Goal: Task Accomplishment & Management: Use online tool/utility

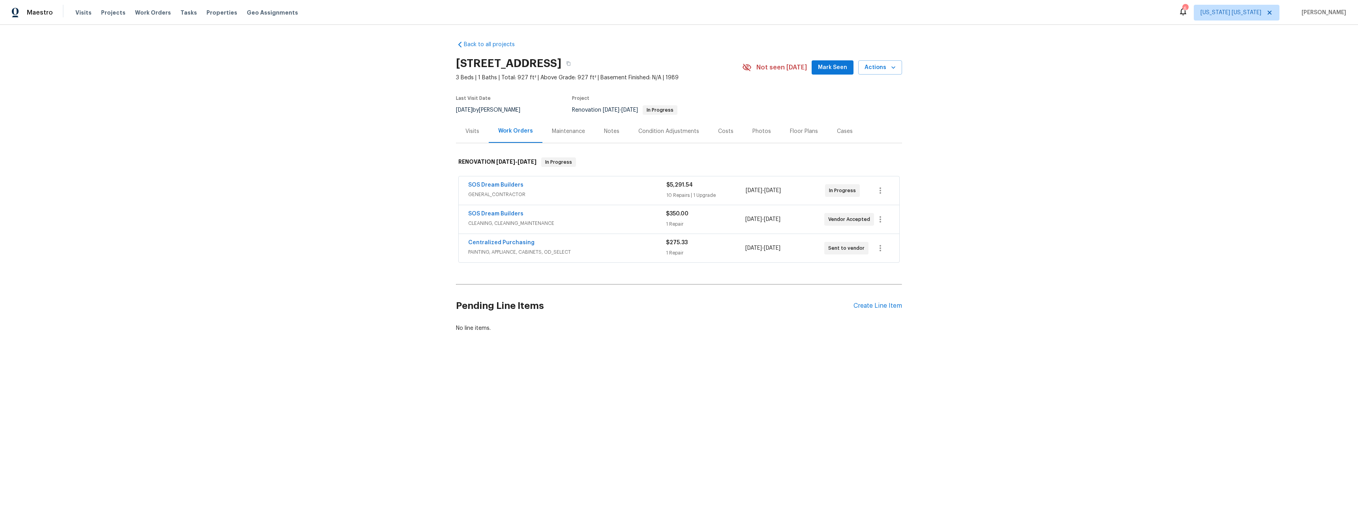
click at [476, 135] on div "Visits" at bounding box center [472, 131] width 33 height 23
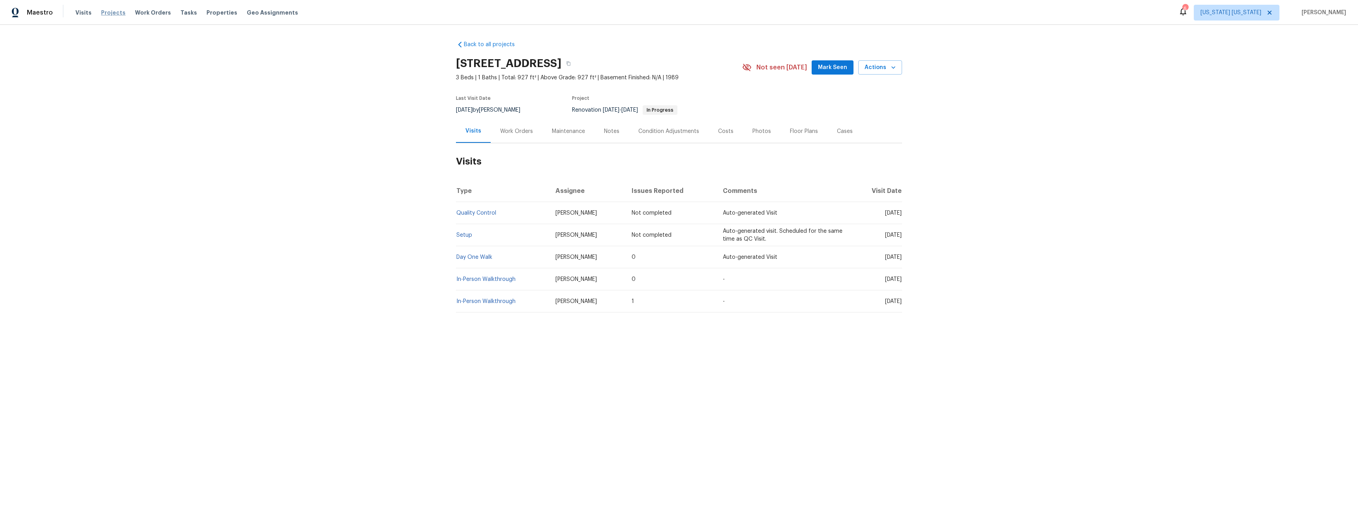
click at [107, 12] on span "Projects" at bounding box center [113, 13] width 24 height 8
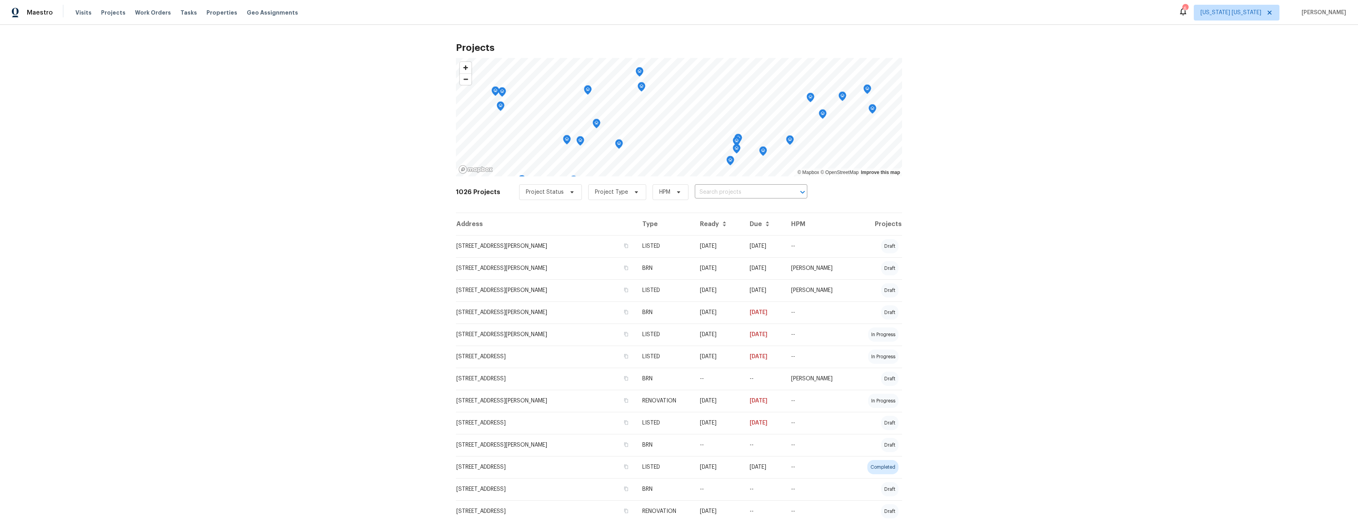
click at [1187, 11] on div "6" at bounding box center [1185, 9] width 6 height 8
click at [216, 15] on span "Properties" at bounding box center [221, 13] width 31 height 8
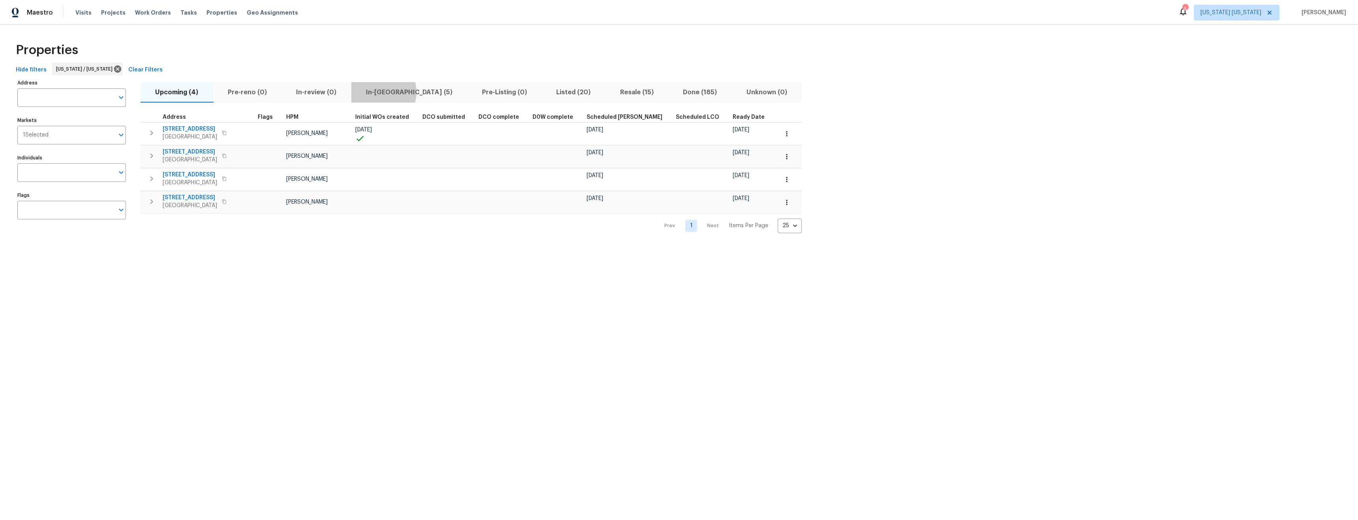
click at [376, 92] on span "In-[GEOGRAPHIC_DATA] (5)" at bounding box center [409, 92] width 107 height 11
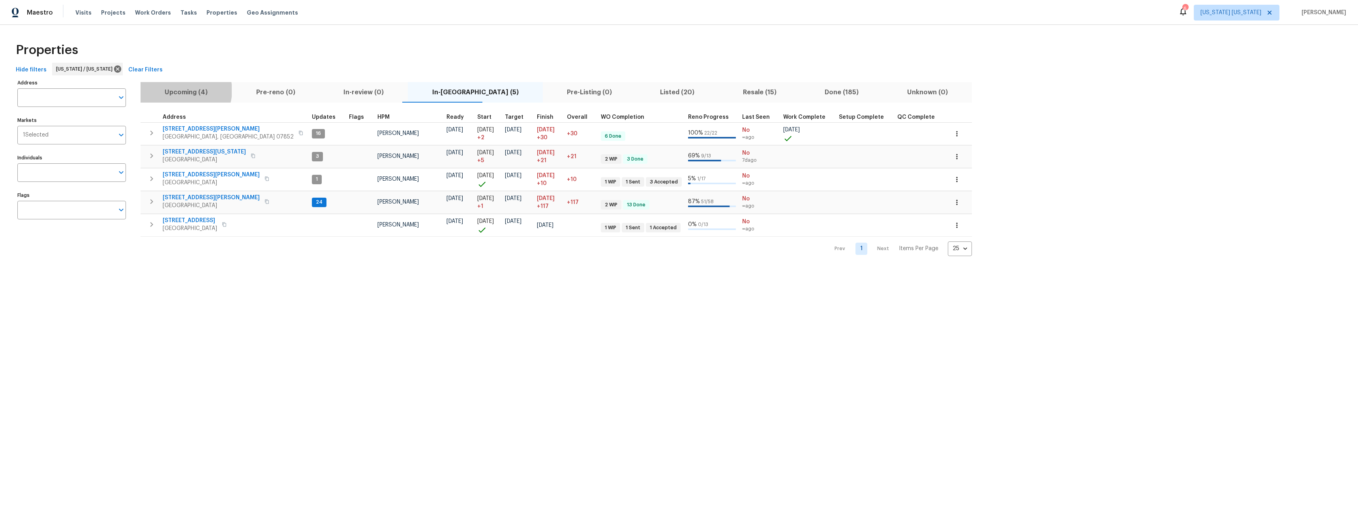
drag, startPoint x: 184, startPoint y: 90, endPoint x: 263, endPoint y: 102, distance: 80.2
click at [184, 91] on span "Upcoming (4)" at bounding box center [186, 92] width 82 height 11
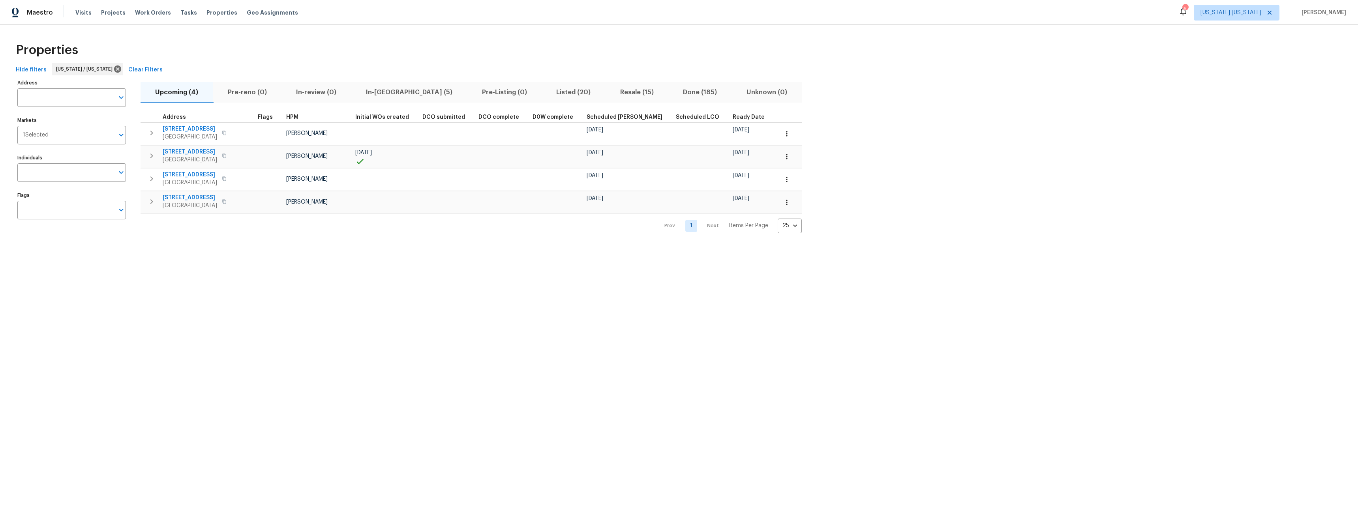
drag, startPoint x: 391, startPoint y: 93, endPoint x: 508, endPoint y: 100, distance: 117.8
click at [391, 93] on span "In-[GEOGRAPHIC_DATA] (5)" at bounding box center [409, 92] width 107 height 11
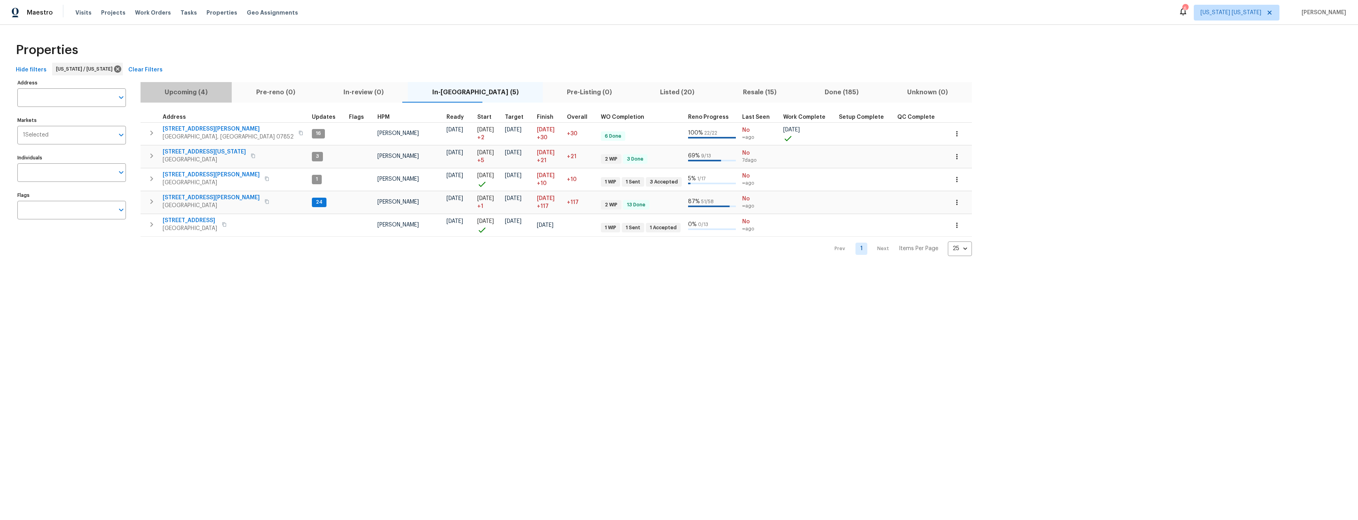
click at [200, 93] on span "Upcoming (4)" at bounding box center [186, 92] width 82 height 11
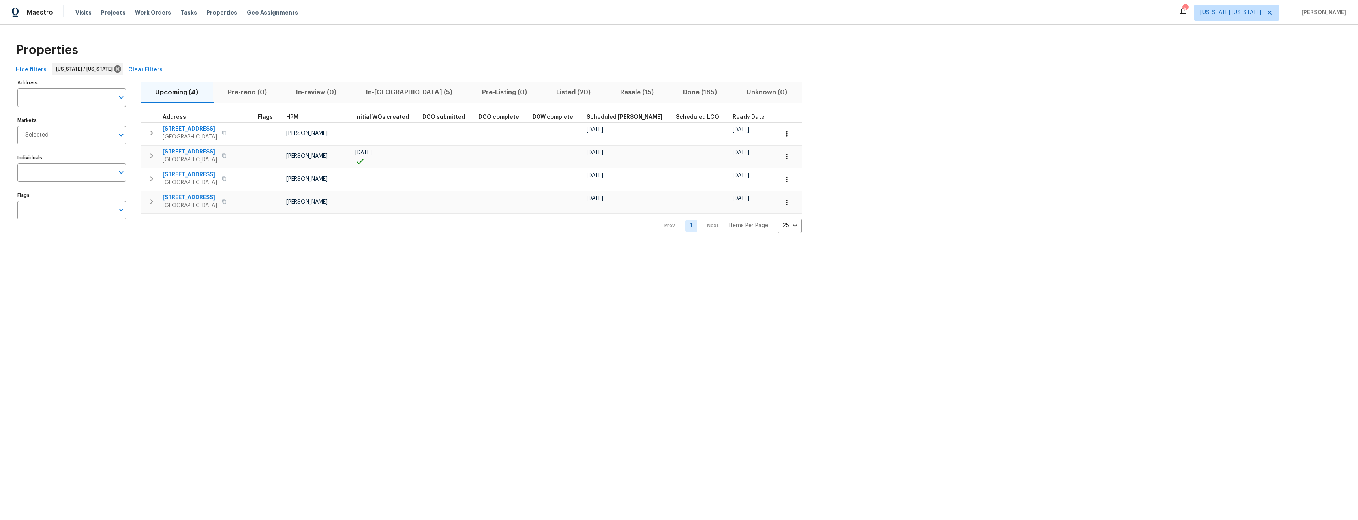
click at [392, 94] on span "In-[GEOGRAPHIC_DATA] (5)" at bounding box center [409, 92] width 107 height 11
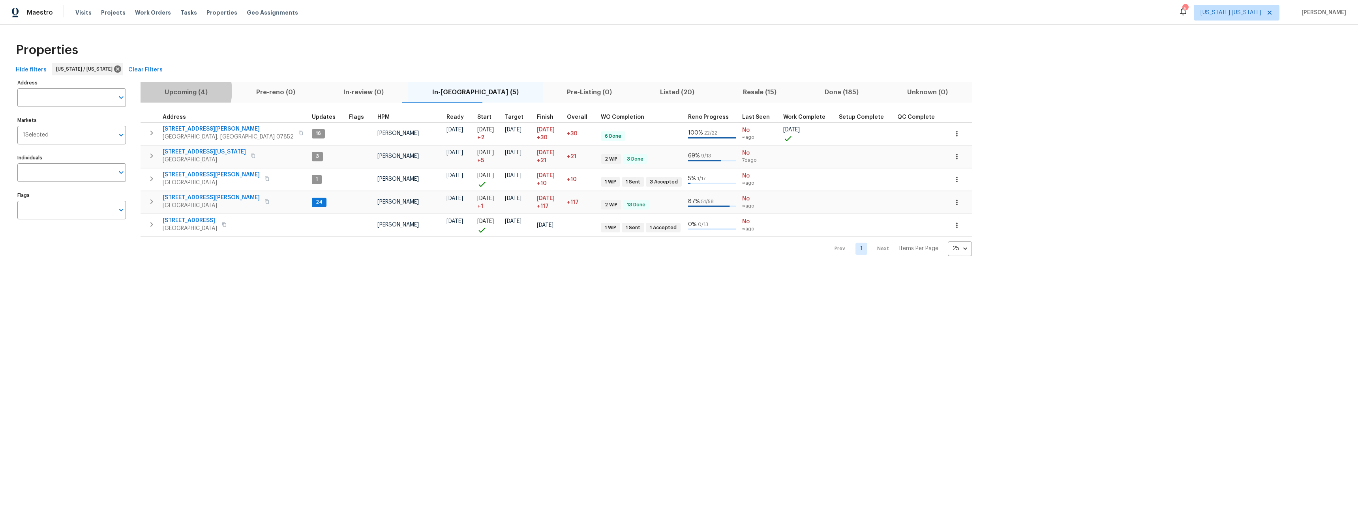
click at [183, 91] on span "Upcoming (4)" at bounding box center [186, 92] width 82 height 11
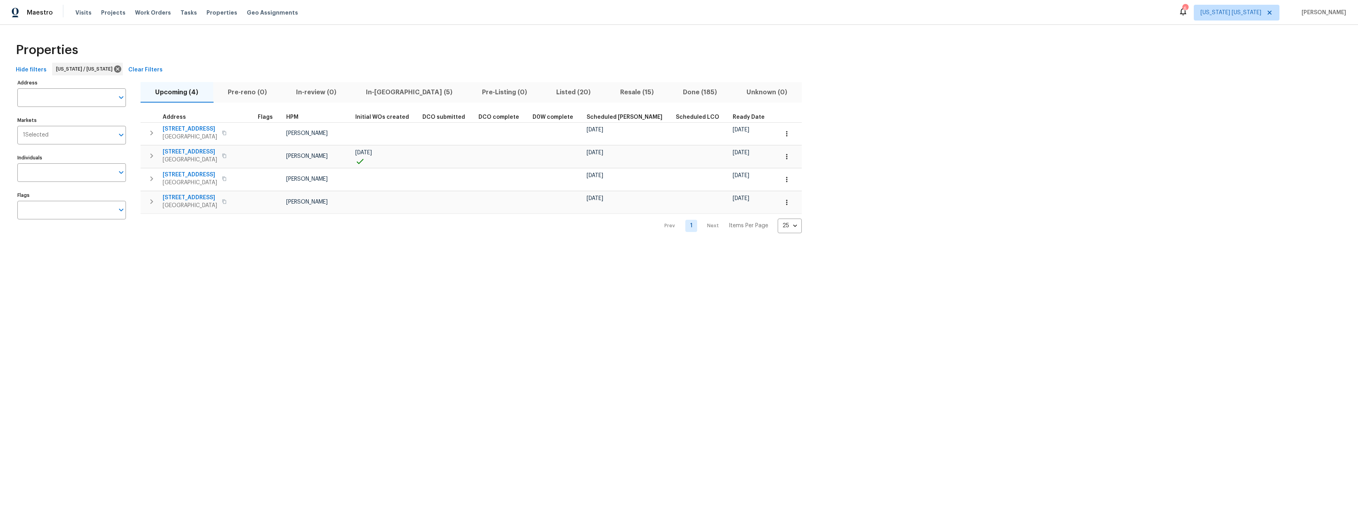
click at [375, 89] on span "In-[GEOGRAPHIC_DATA] (5)" at bounding box center [409, 92] width 107 height 11
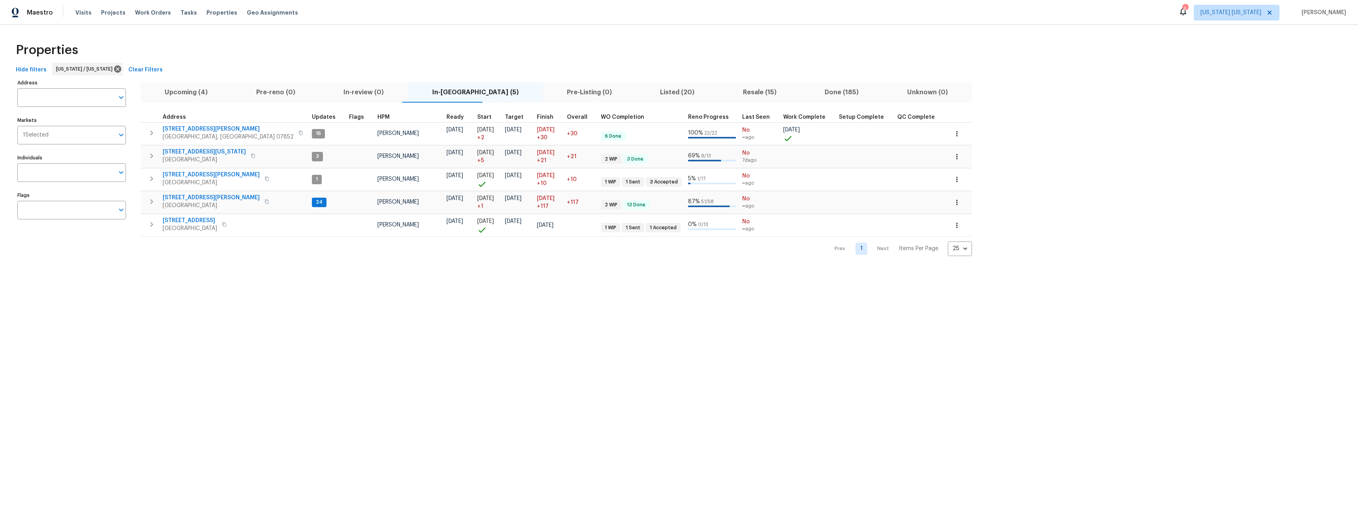
click at [199, 93] on span "Upcoming (4)" at bounding box center [186, 92] width 82 height 11
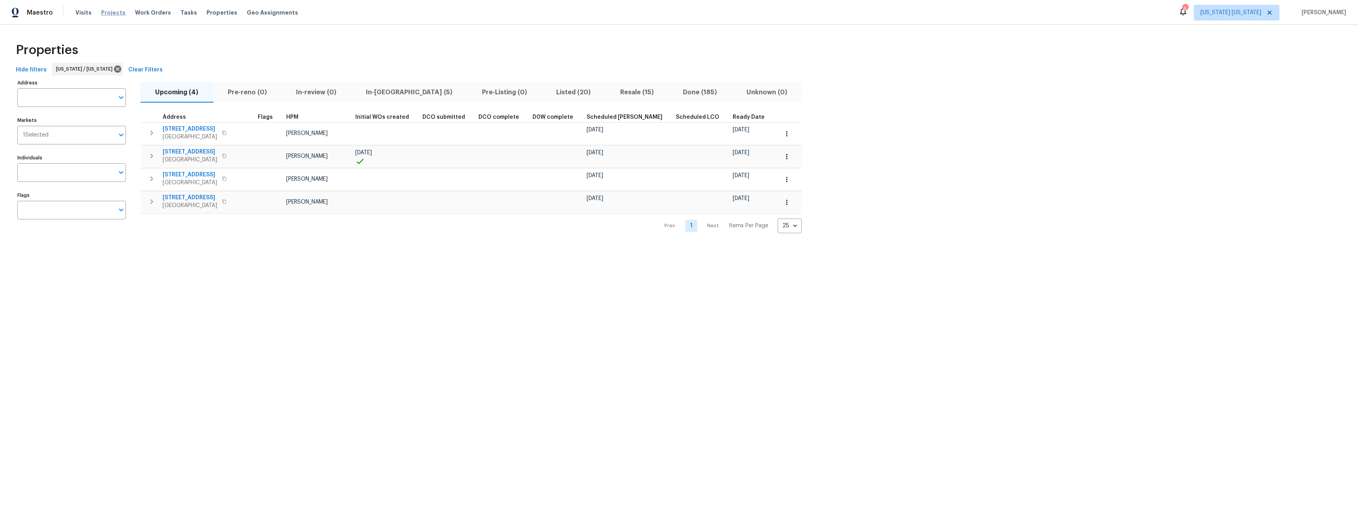
click at [114, 11] on span "Projects" at bounding box center [113, 13] width 24 height 8
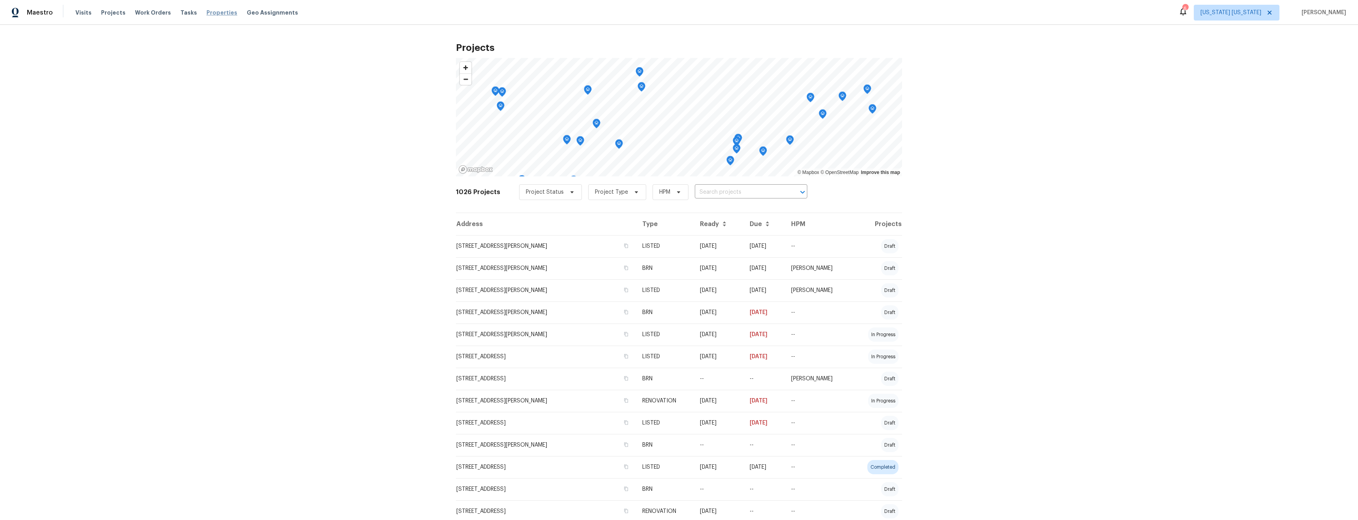
click at [208, 11] on span "Properties" at bounding box center [221, 13] width 31 height 8
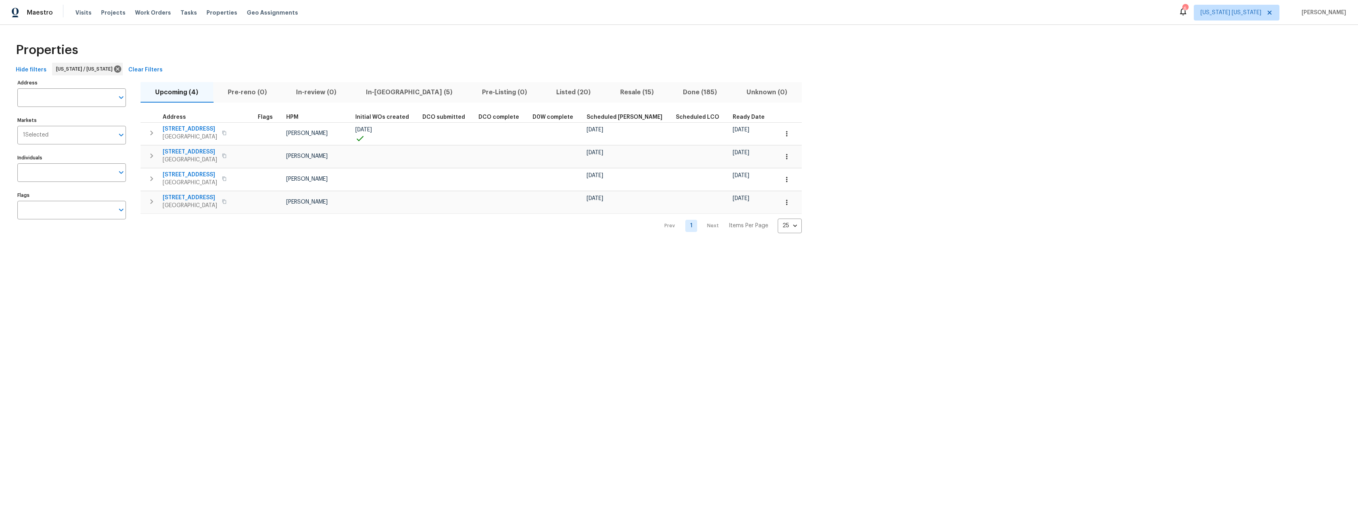
click at [390, 90] on span "In-reno (5)" at bounding box center [409, 92] width 107 height 11
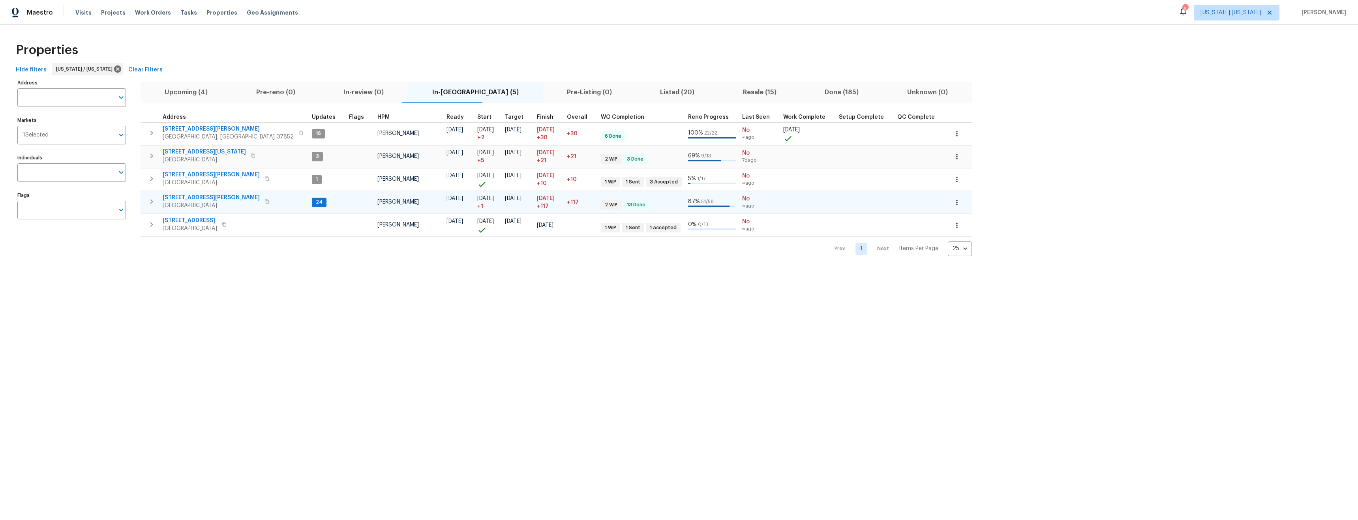
click at [183, 195] on span "260 Everett Rd" at bounding box center [211, 198] width 97 height 8
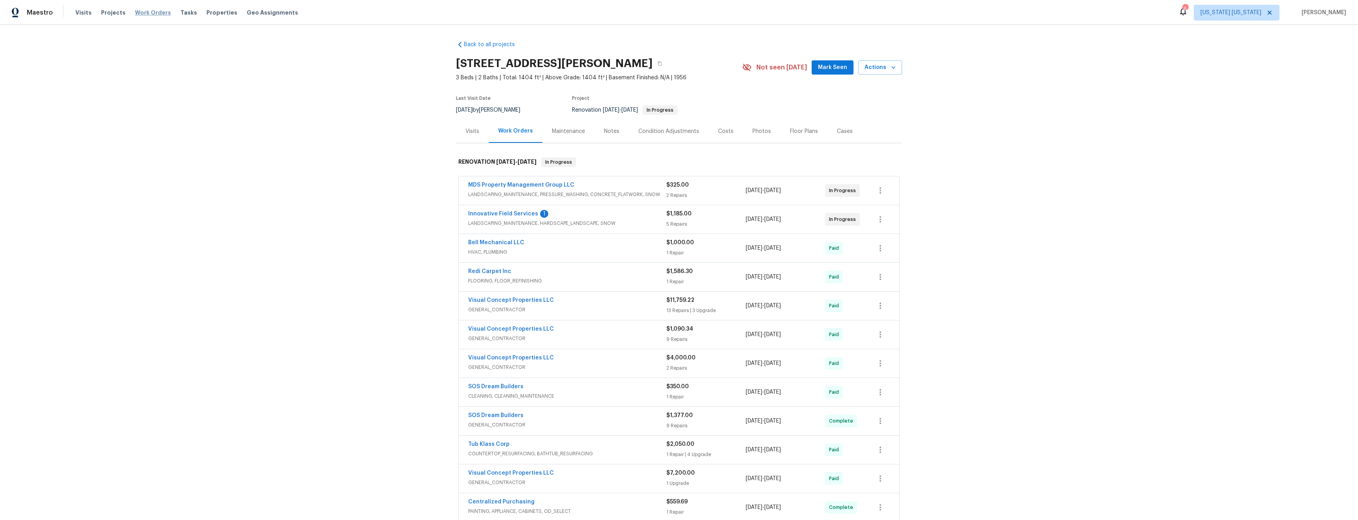
click at [137, 15] on span "Work Orders" at bounding box center [153, 13] width 36 height 8
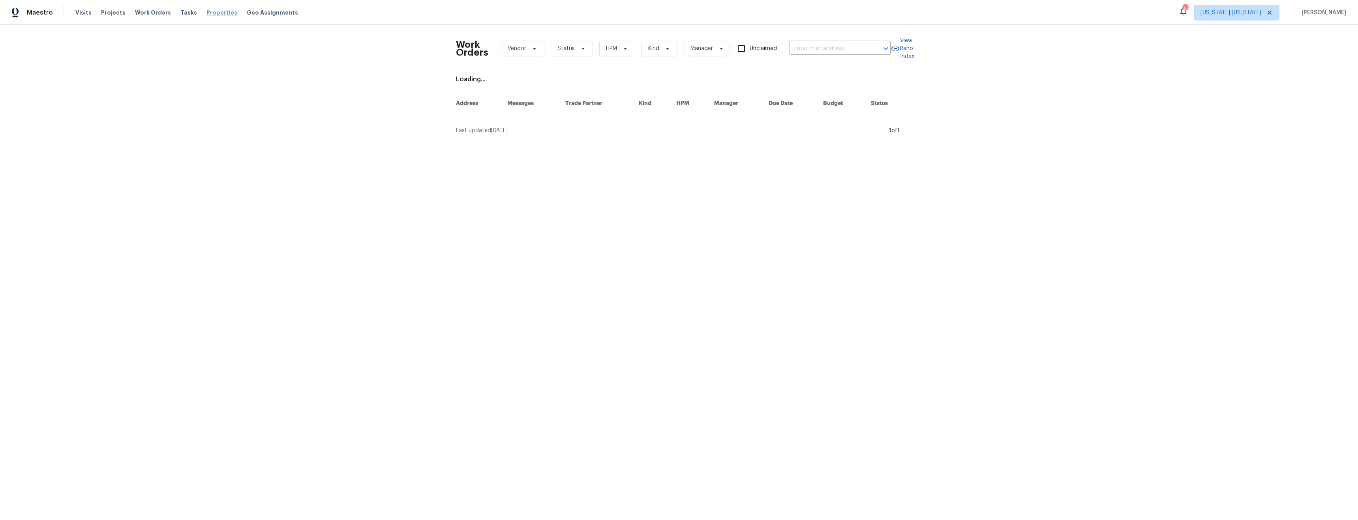
click at [210, 13] on span "Properties" at bounding box center [221, 13] width 31 height 8
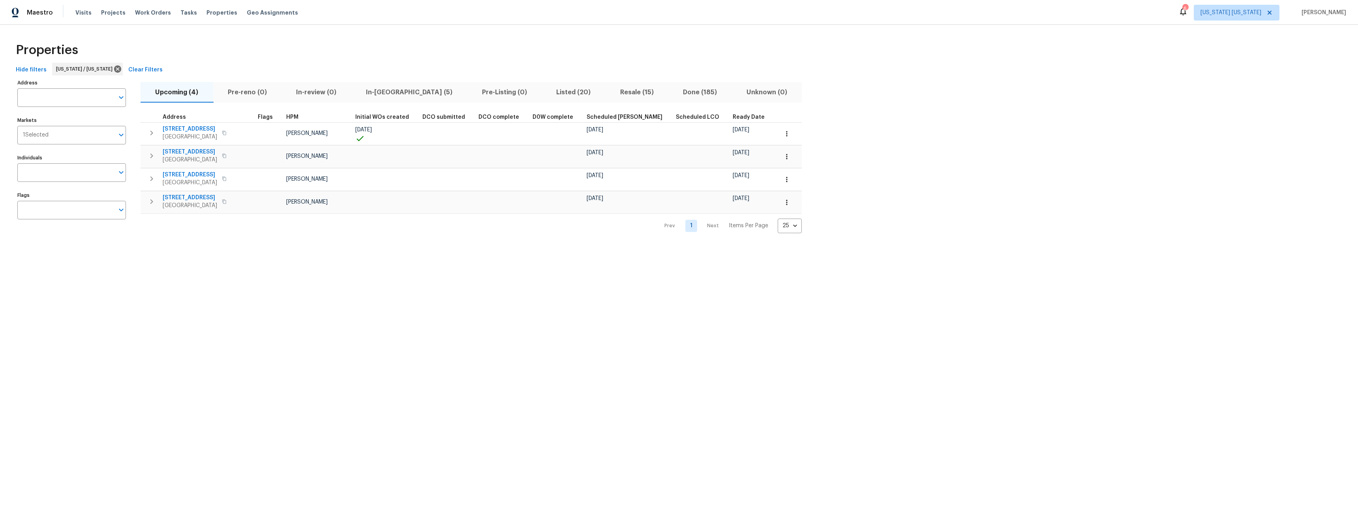
click at [546, 91] on span "Listed (20)" at bounding box center [573, 92] width 54 height 11
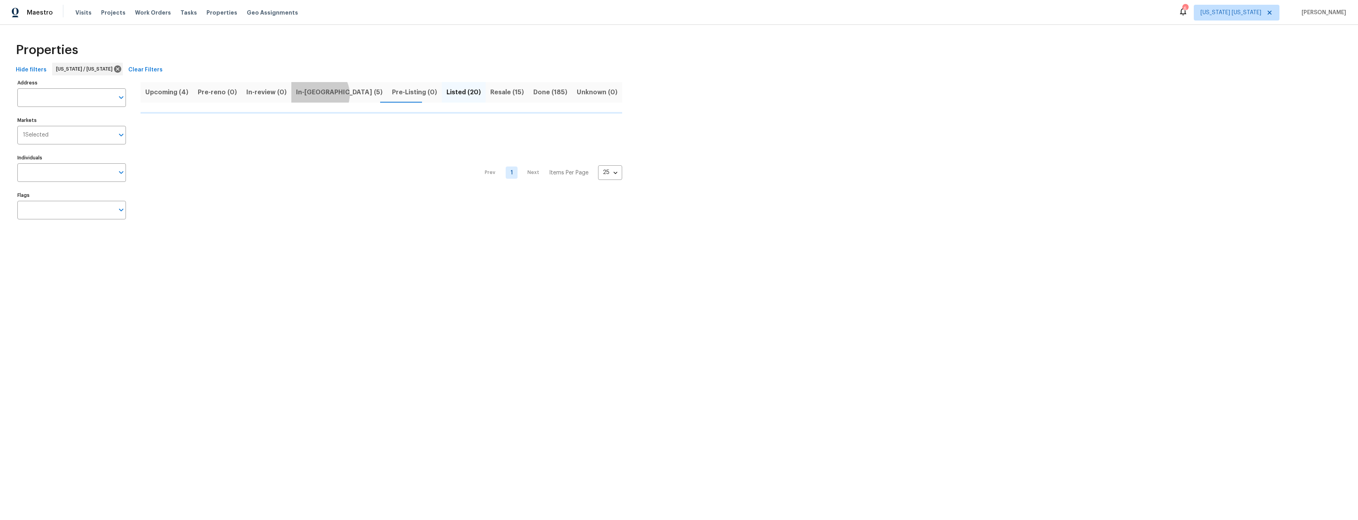
click at [313, 94] on span "In-reno (5)" at bounding box center [339, 92] width 86 height 11
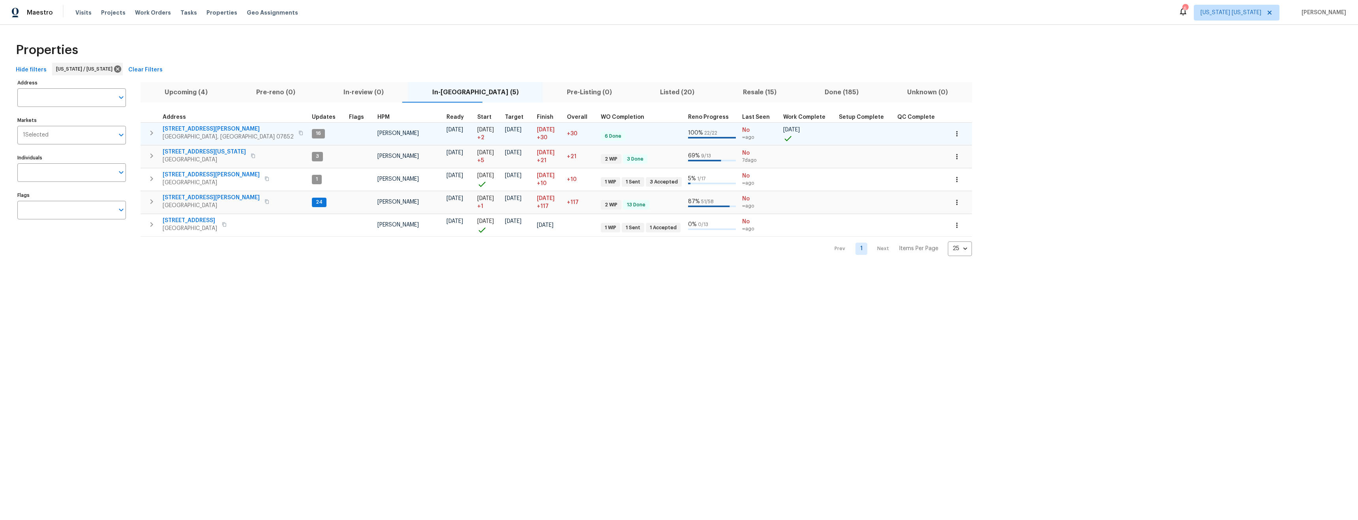
click at [182, 127] on span "238 Drake Ln" at bounding box center [228, 129] width 131 height 8
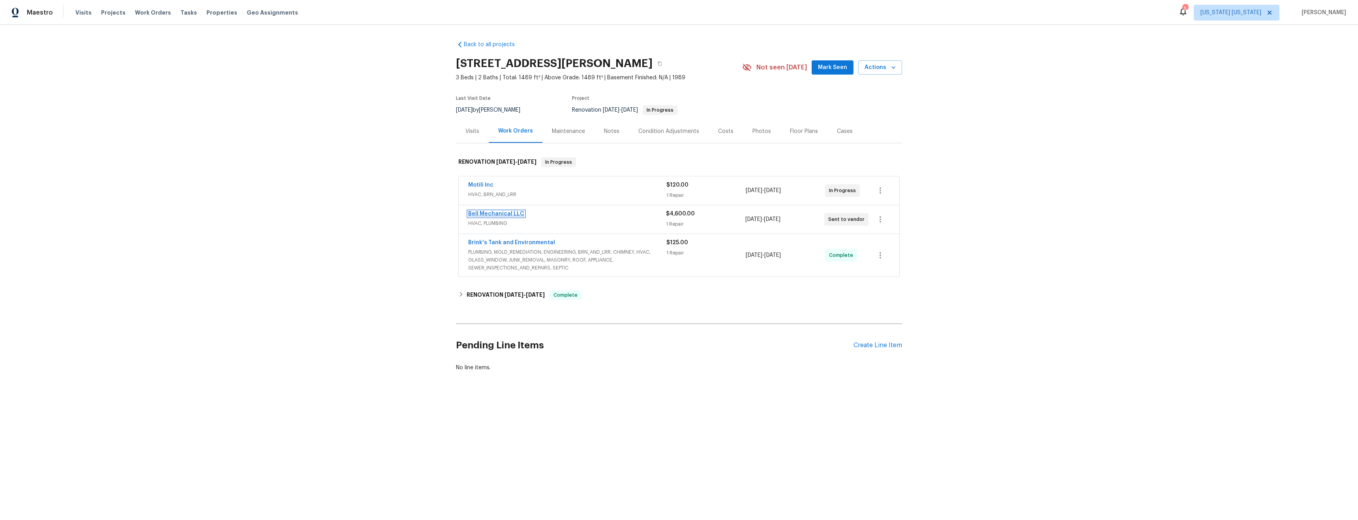
click at [498, 214] on link "Bell Mechanical LLC" at bounding box center [496, 214] width 56 height 6
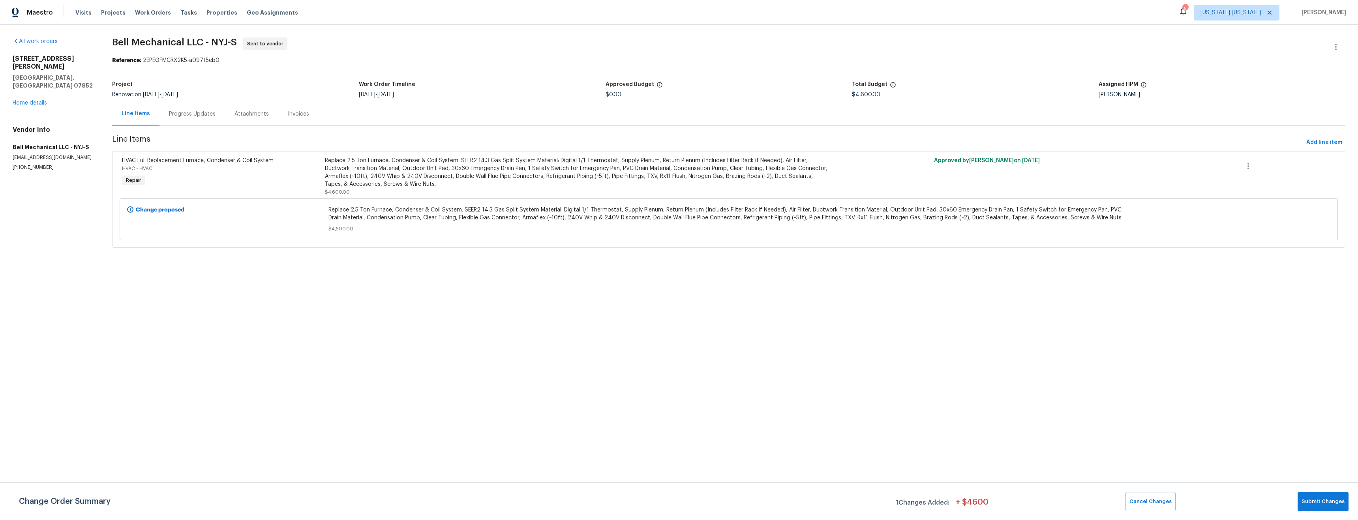
click at [195, 117] on div "Progress Updates" at bounding box center [192, 114] width 47 height 8
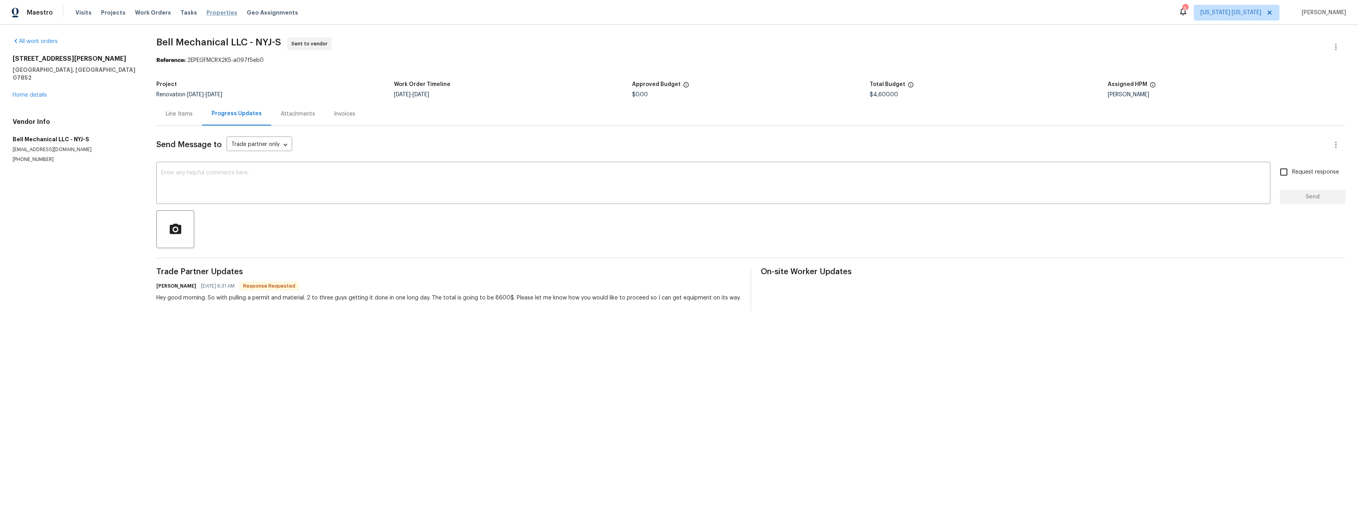
click at [213, 12] on span "Properties" at bounding box center [221, 13] width 31 height 8
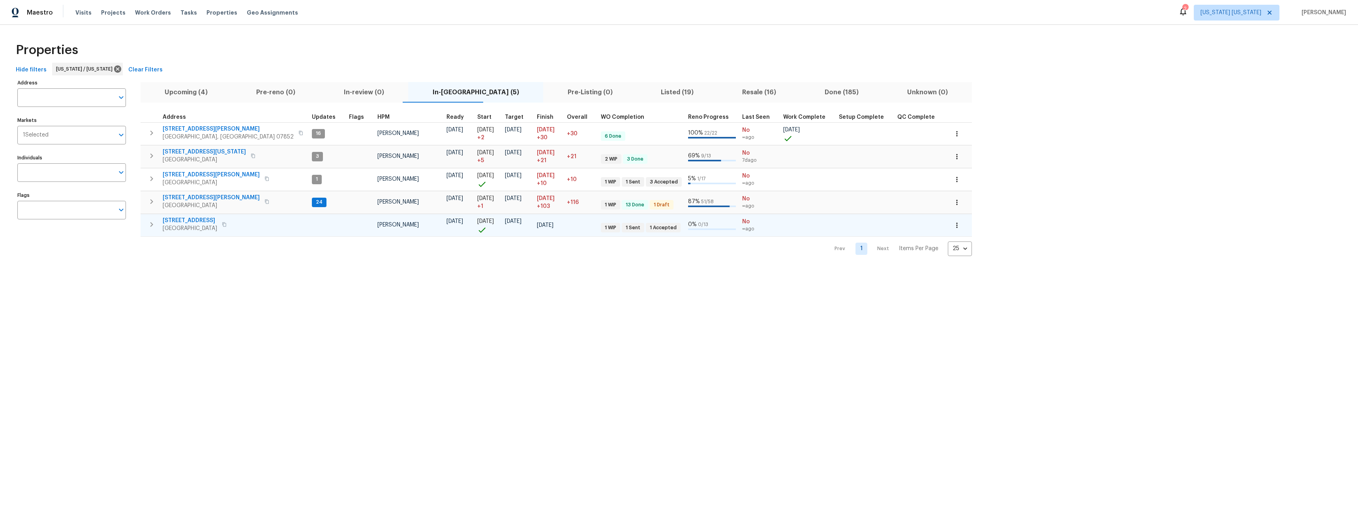
click at [184, 221] on span "448 Northam Dr" at bounding box center [190, 221] width 54 height 8
click at [184, 199] on span "260 Everett Rd" at bounding box center [211, 198] width 97 height 8
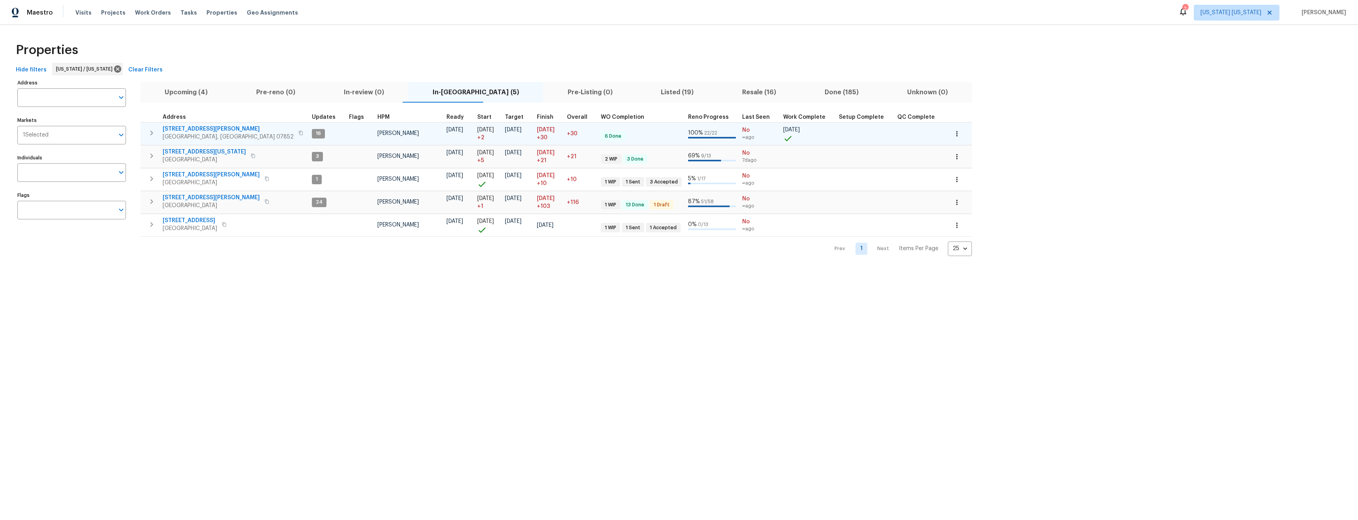
click at [178, 127] on span "[STREET_ADDRESS][PERSON_NAME]" at bounding box center [228, 129] width 131 height 8
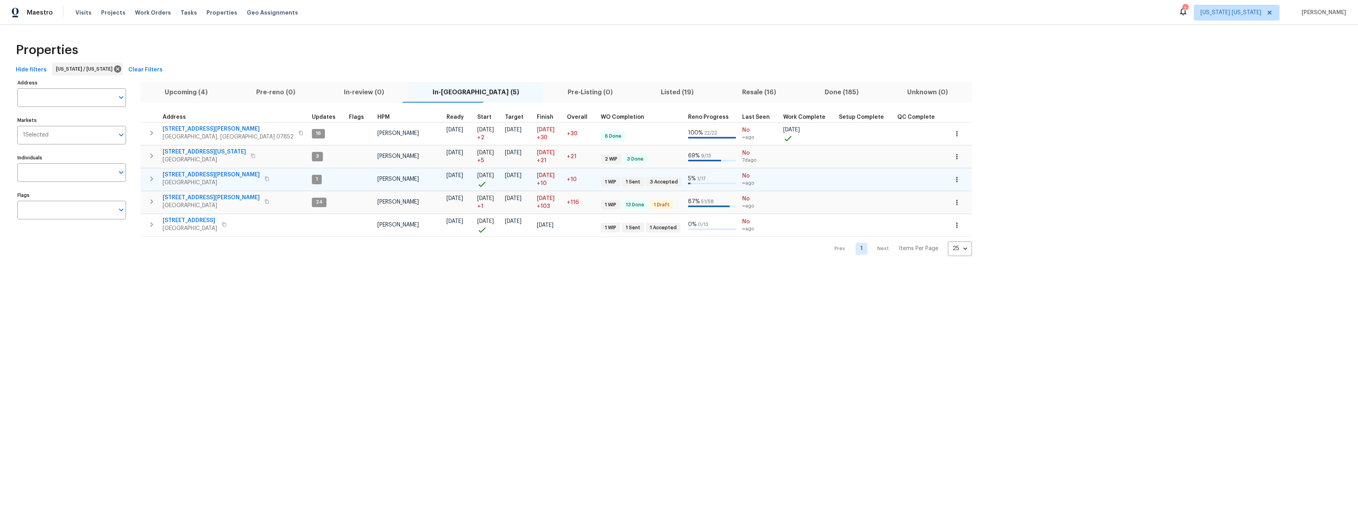
click at [173, 175] on span "[STREET_ADDRESS][PERSON_NAME]" at bounding box center [211, 175] width 97 height 8
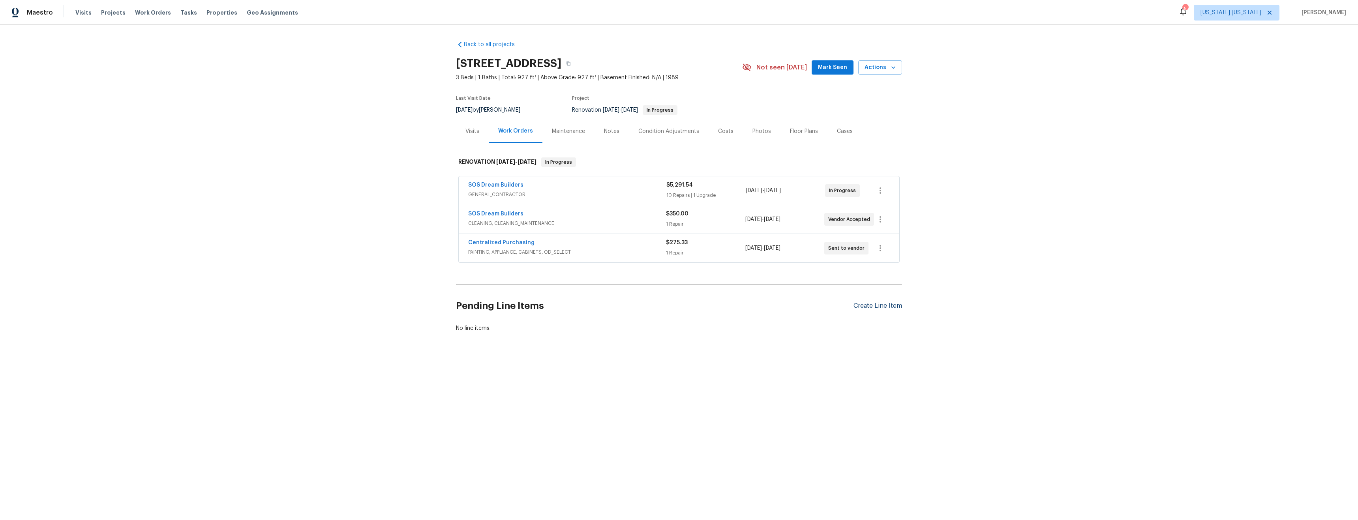
click at [884, 307] on div "Create Line Item" at bounding box center [877, 305] width 49 height 7
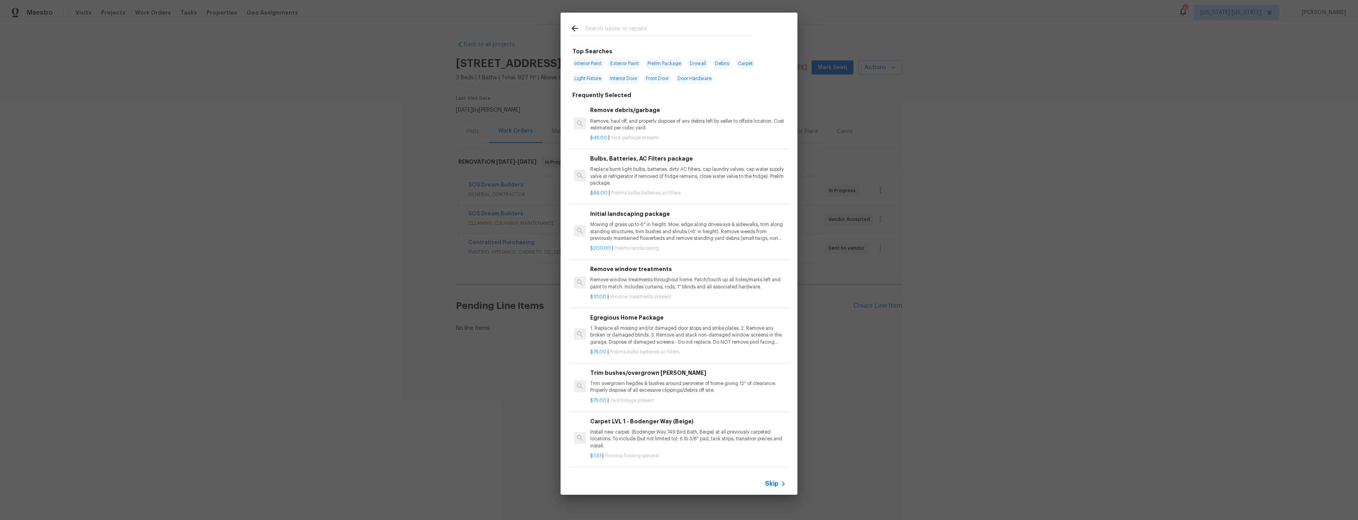
click at [630, 28] on input "text" at bounding box center [668, 30] width 167 height 12
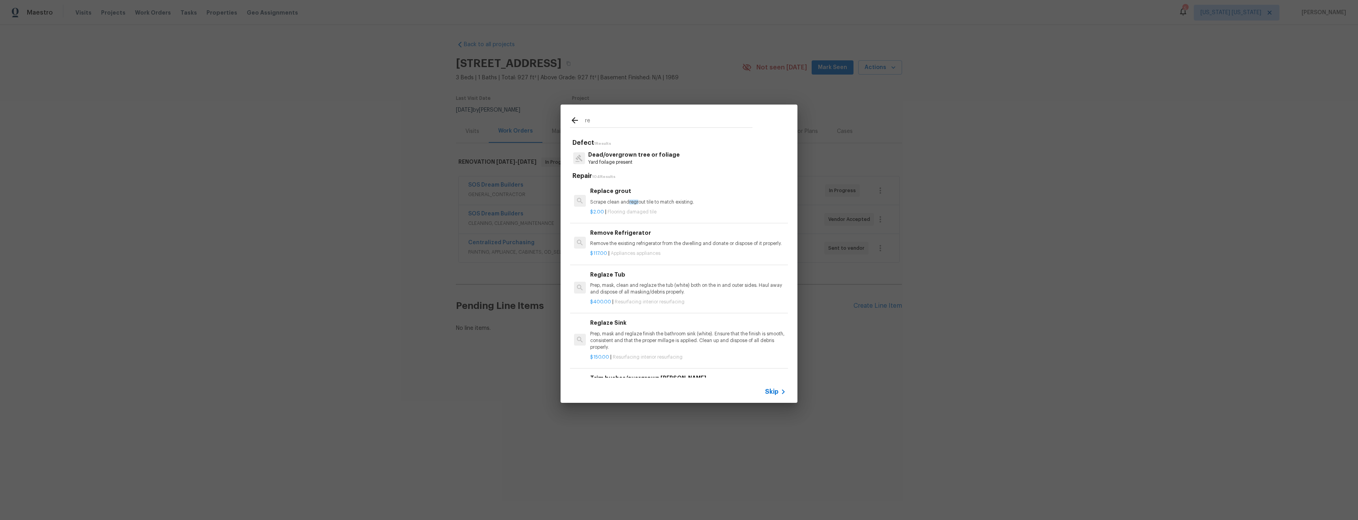
type input "r"
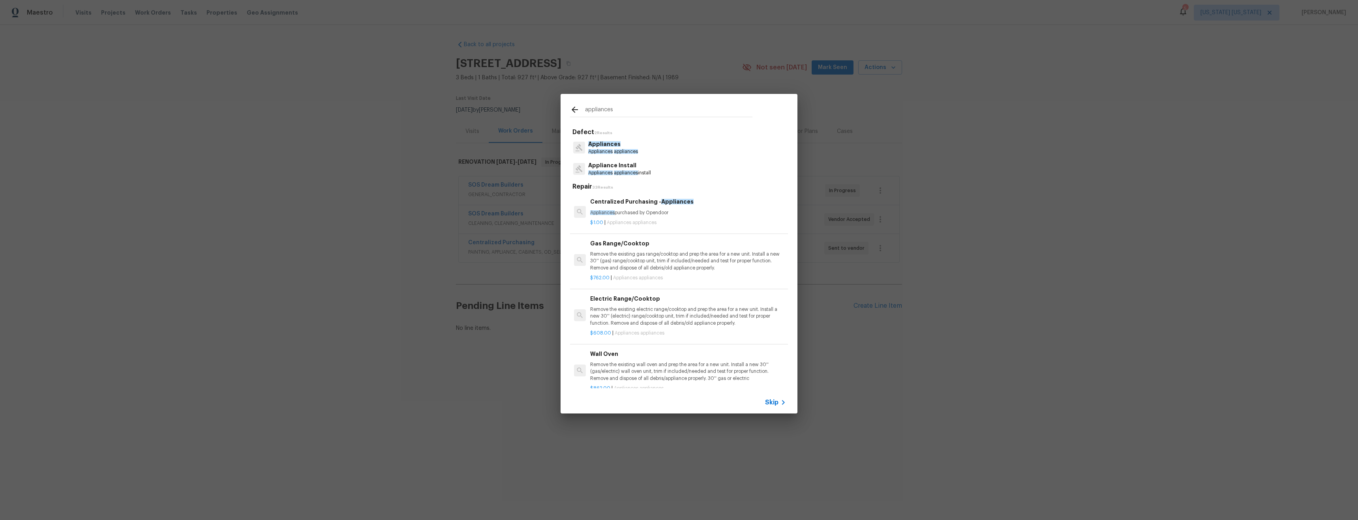
type input "appliances"
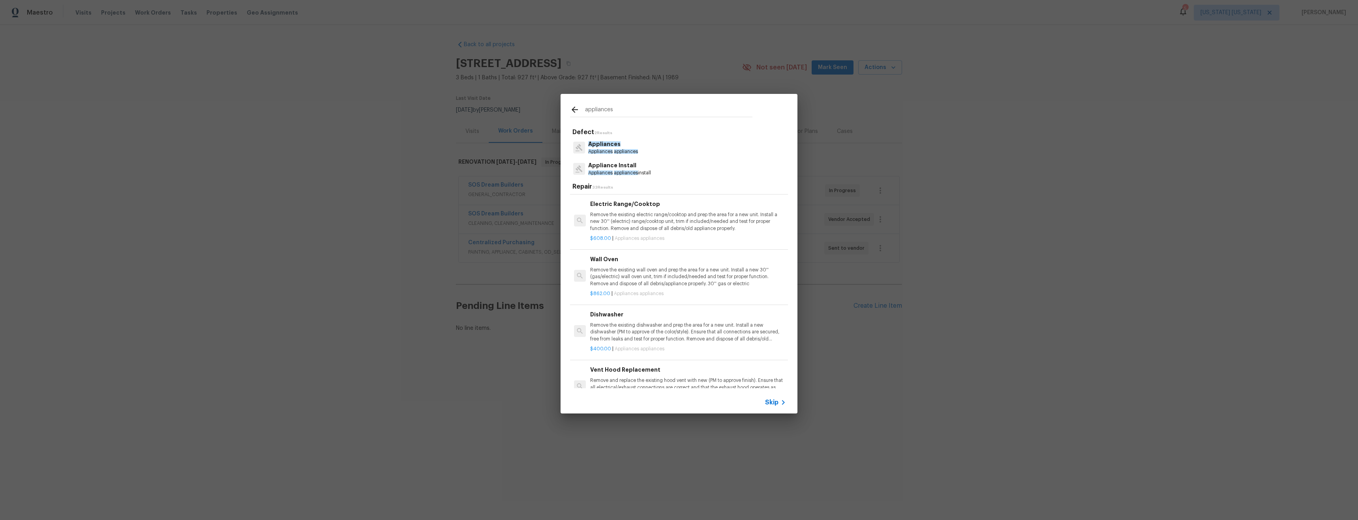
click at [616, 109] on input "appliances" at bounding box center [668, 111] width 167 height 12
click at [673, 110] on input "appliances" at bounding box center [668, 111] width 167 height 12
click at [1108, 208] on div "appliances Defect 2 Results Appliances Appliances appliances Appliance Install …" at bounding box center [679, 254] width 1358 height 508
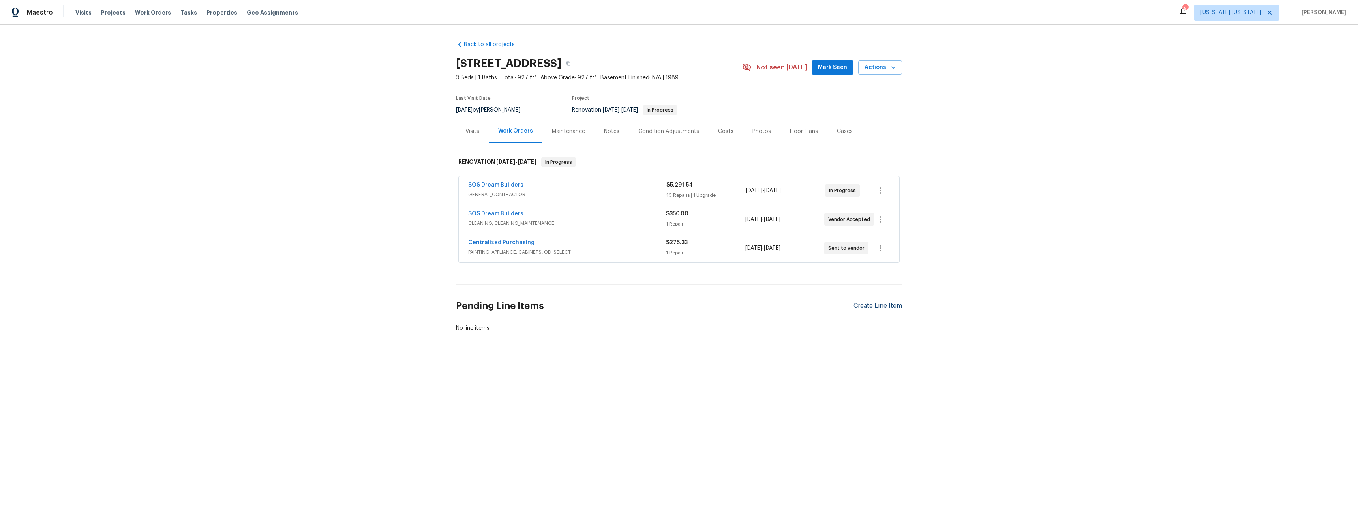
click at [870, 304] on div "Create Line Item" at bounding box center [877, 305] width 49 height 7
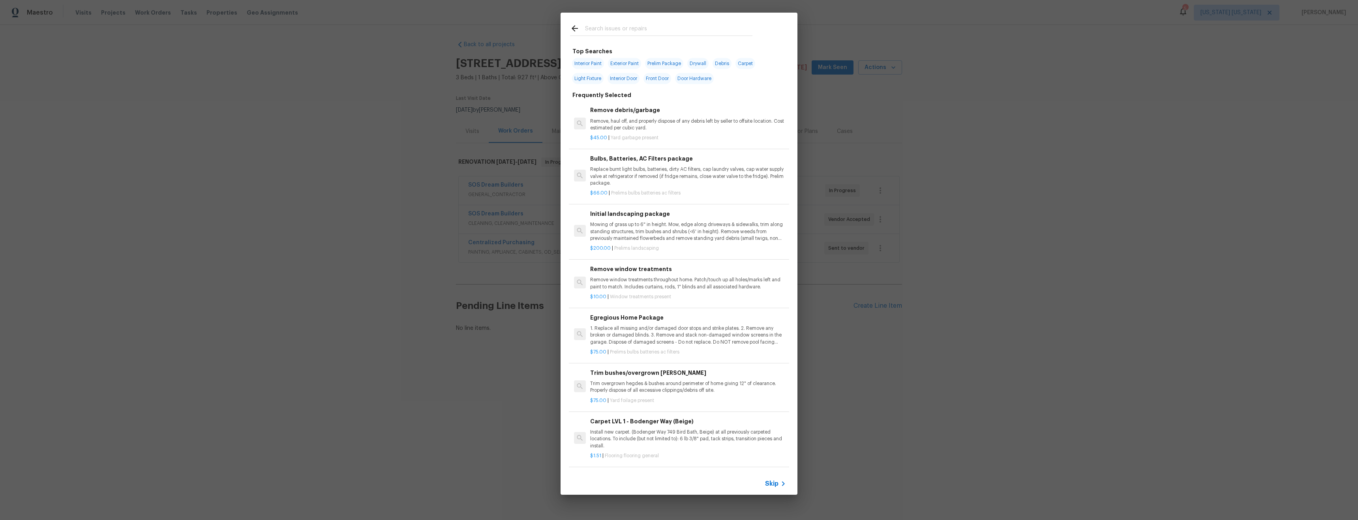
click at [622, 24] on input "text" at bounding box center [668, 30] width 167 height 12
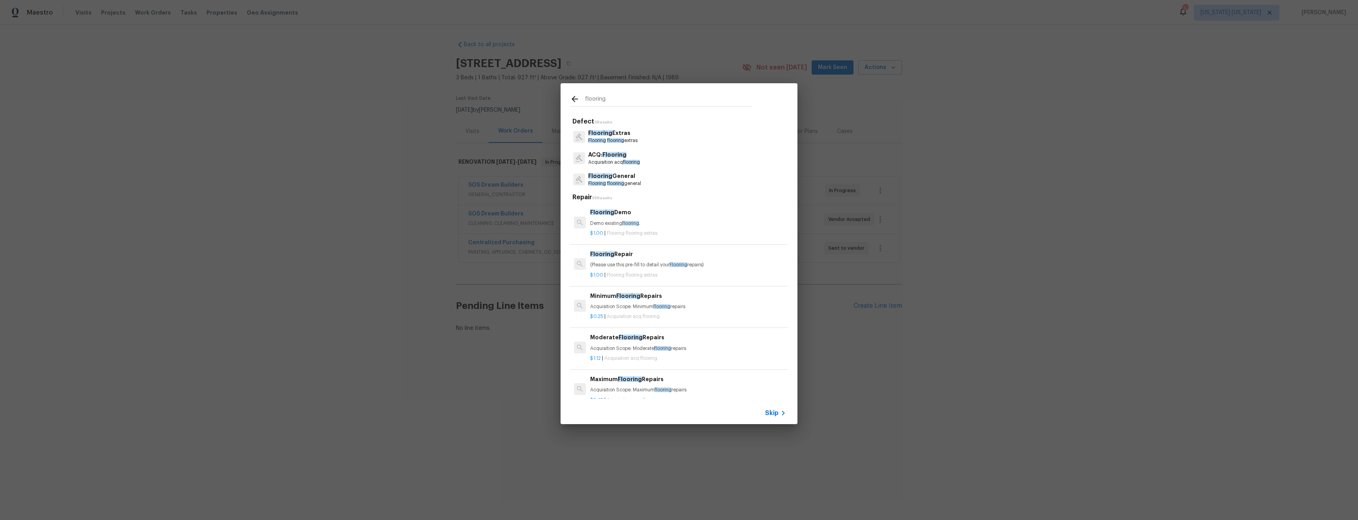
type input "flooring"
click at [615, 180] on p "Flooring flooring general" at bounding box center [614, 183] width 53 height 7
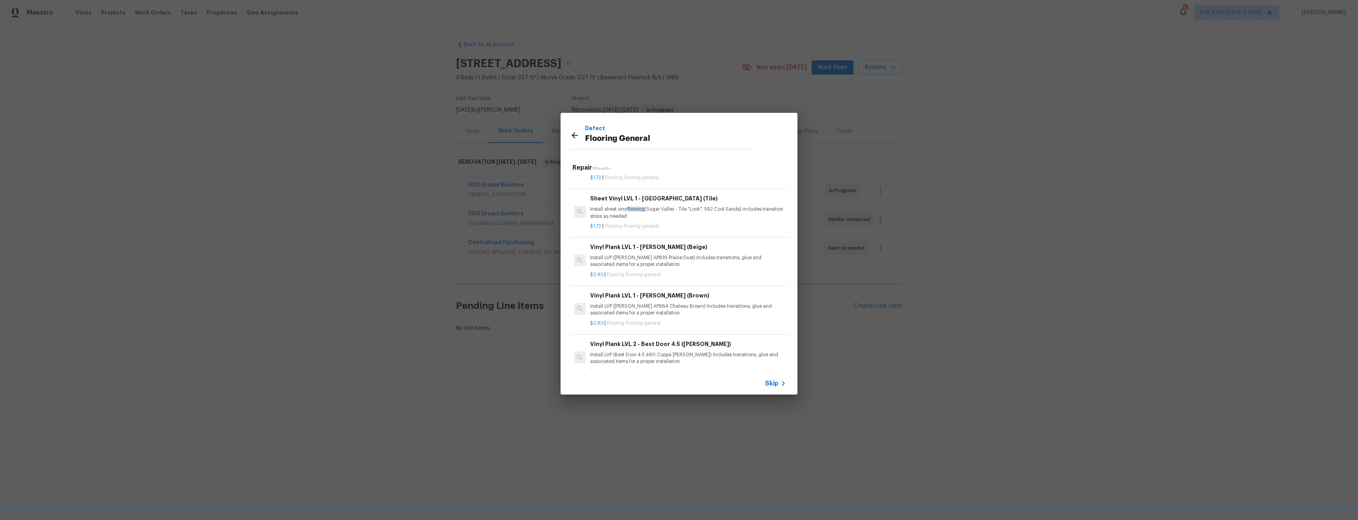
scroll to position [82, 0]
click at [719, 303] on p "Install LVP ([PERSON_NAME] AP864 Chateau Brown) Includes transitions, glue and …" at bounding box center [688, 308] width 196 height 13
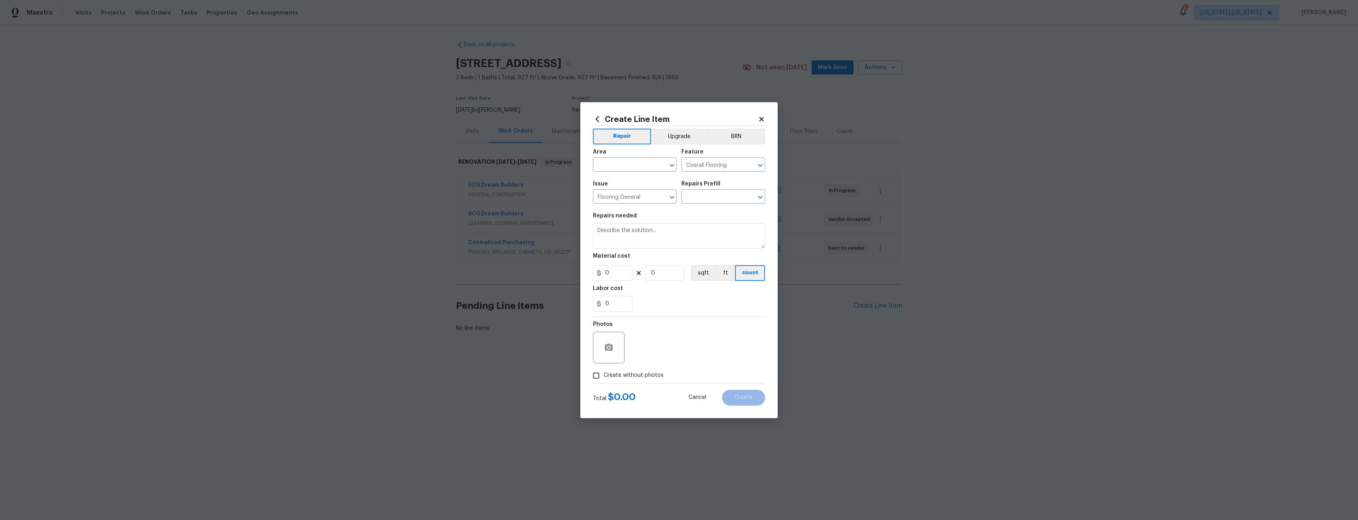
type textarea "Install LVP ([PERSON_NAME] AP864 Chateau Brown) Includes transitions, glue and …"
type input "1"
type input "Vinyl Plank LVL 1 - Knighton (Brown) $2.83"
type input "2.83"
click at [664, 272] on input "1" at bounding box center [664, 273] width 39 height 16
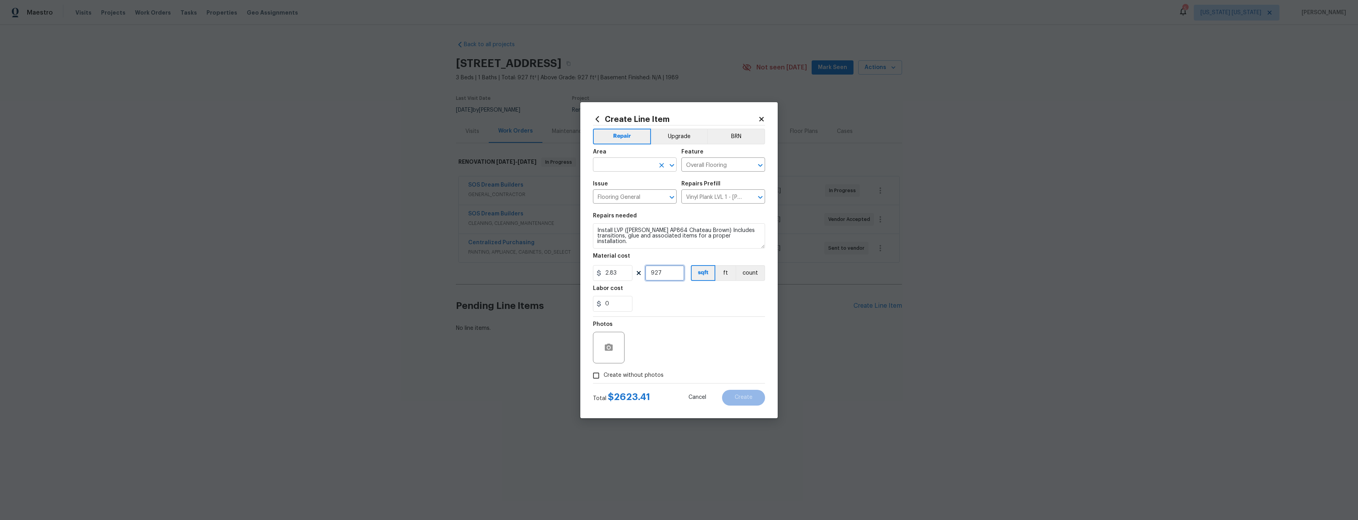
type input "927"
click at [616, 166] on input "text" at bounding box center [624, 165] width 62 height 12
click at [626, 192] on li "Interior Overall" at bounding box center [635, 195] width 84 height 13
type input "Interior Overall"
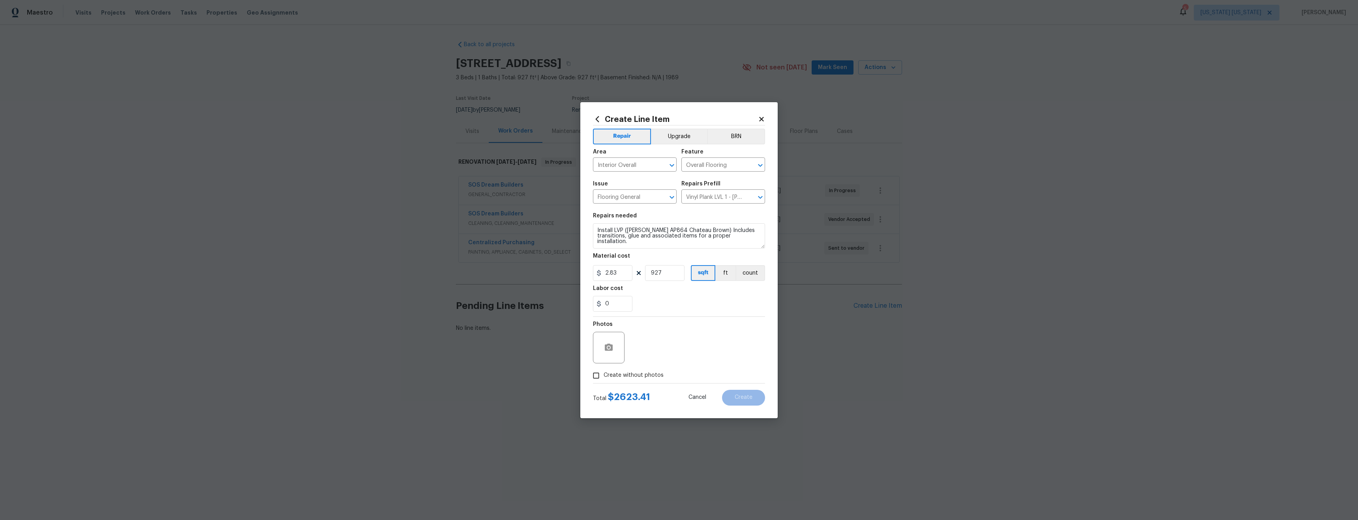
drag, startPoint x: 651, startPoint y: 378, endPoint x: 658, endPoint y: 374, distance: 8.3
click at [651, 378] on span "Create without photos" at bounding box center [633, 375] width 60 height 8
click at [603, 378] on input "Create without photos" at bounding box center [595, 375] width 15 height 15
checkbox input "true"
click at [685, 357] on textarea at bounding box center [698, 348] width 134 height 32
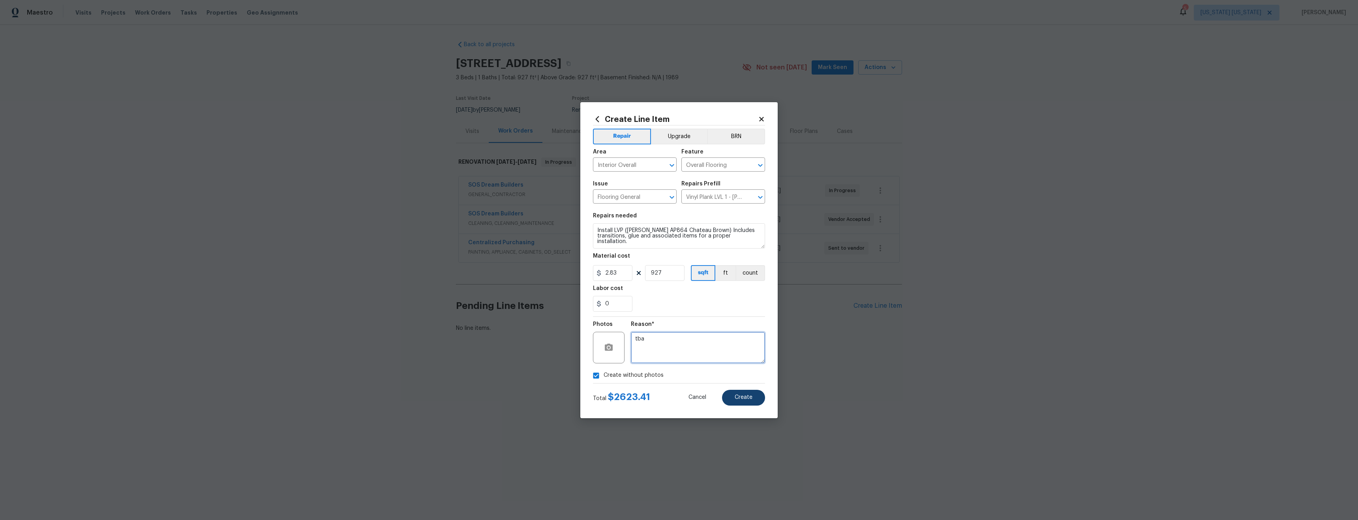
type textarea "tba"
click at [751, 400] on span "Create" at bounding box center [743, 398] width 18 height 6
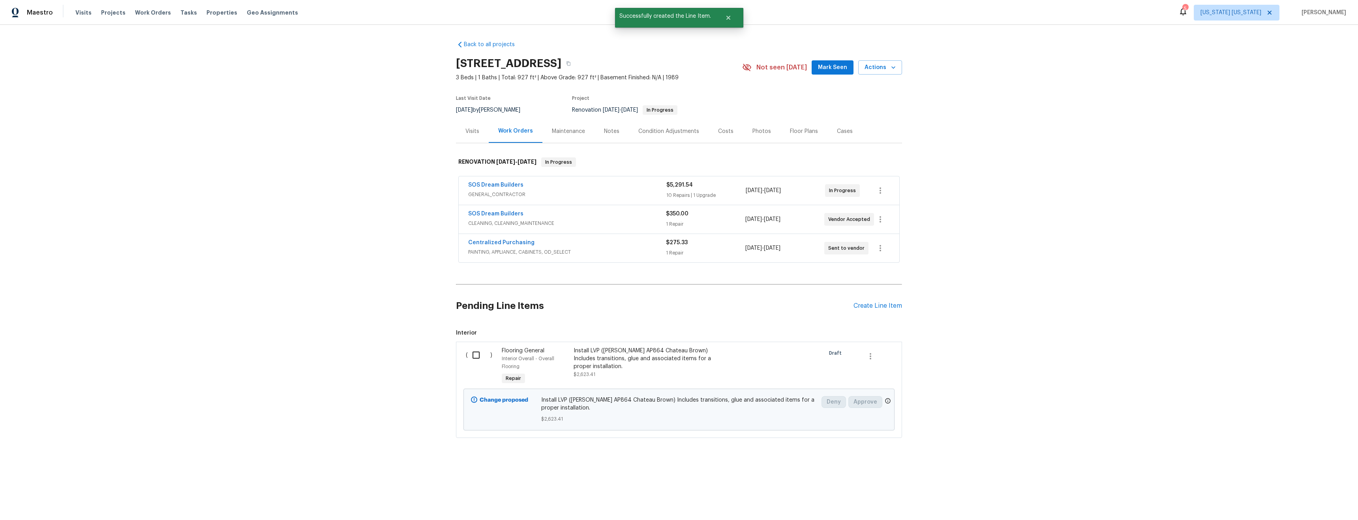
click at [469, 359] on input "checkbox" at bounding box center [479, 355] width 22 height 17
checkbox input "true"
click at [1295, 497] on span "Create Work Order" at bounding box center [1312, 501] width 52 height 10
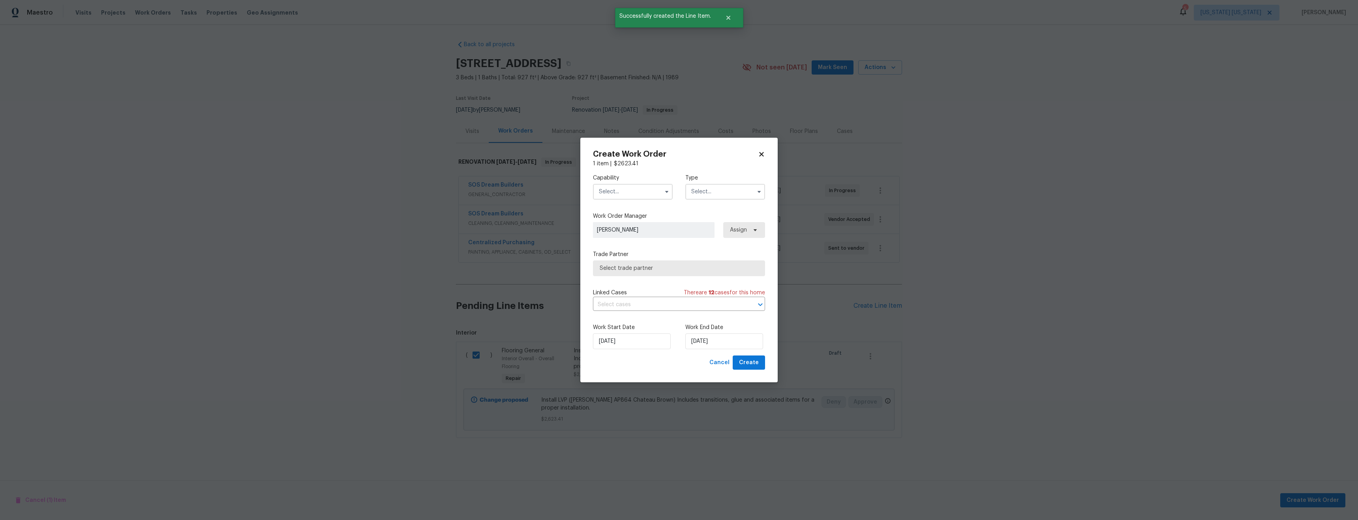
click at [635, 191] on input "text" at bounding box center [633, 192] width 80 height 16
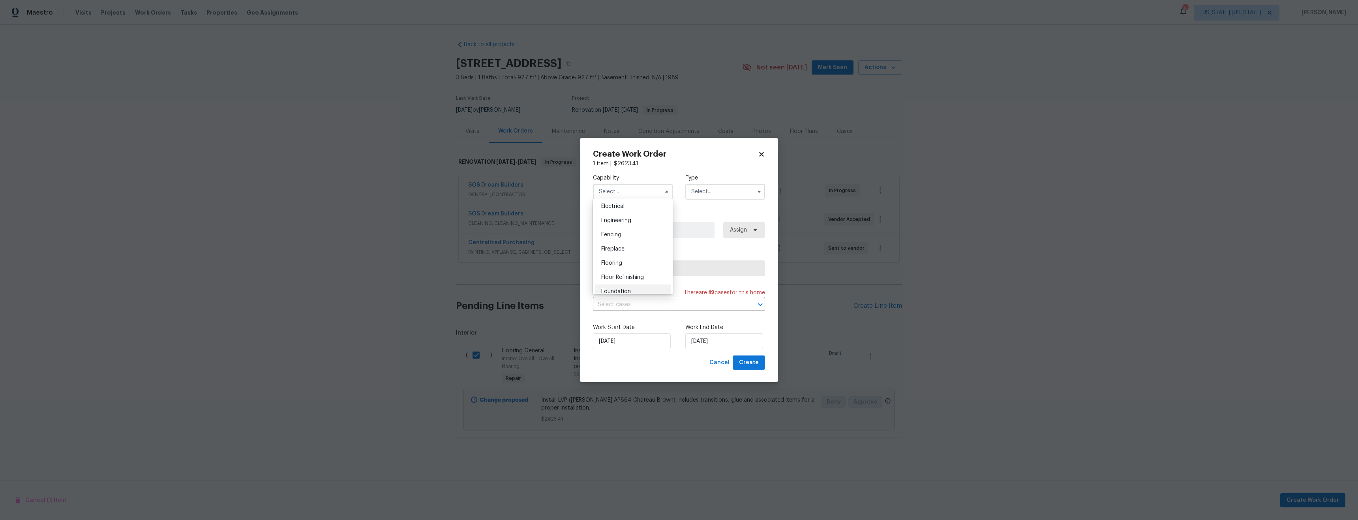
scroll to position [285, 0]
click at [619, 236] on div "Flooring" at bounding box center [633, 229] width 76 height 14
type input "Flooring"
click at [735, 192] on input "text" at bounding box center [725, 192] width 80 height 16
click at [723, 169] on div "Capability Flooring Type Feedback Hoa Violation Holding Incident Insured Lender…" at bounding box center [679, 187] width 172 height 38
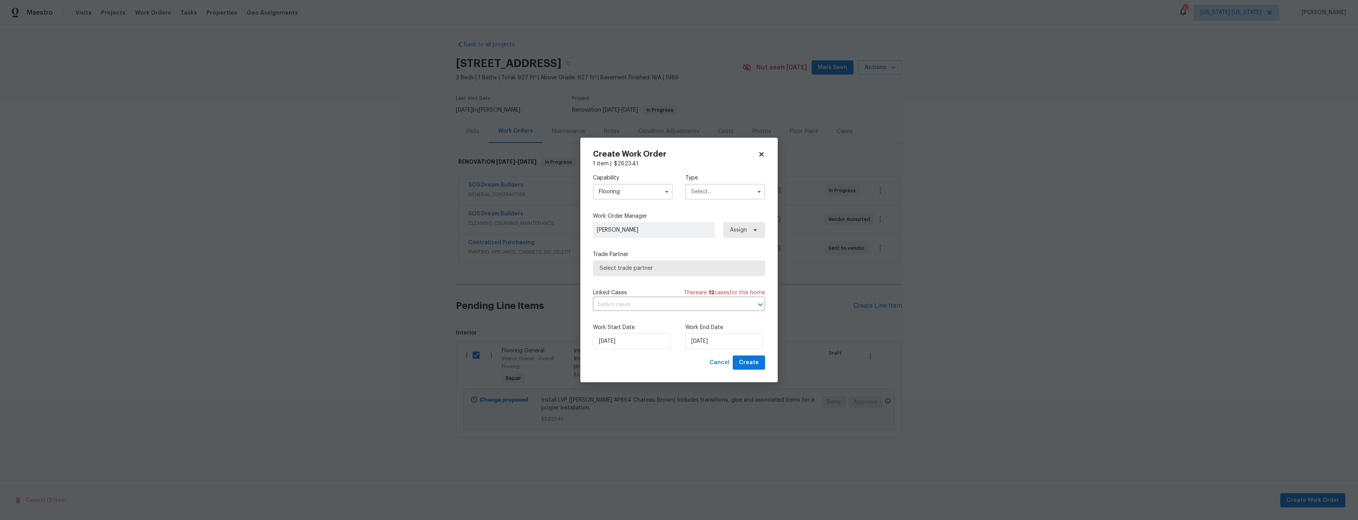
click at [728, 191] on input "text" at bounding box center [725, 192] width 80 height 16
click at [723, 231] on div "Renovation" at bounding box center [725, 228] width 76 height 14
type input "Renovation"
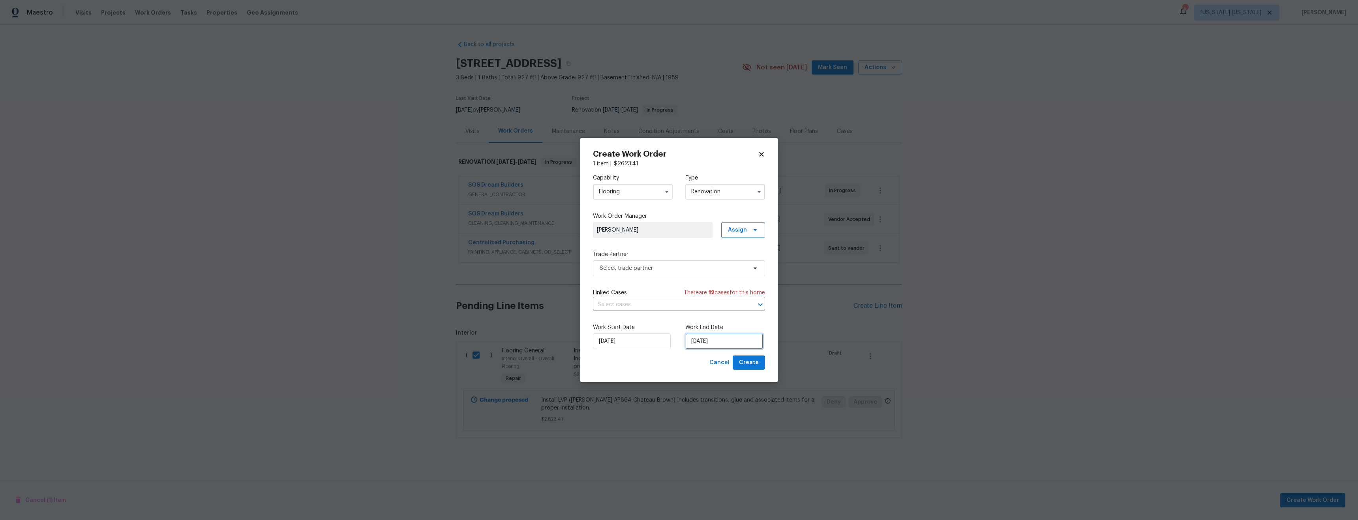
click at [701, 342] on input "8/13/2025" at bounding box center [724, 341] width 78 height 16
click at [745, 285] on div "15" at bounding box center [748, 284] width 13 height 11
type input "8/15/2025"
click at [726, 302] on input "text" at bounding box center [668, 305] width 150 height 12
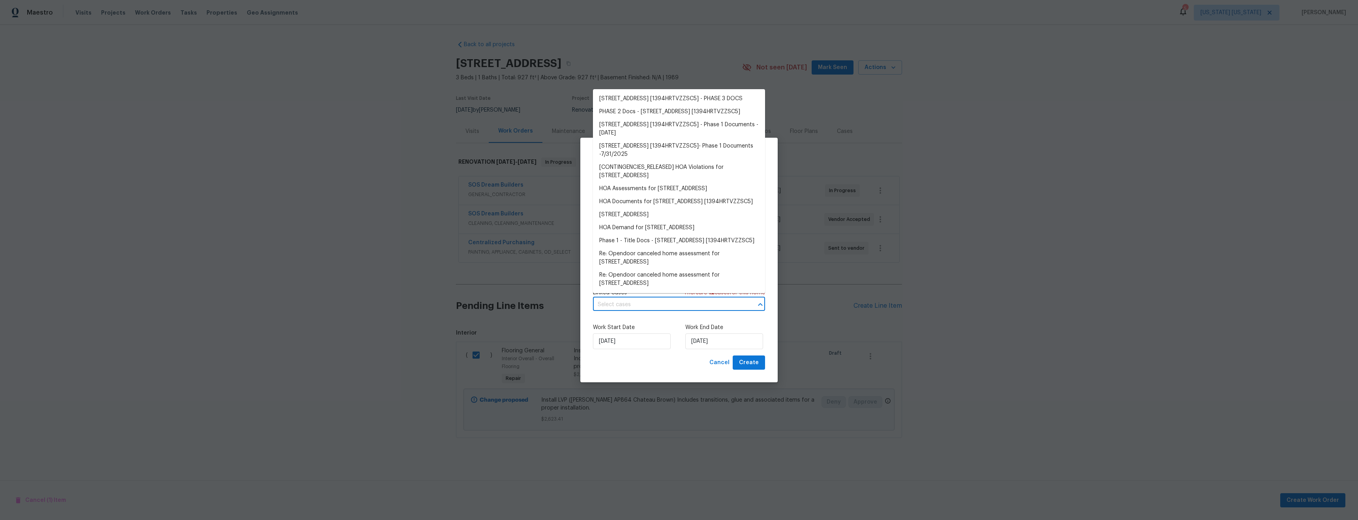
click at [752, 324] on label "Work End Date" at bounding box center [725, 328] width 80 height 8
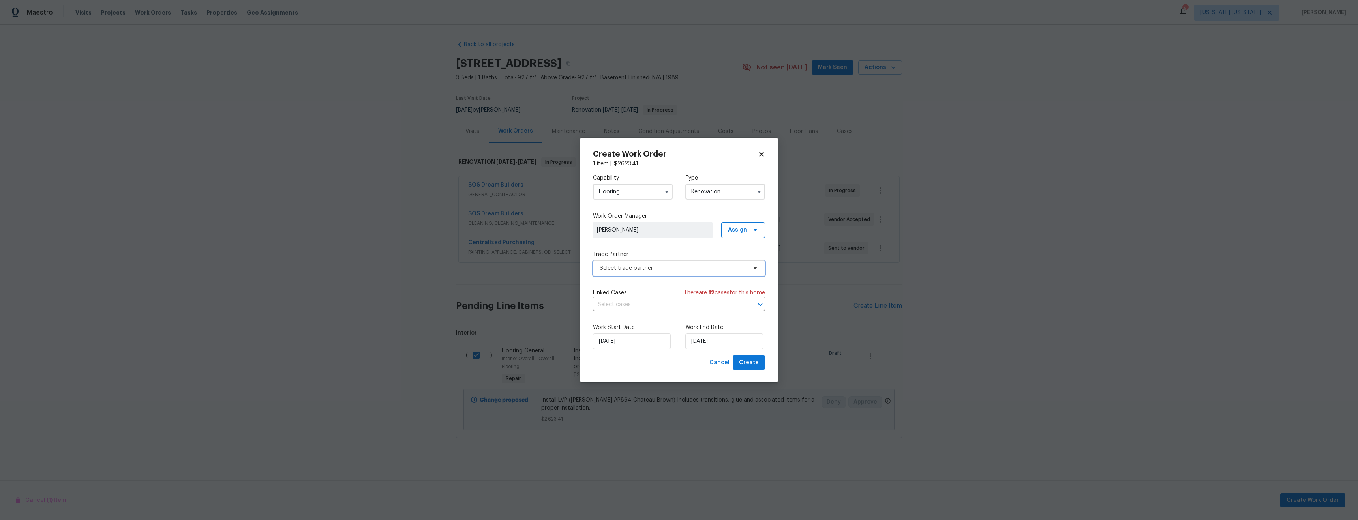
click at [692, 271] on span "Select trade partner" at bounding box center [672, 268] width 147 height 8
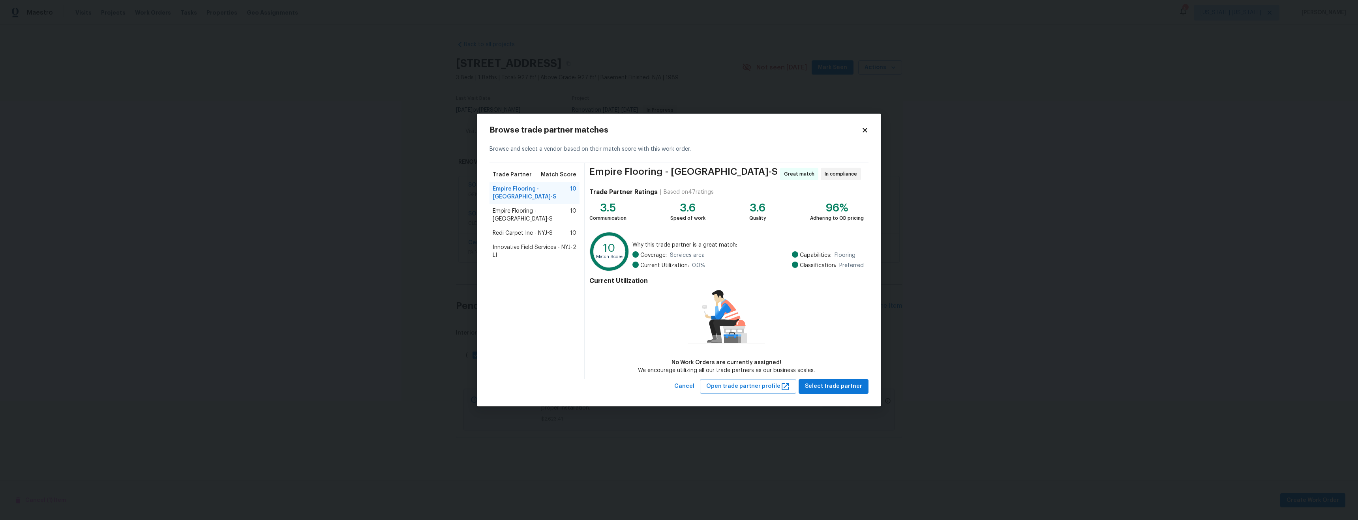
click at [564, 229] on div "Redi Carpet Inc - NYJ-S 10" at bounding box center [535, 233] width 84 height 8
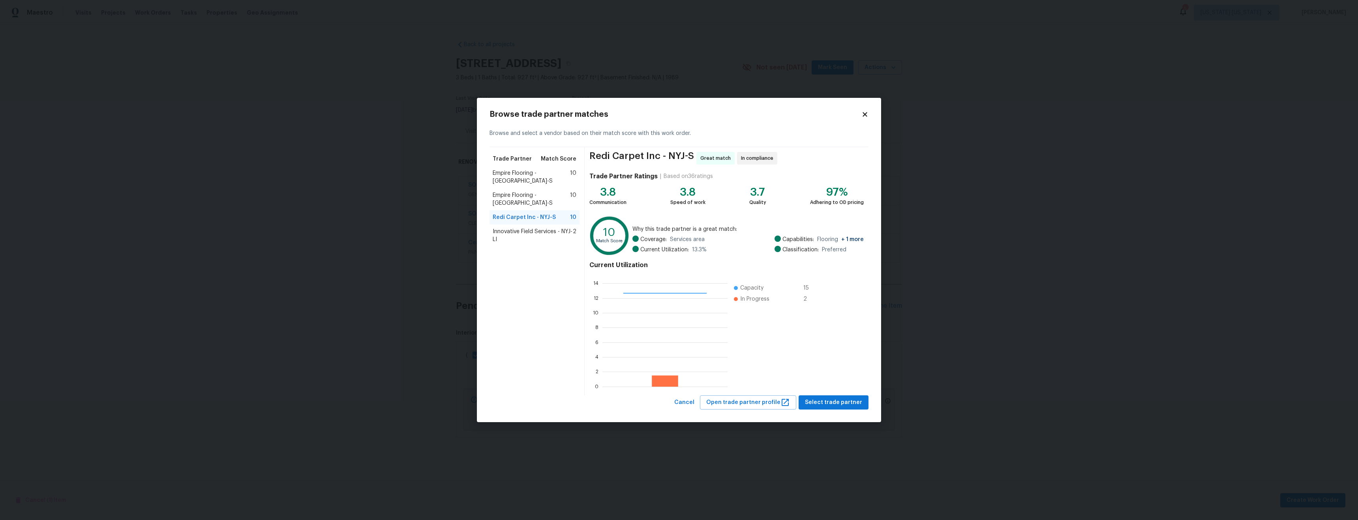
scroll to position [105, 119]
click at [842, 405] on span "Select trade partner" at bounding box center [833, 403] width 57 height 10
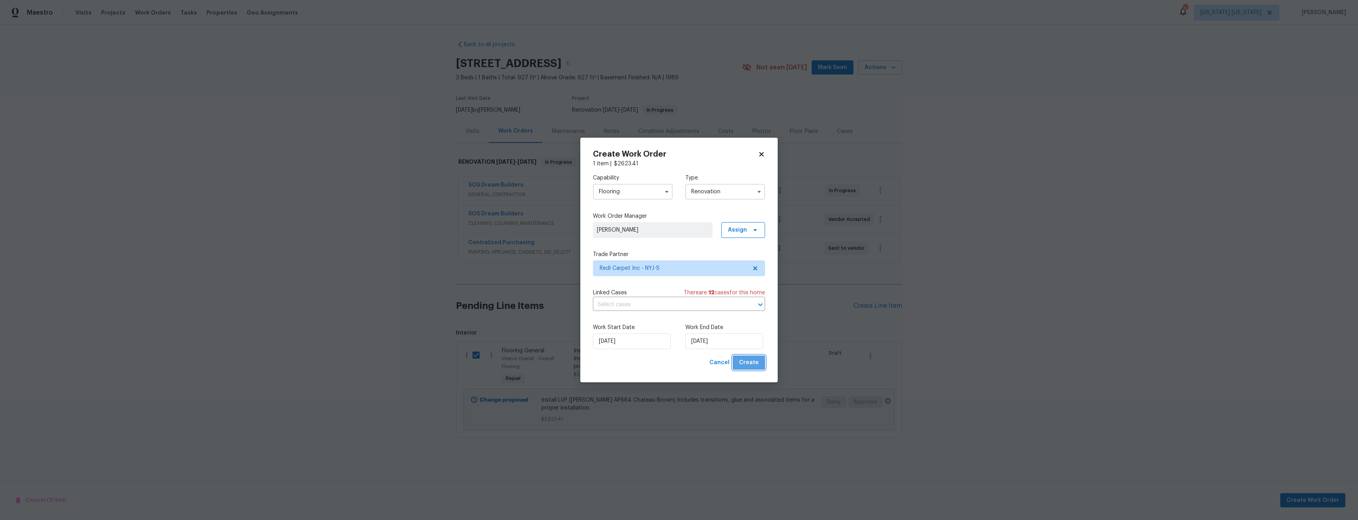
click at [752, 368] on button "Create" at bounding box center [748, 363] width 32 height 15
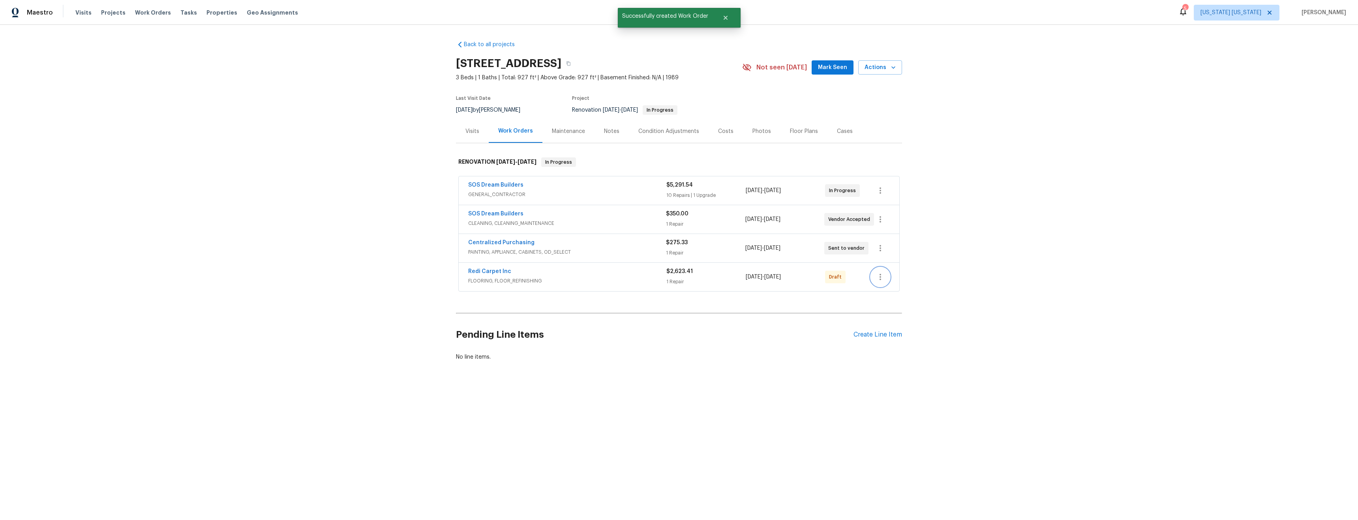
click at [875, 278] on icon "button" at bounding box center [879, 276] width 9 height 9
click at [886, 293] on li "Confirm and Send to Vendor" at bounding box center [912, 290] width 88 height 13
click at [990, 283] on div at bounding box center [679, 260] width 1358 height 520
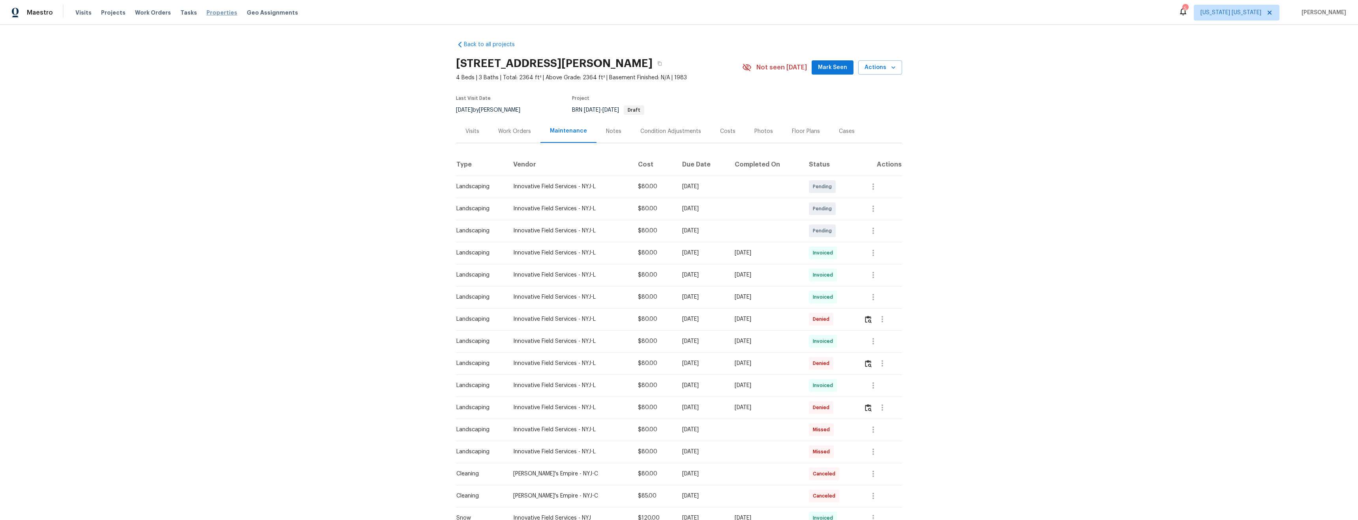
click at [206, 13] on span "Properties" at bounding box center [221, 13] width 31 height 8
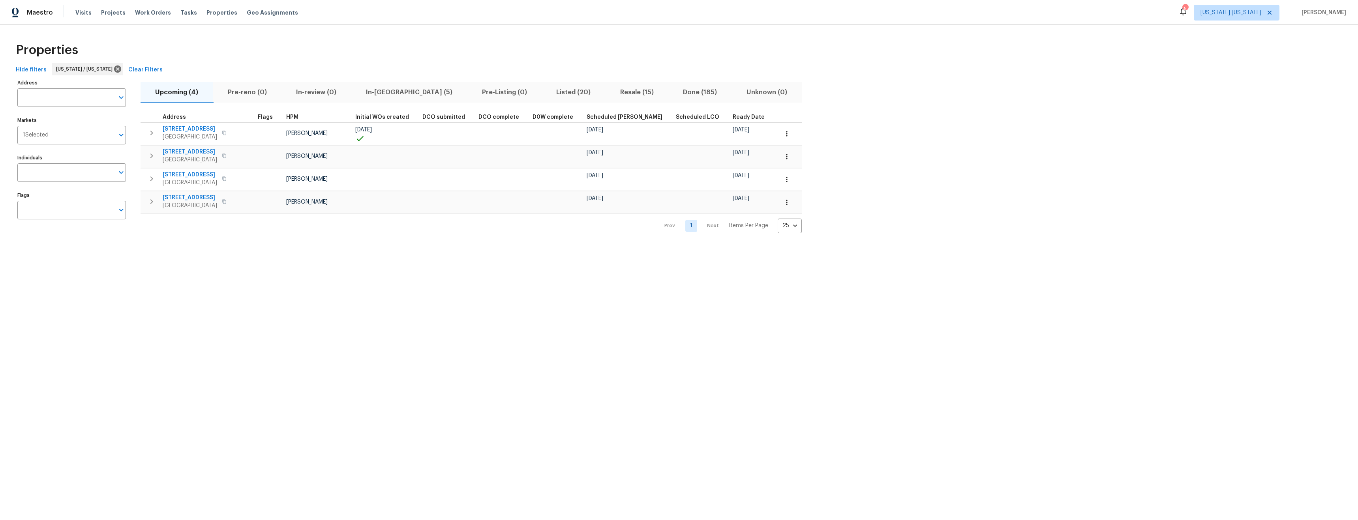
click at [388, 93] on span "In-[GEOGRAPHIC_DATA] (5)" at bounding box center [409, 92] width 107 height 11
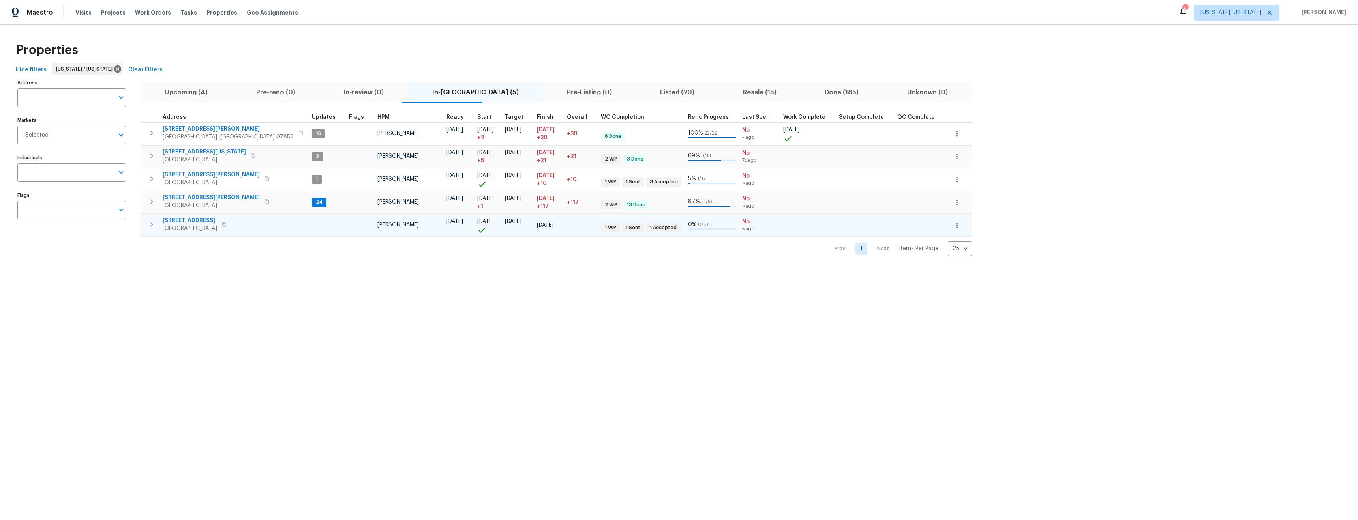
click at [191, 221] on span "448 Northam Dr" at bounding box center [190, 221] width 54 height 8
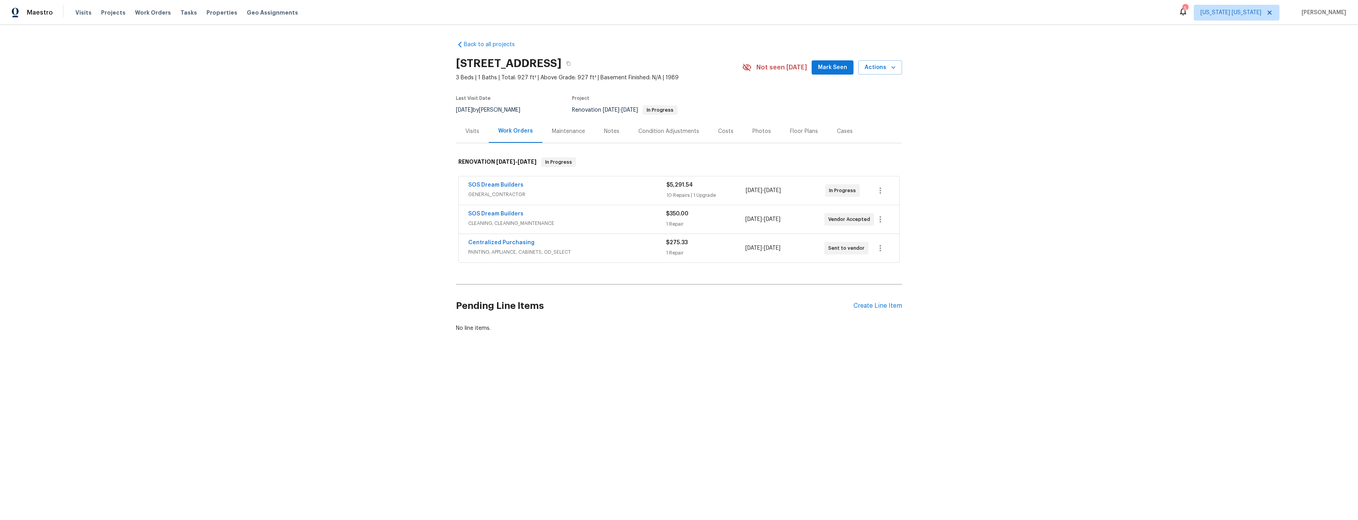
click at [718, 129] on div "Costs" at bounding box center [725, 131] width 15 height 8
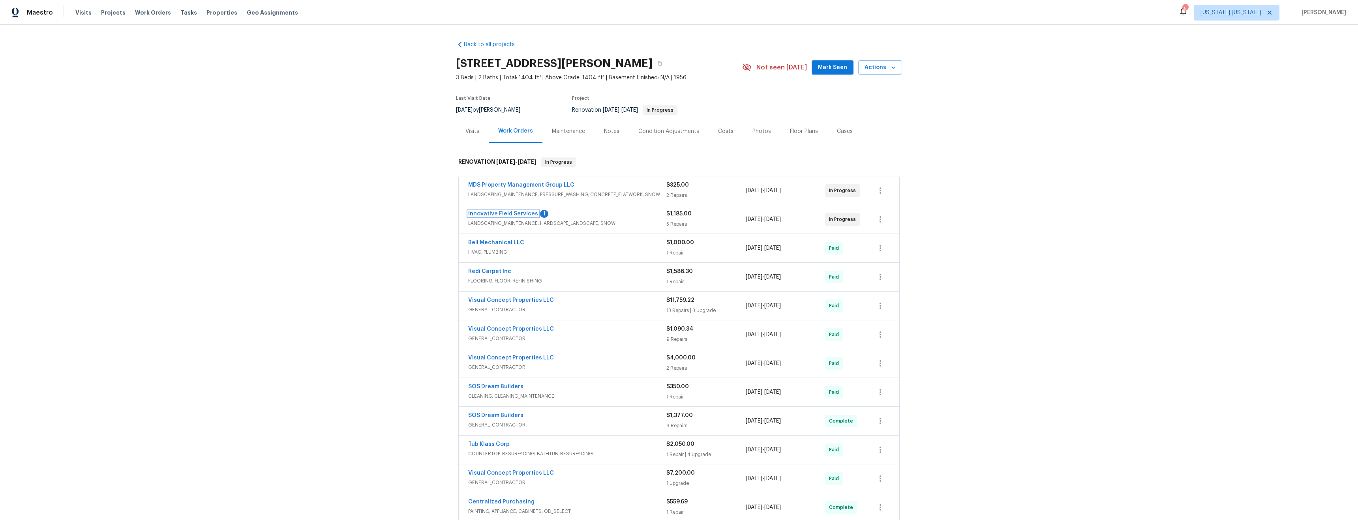
click at [517, 215] on link "Innovative Field Services" at bounding box center [503, 214] width 70 height 6
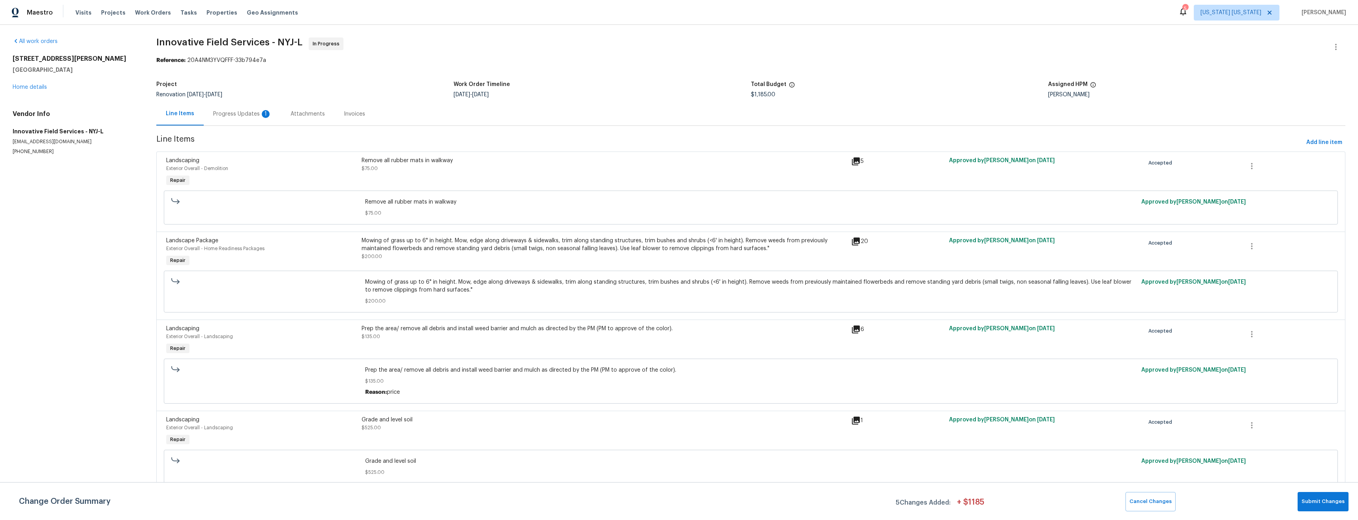
click at [245, 114] on div "Progress Updates 1" at bounding box center [242, 114] width 58 height 8
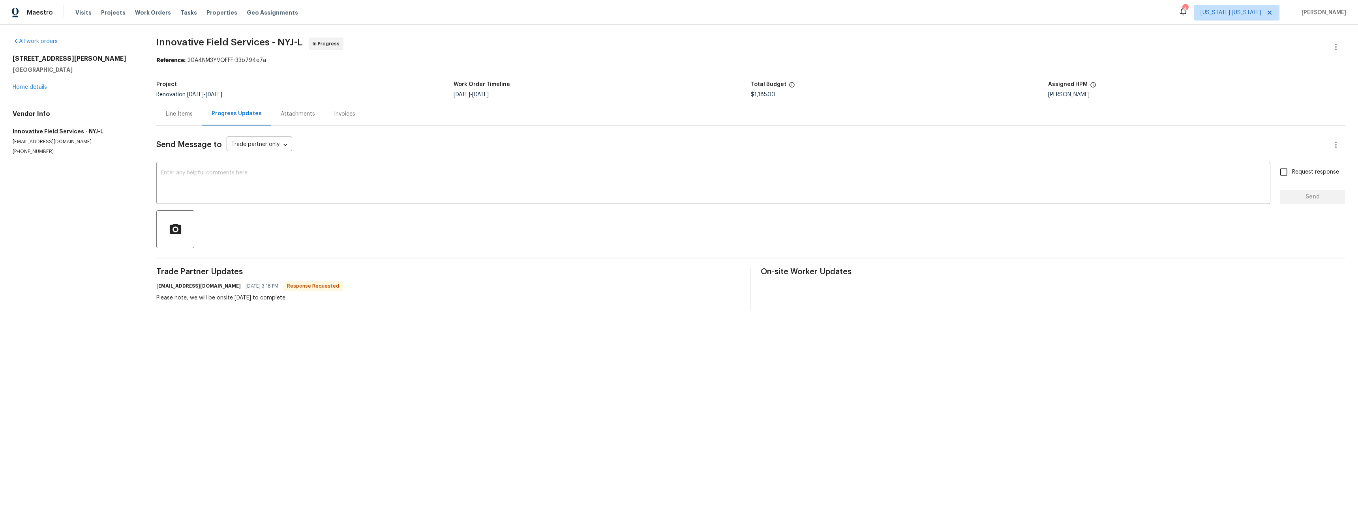
click at [189, 119] on div "Line Items" at bounding box center [179, 113] width 46 height 23
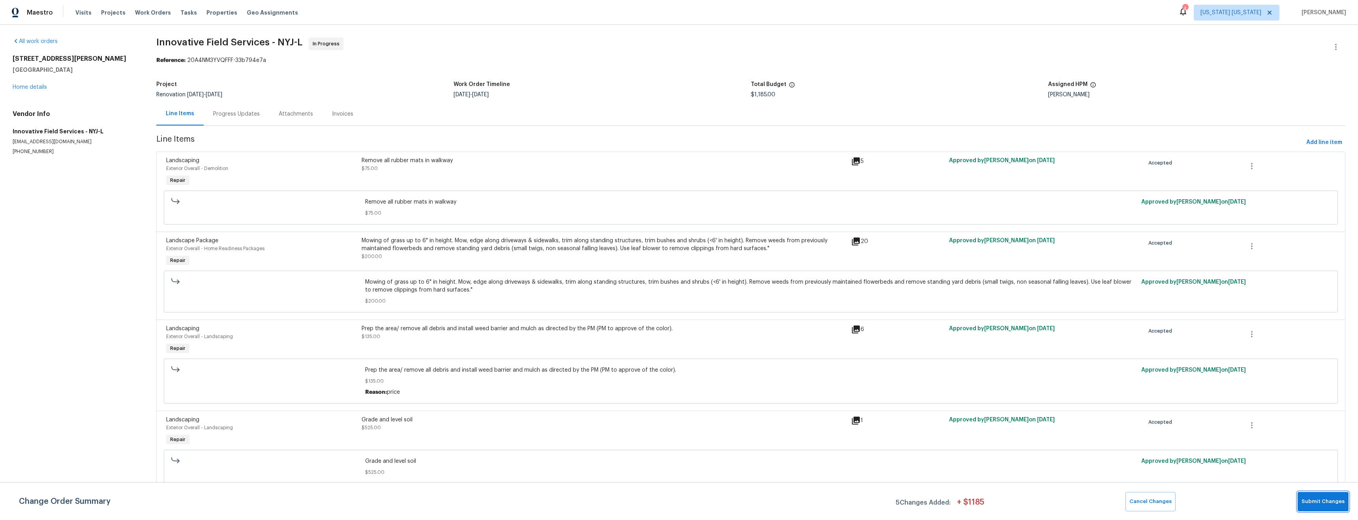
click at [1323, 502] on span "Submit Changes" at bounding box center [1322, 501] width 43 height 9
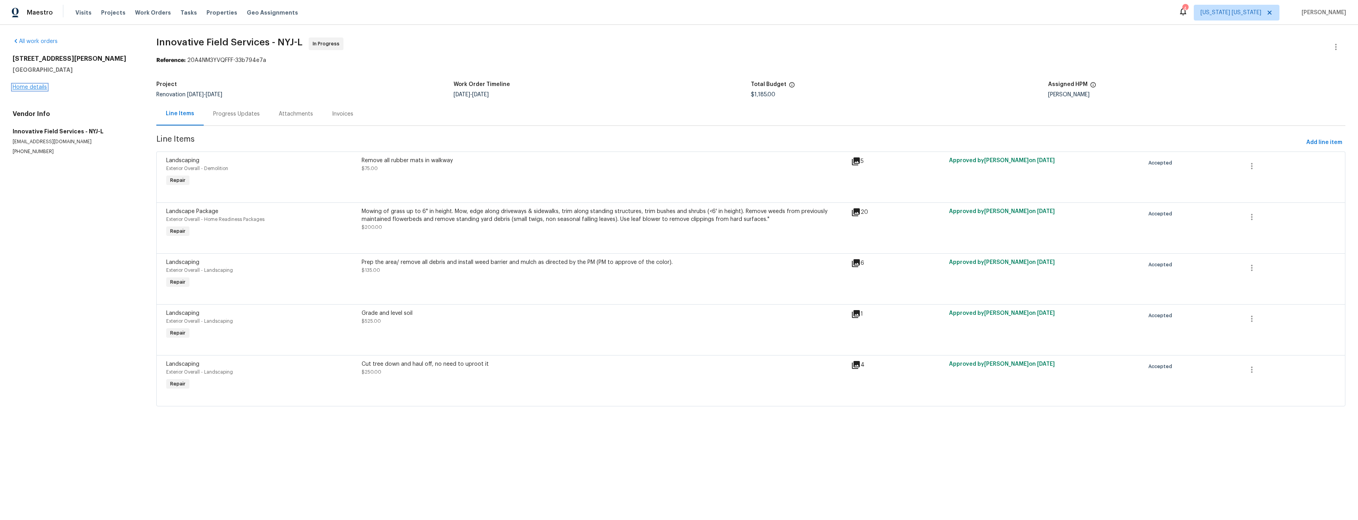
click at [26, 87] on link "Home details" at bounding box center [30, 87] width 34 height 6
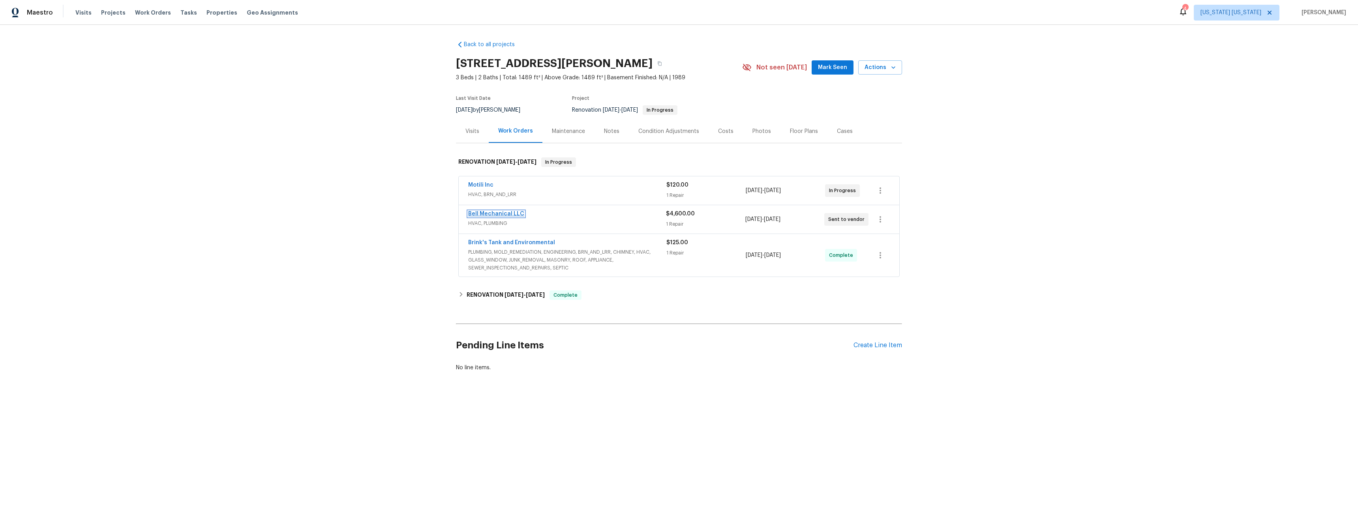
click at [491, 215] on link "Bell Mechanical LLC" at bounding box center [496, 214] width 56 height 6
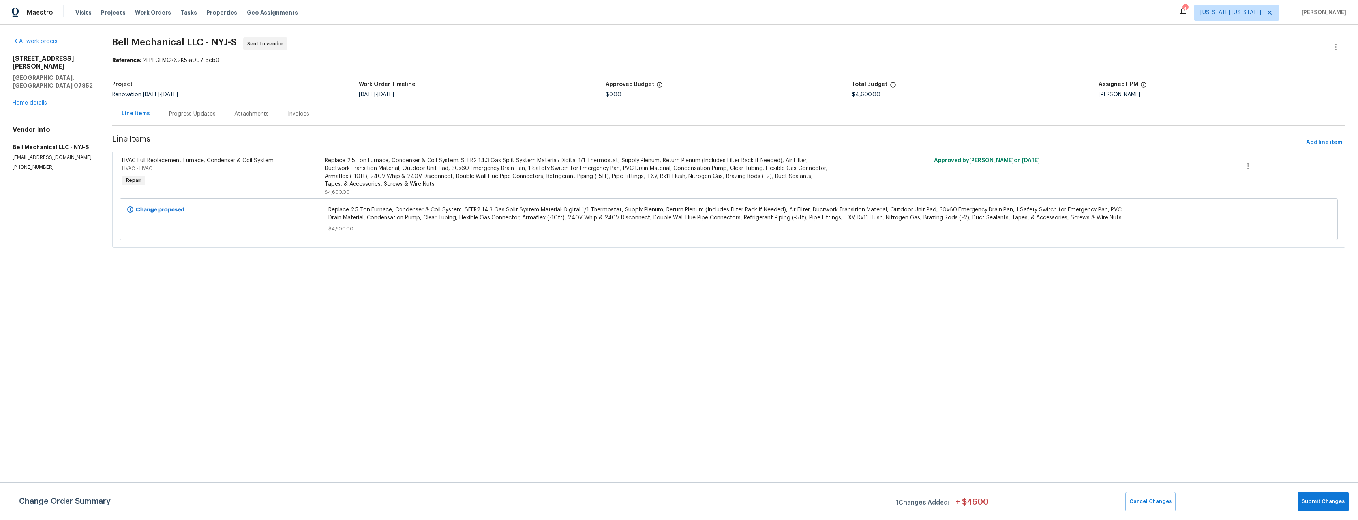
click at [188, 112] on div "Progress Updates" at bounding box center [192, 114] width 47 height 8
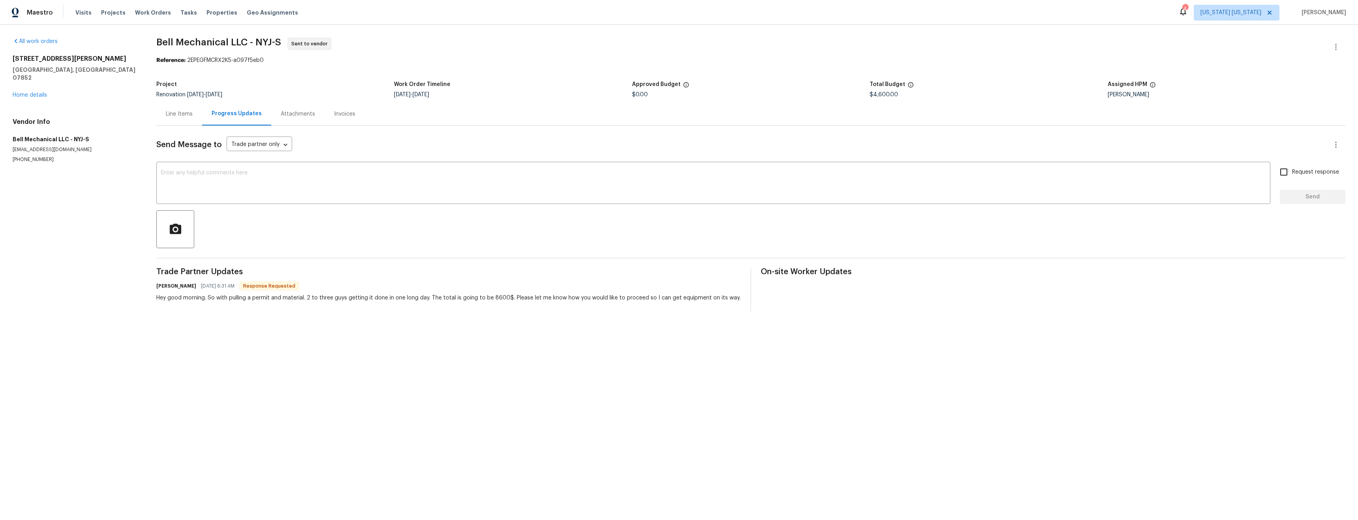
click at [172, 115] on div "Line Items" at bounding box center [179, 114] width 27 height 8
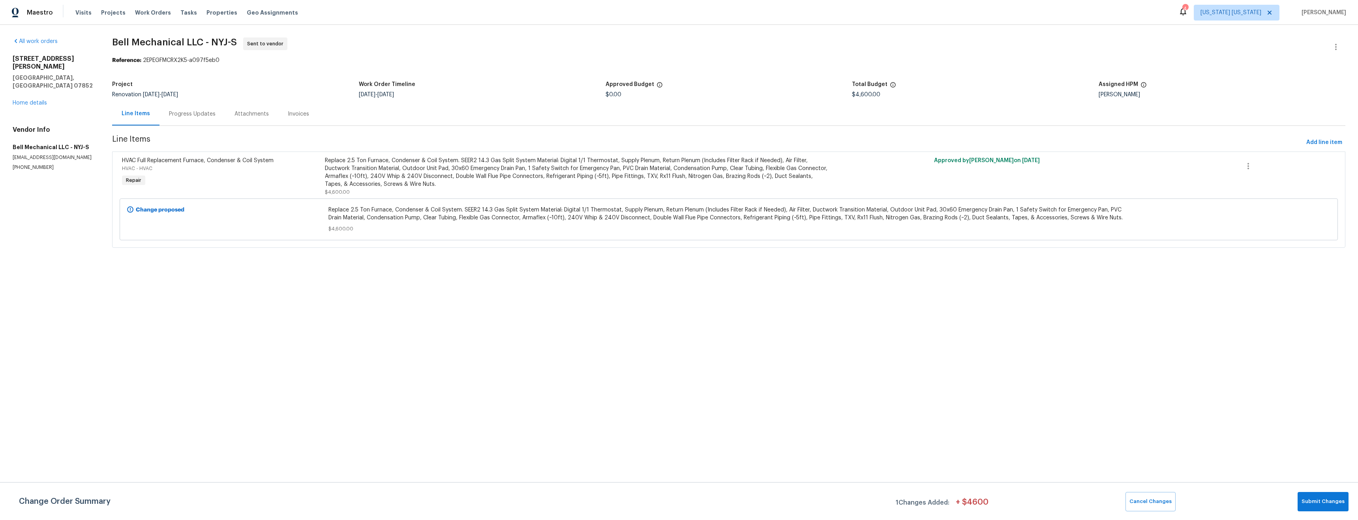
click at [430, 178] on div "Replace 2.5 Ton Furnace, Condenser & Coil System. SEER2 14.3 Gas Split System M…" at bounding box center [576, 173] width 503 height 32
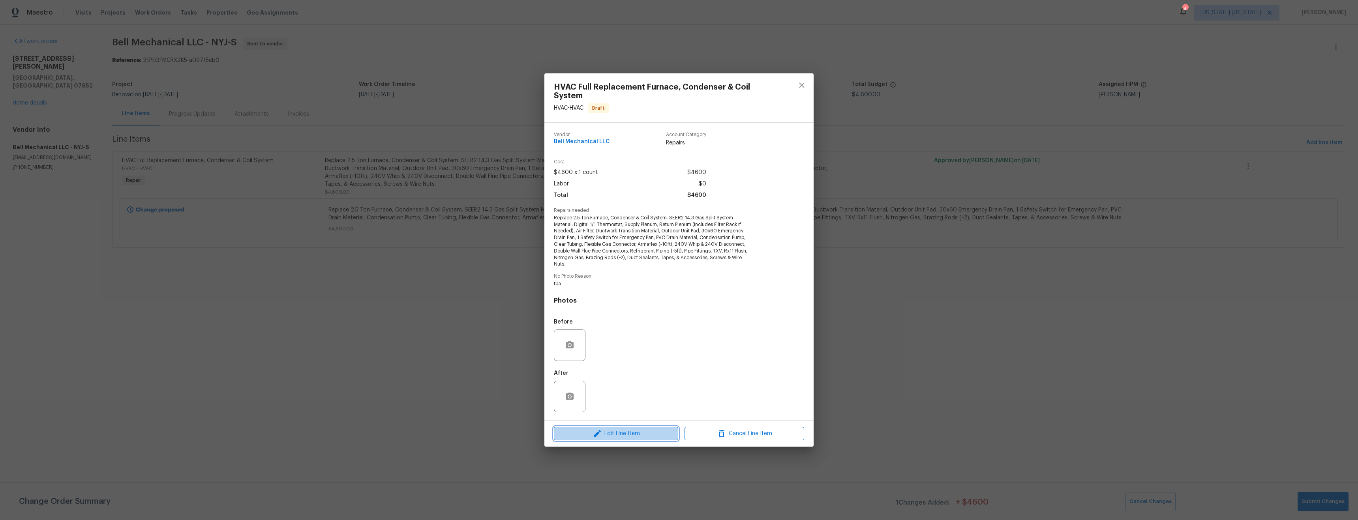
click at [637, 433] on span "Edit Line Item" at bounding box center [616, 434] width 120 height 10
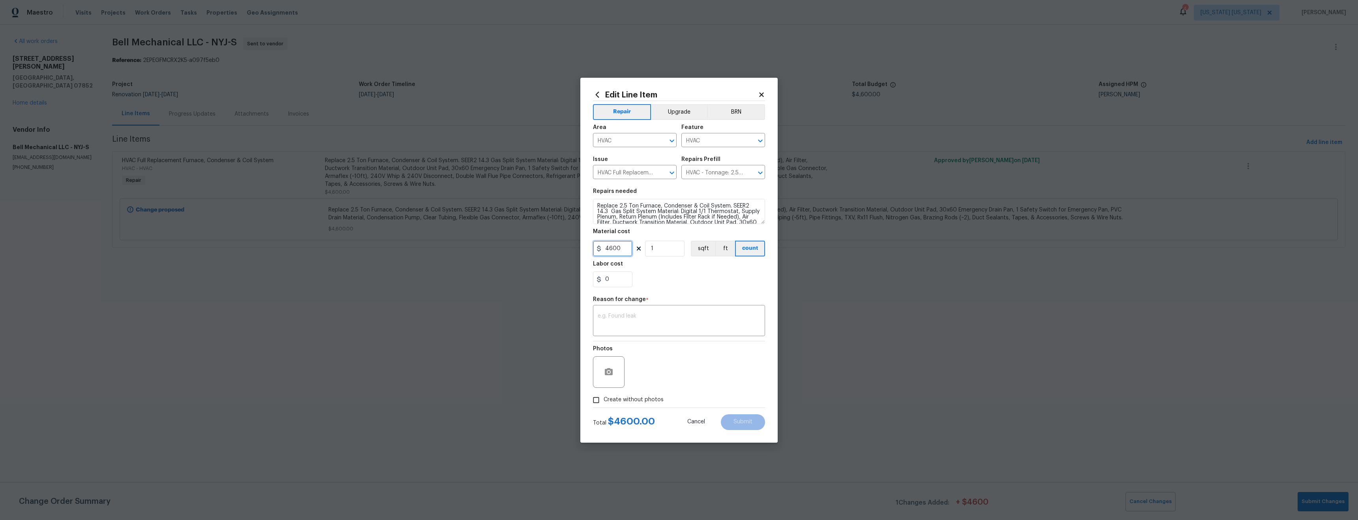
click at [616, 250] on input "4600" at bounding box center [612, 249] width 39 height 16
type input "8600"
click at [715, 323] on textarea at bounding box center [678, 321] width 163 height 17
type textarea "price"
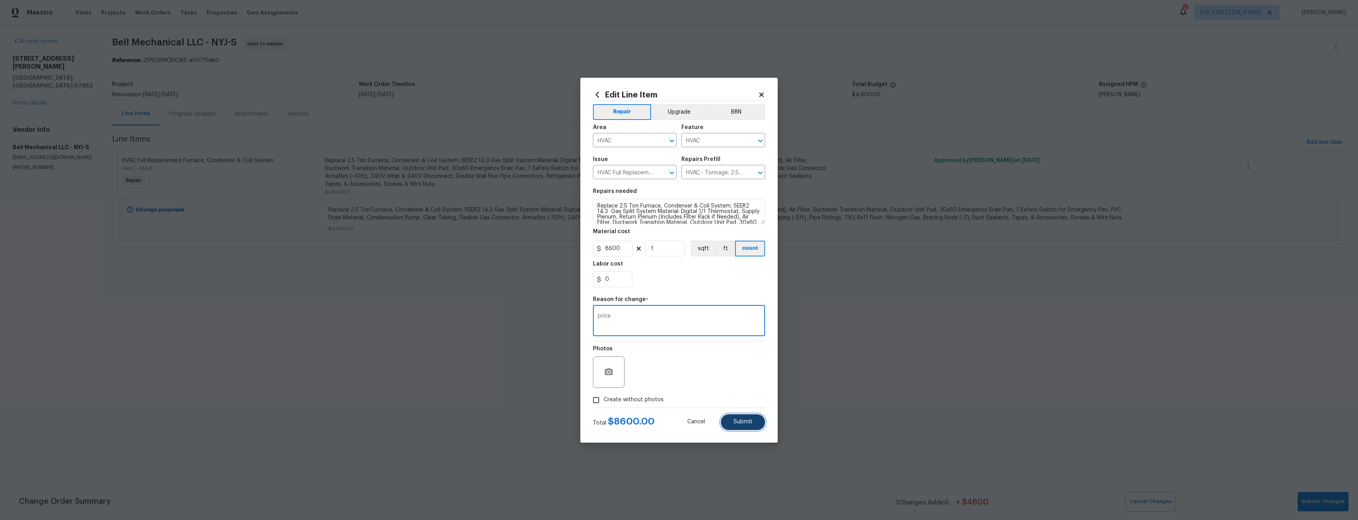
click at [739, 427] on button "Submit" at bounding box center [743, 422] width 44 height 16
type input "4600"
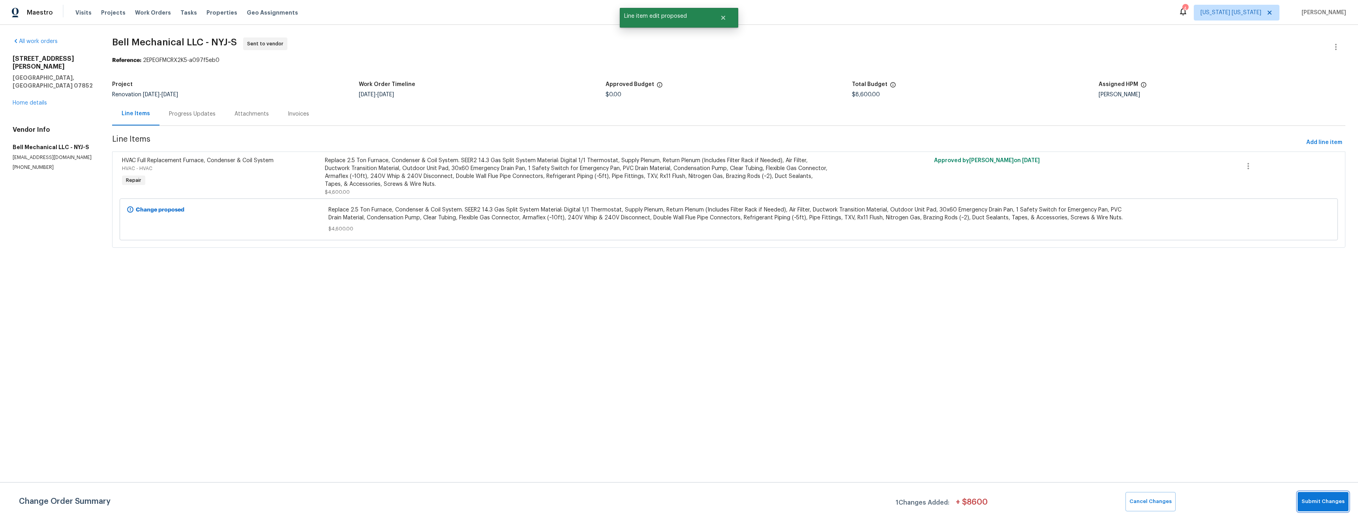
click at [1315, 504] on span "Submit Changes" at bounding box center [1322, 501] width 43 height 9
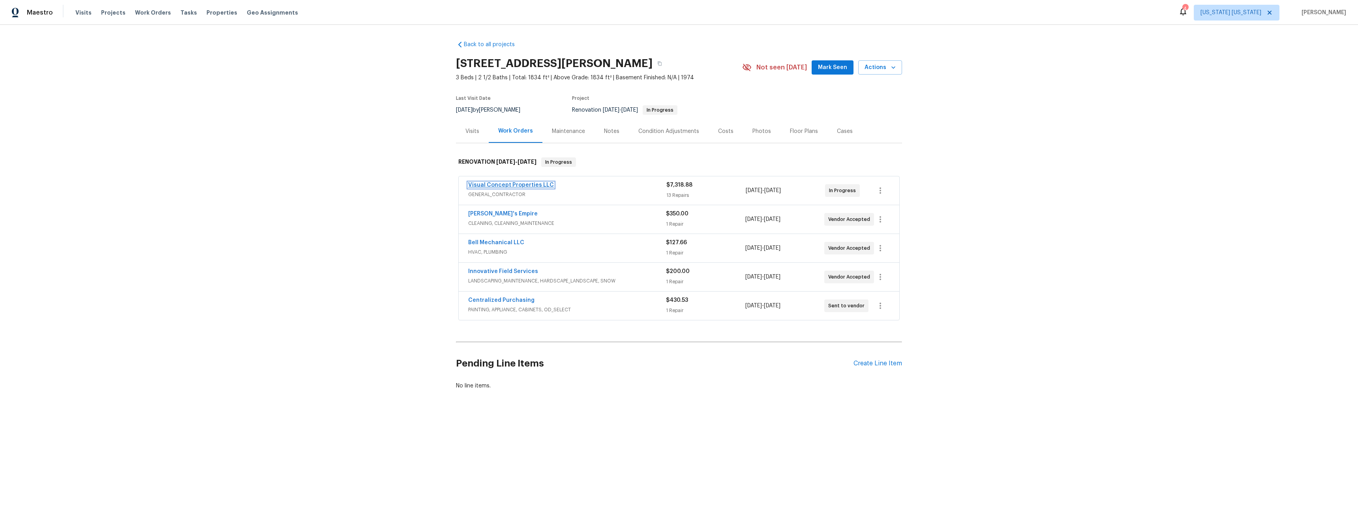
click at [495, 185] on link "Visual Concept Properties LLC" at bounding box center [511, 185] width 86 height 6
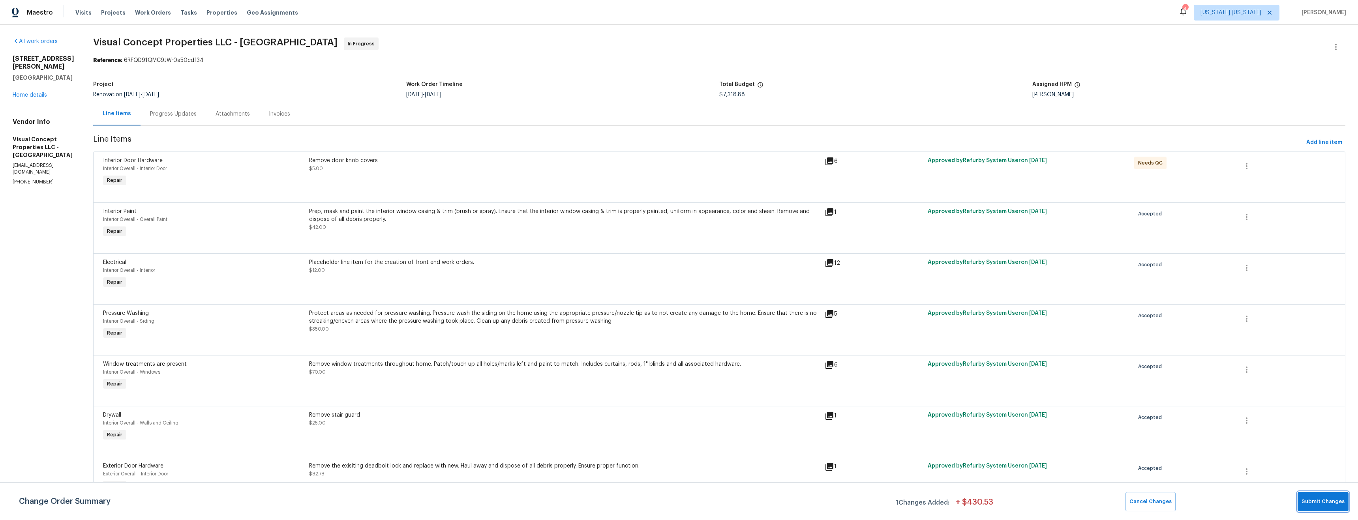
click at [1319, 501] on span "Submit Changes" at bounding box center [1322, 501] width 43 height 9
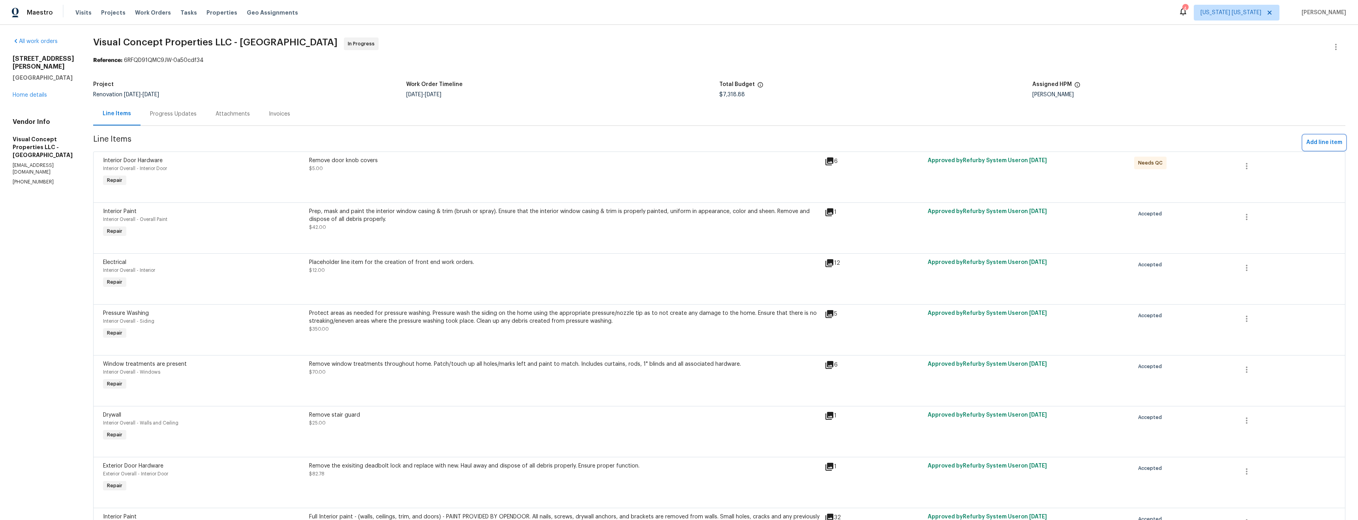
click at [1327, 139] on span "Add line item" at bounding box center [1324, 143] width 36 height 10
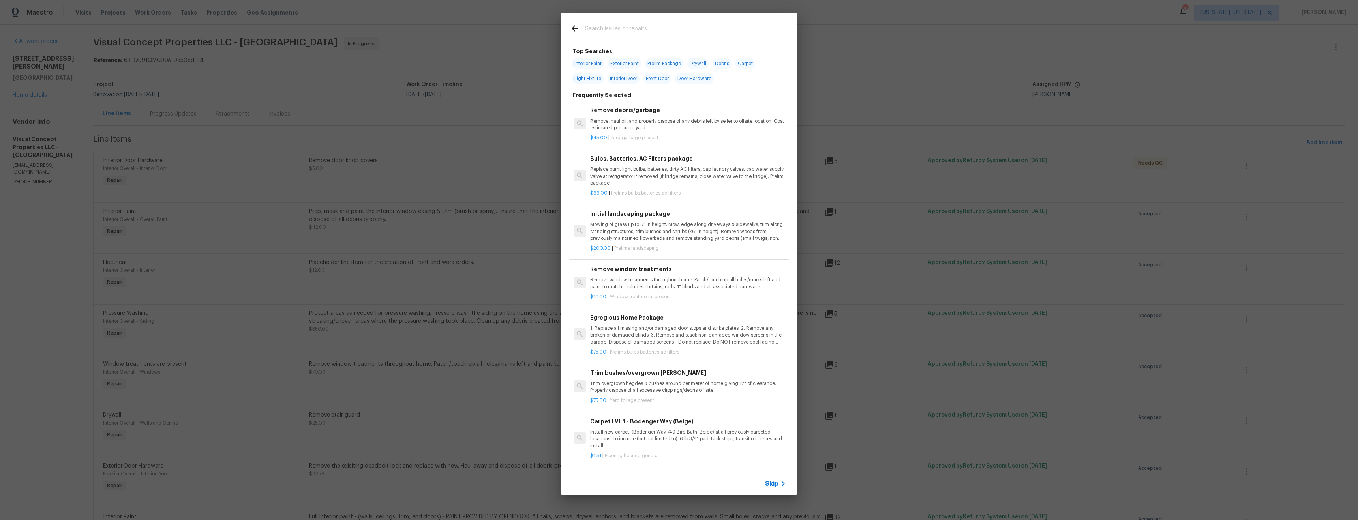
click at [603, 24] on input "text" at bounding box center [668, 30] width 167 height 12
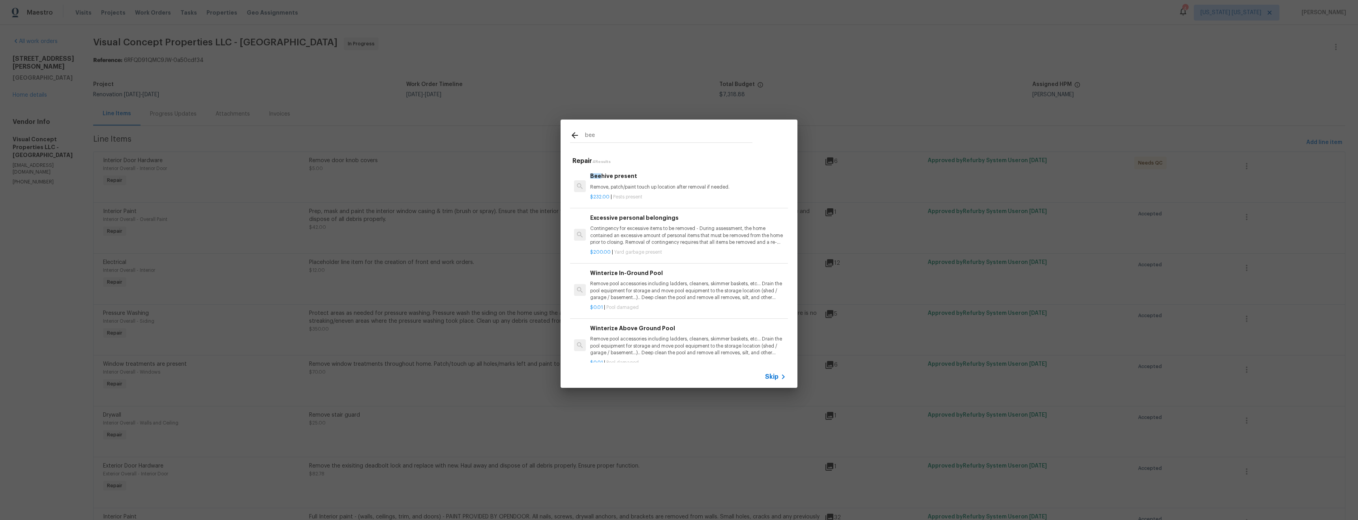
type input "bee"
click at [669, 182] on div "Bee hive present Remove, patch/paint touch up location after removal if needed." at bounding box center [688, 181] width 196 height 19
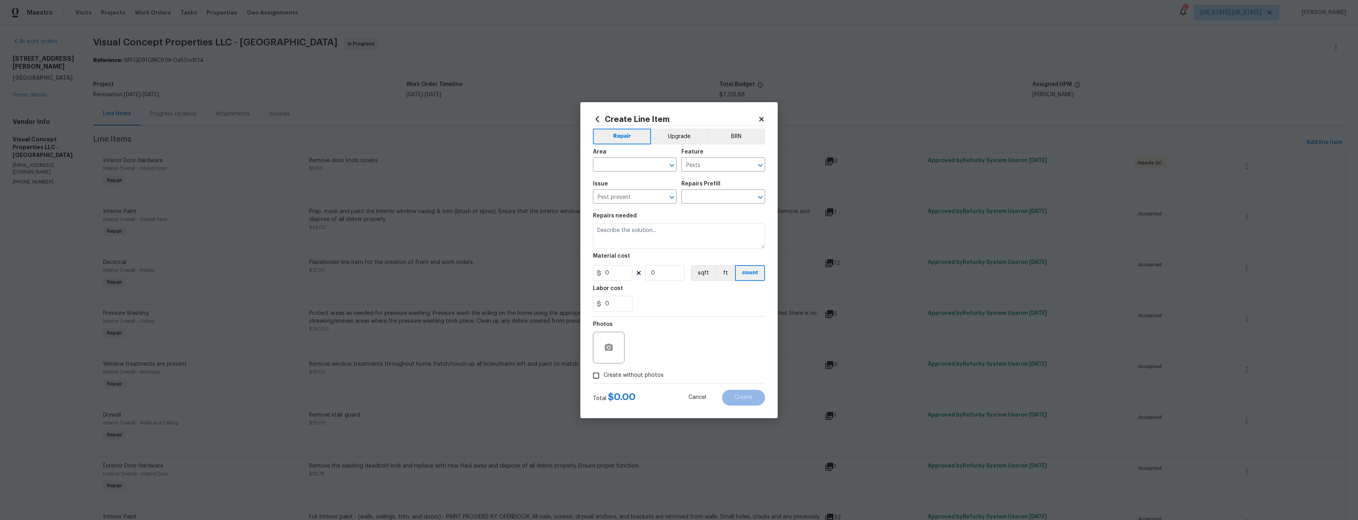
type textarea "Remove, patch/paint touch up location after removal if needed."
type input "1"
type input "Beehive present $232.00"
click at [613, 273] on input "232" at bounding box center [612, 273] width 39 height 16
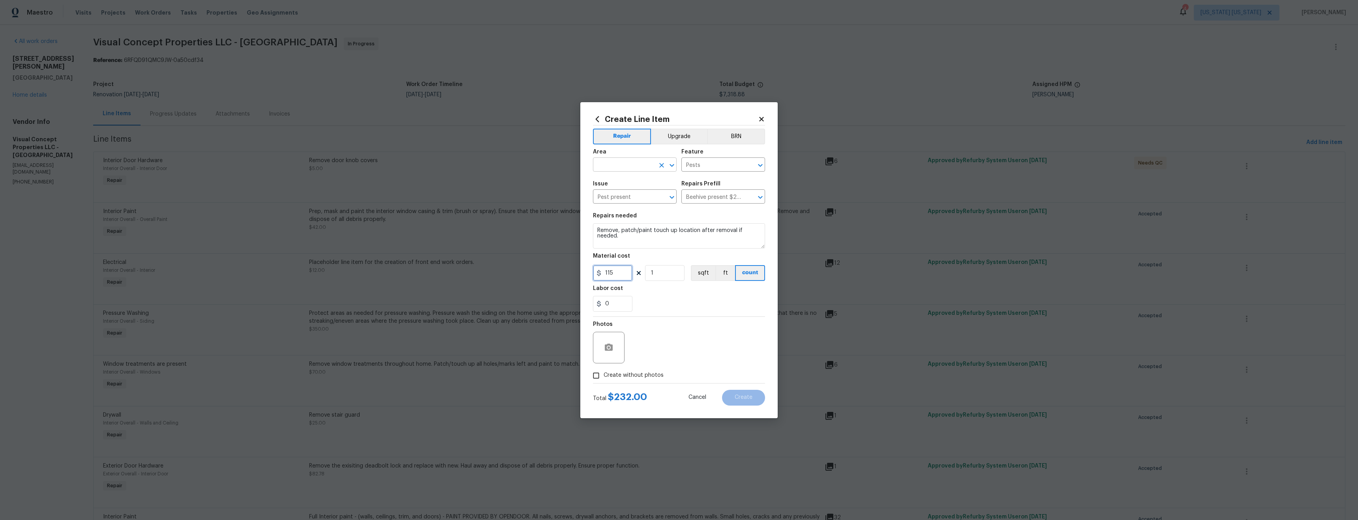
type input "115"
click at [629, 167] on input "text" at bounding box center [624, 165] width 62 height 12
click at [626, 197] on li "Exterior Overall" at bounding box center [635, 195] width 84 height 13
type input "Exterior Overall"
click at [629, 376] on span "Create without photos" at bounding box center [633, 375] width 60 height 8
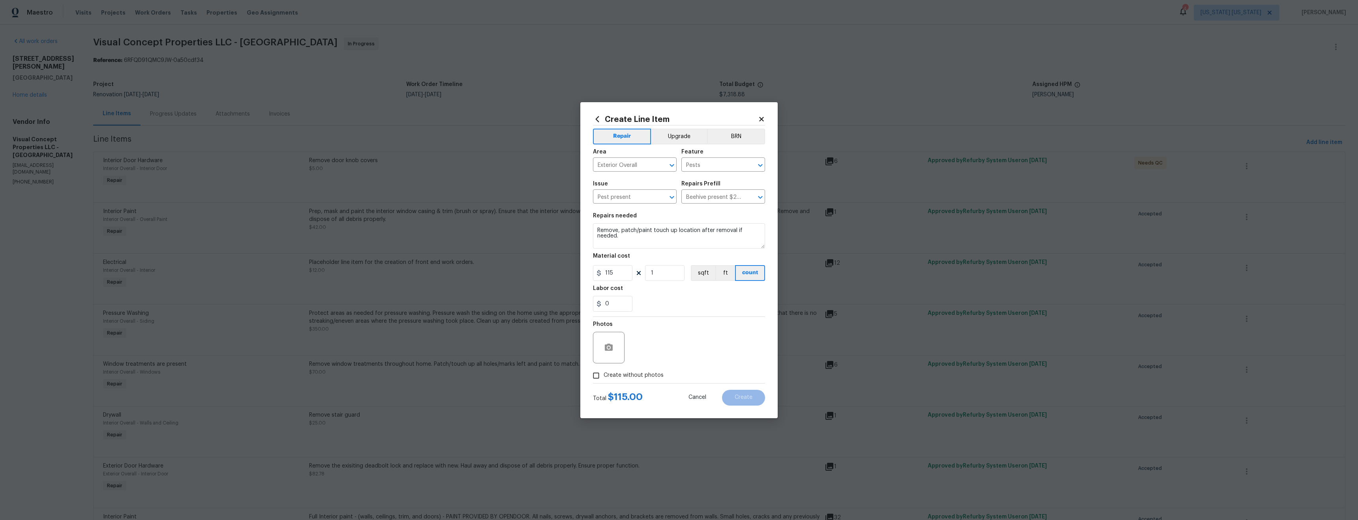
click at [603, 376] on input "Create without photos" at bounding box center [595, 375] width 15 height 15
checkbox input "true"
click at [685, 329] on div "Reason*" at bounding box center [698, 327] width 134 height 10
click at [679, 344] on textarea at bounding box center [698, 348] width 134 height 32
type textarea "tba"
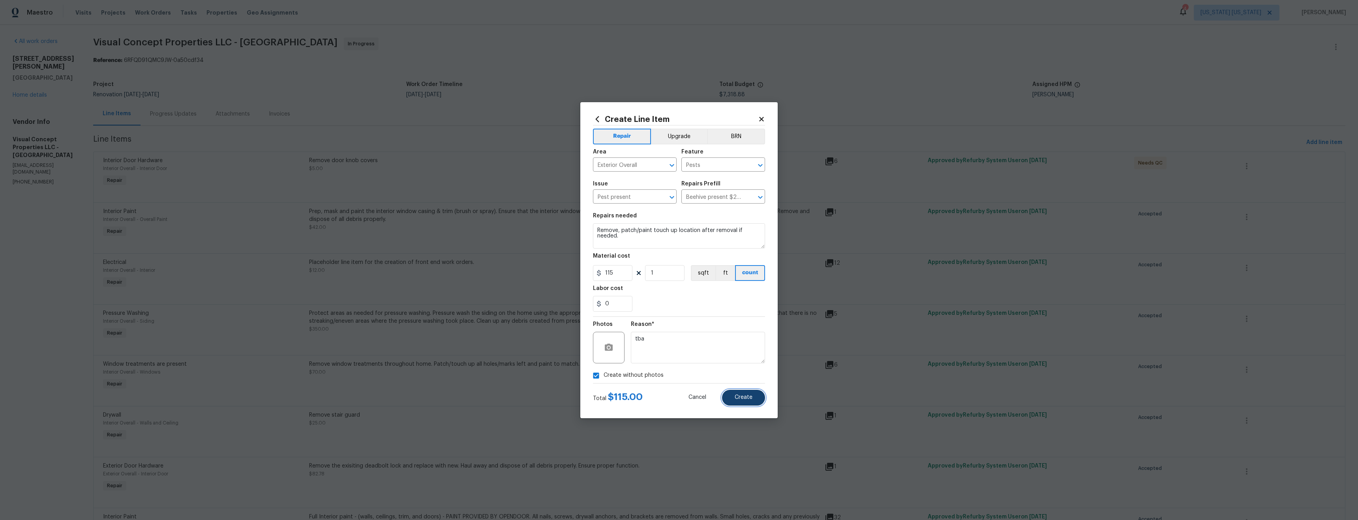
drag, startPoint x: 751, startPoint y: 391, endPoint x: 742, endPoint y: 391, distance: 8.7
click at [750, 393] on button "Create" at bounding box center [743, 398] width 43 height 16
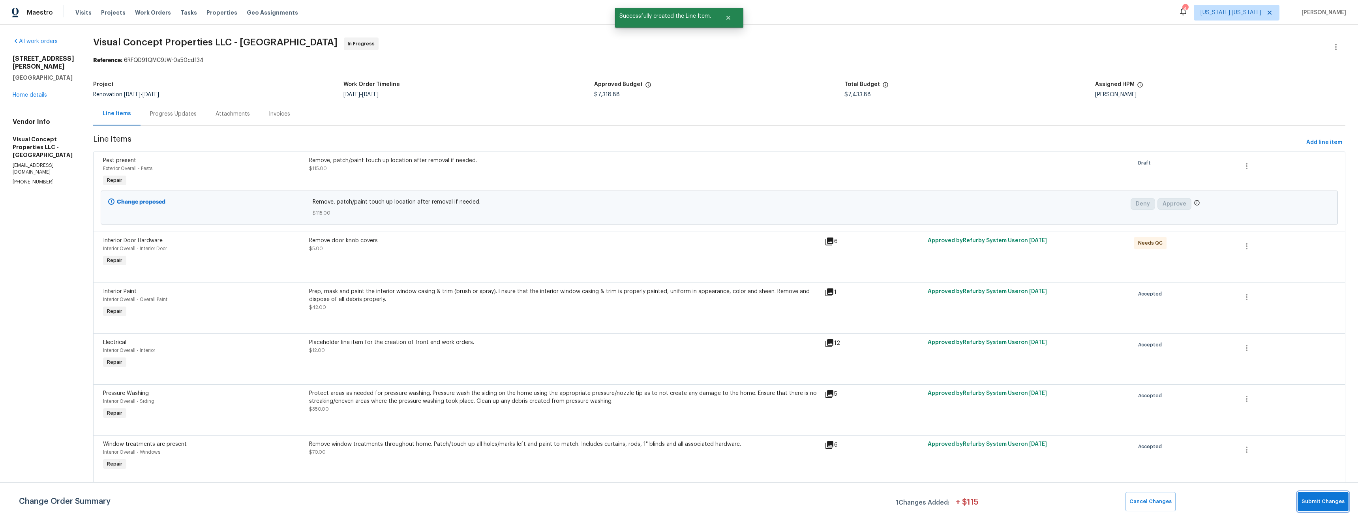
click at [1329, 503] on span "Submit Changes" at bounding box center [1322, 501] width 43 height 9
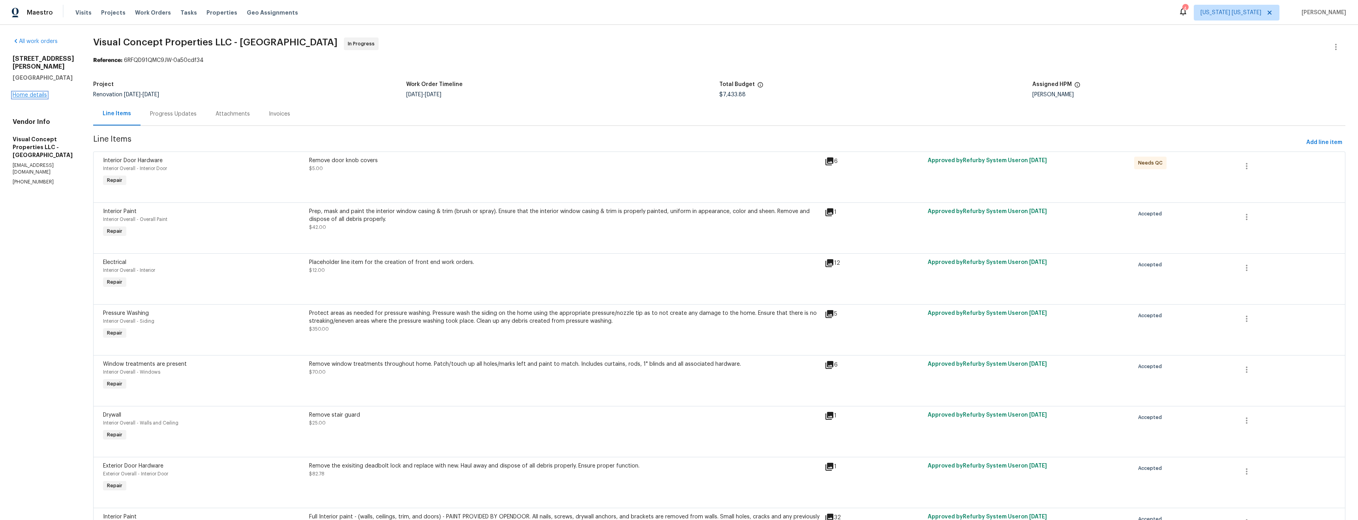
click at [29, 92] on link "Home details" at bounding box center [30, 95] width 34 height 6
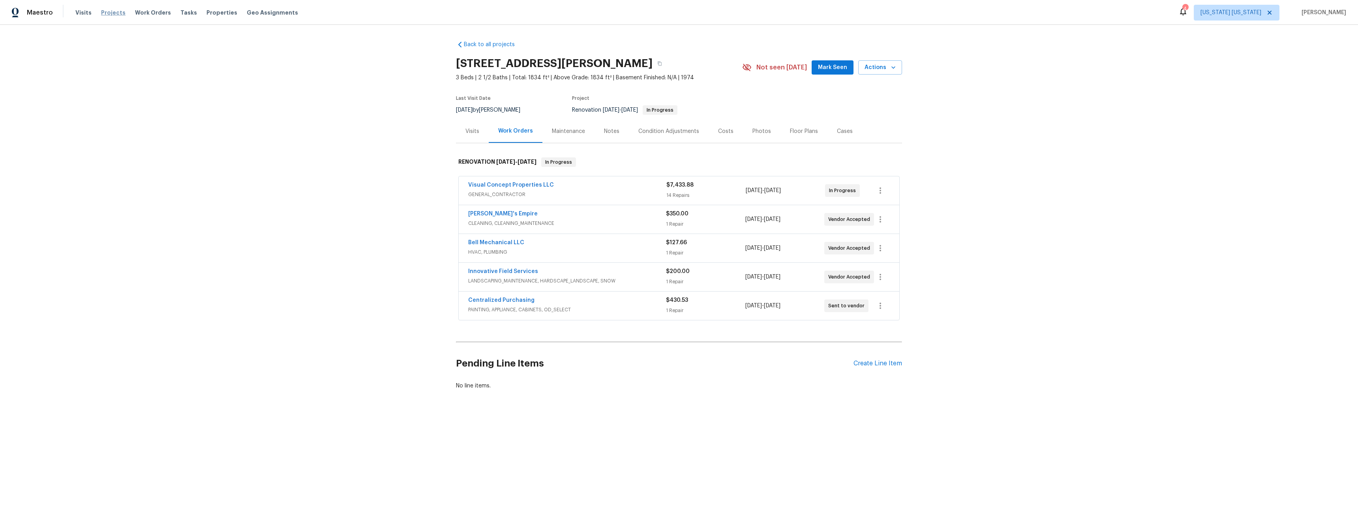
click at [109, 11] on span "Projects" at bounding box center [113, 13] width 24 height 8
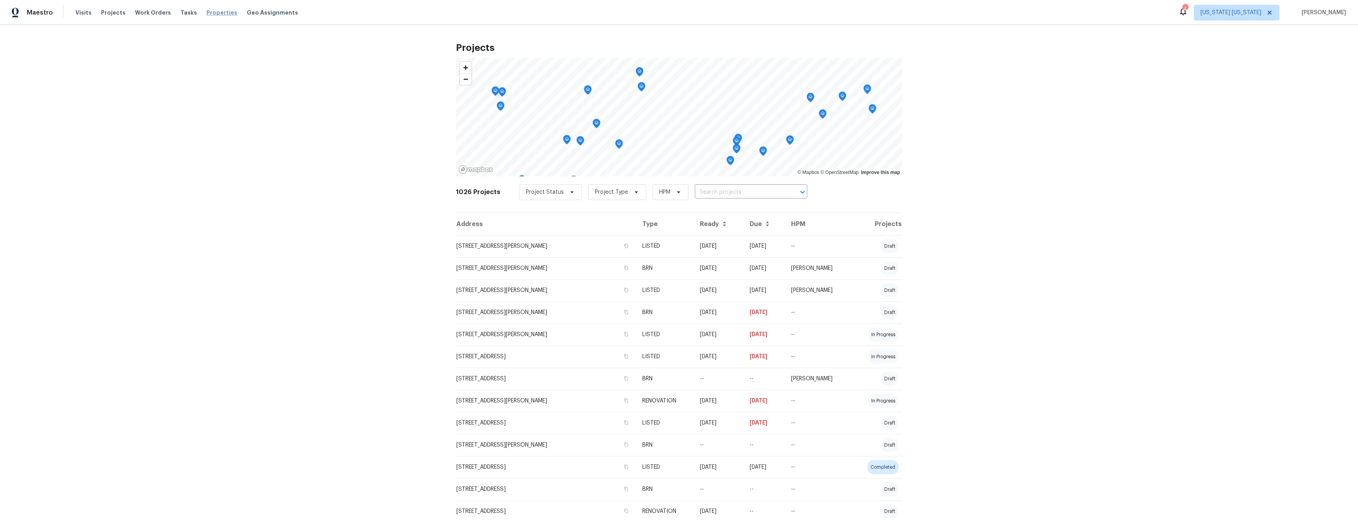
click at [210, 14] on span "Properties" at bounding box center [221, 13] width 31 height 8
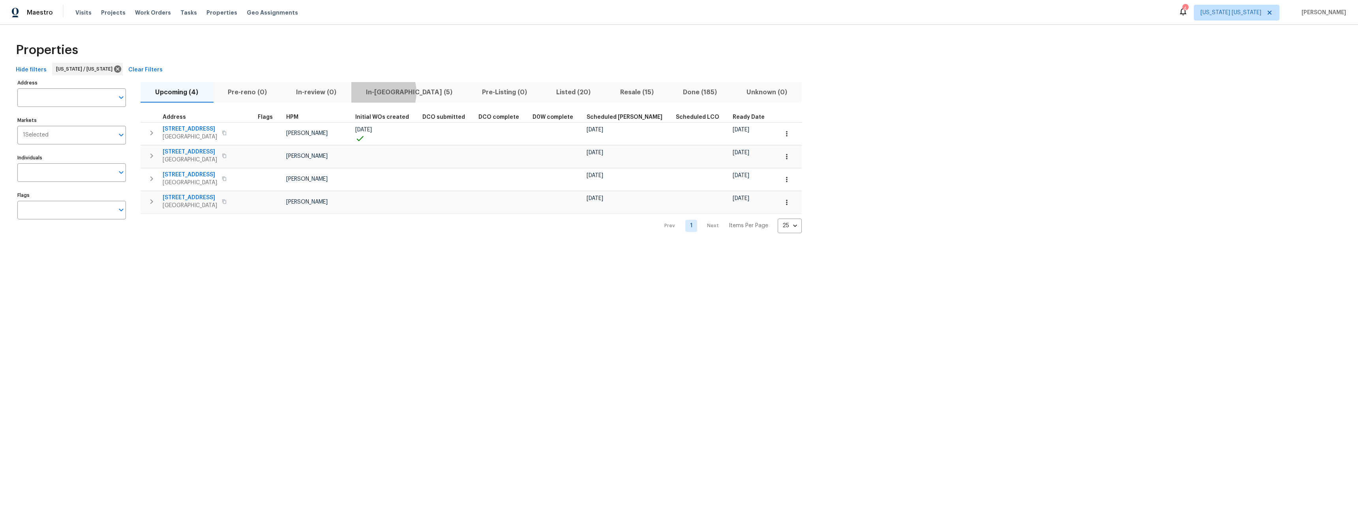
click at [375, 92] on span "In-reno (5)" at bounding box center [409, 92] width 107 height 11
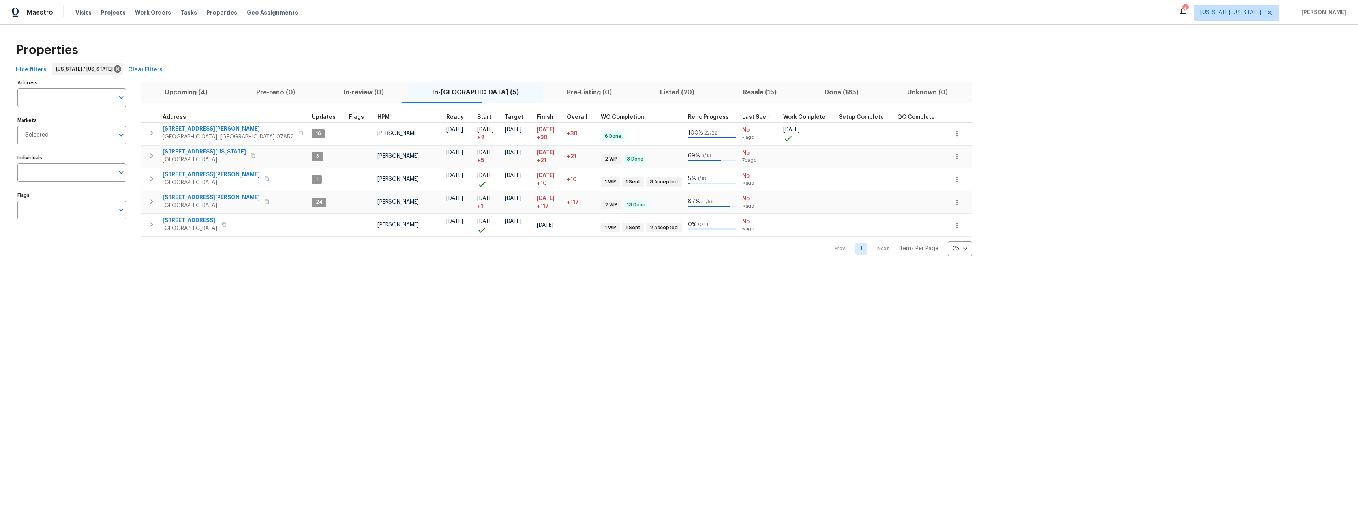
click at [641, 94] on span "Listed (20)" at bounding box center [677, 92] width 73 height 11
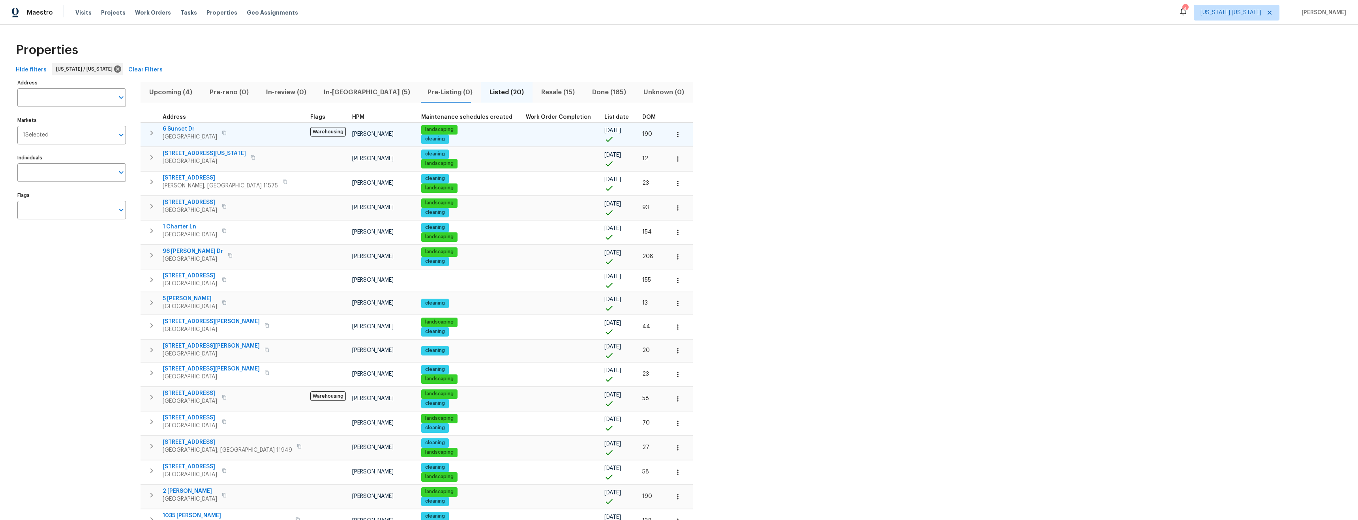
click at [174, 128] on span "6 Sunset Dr" at bounding box center [190, 129] width 54 height 8
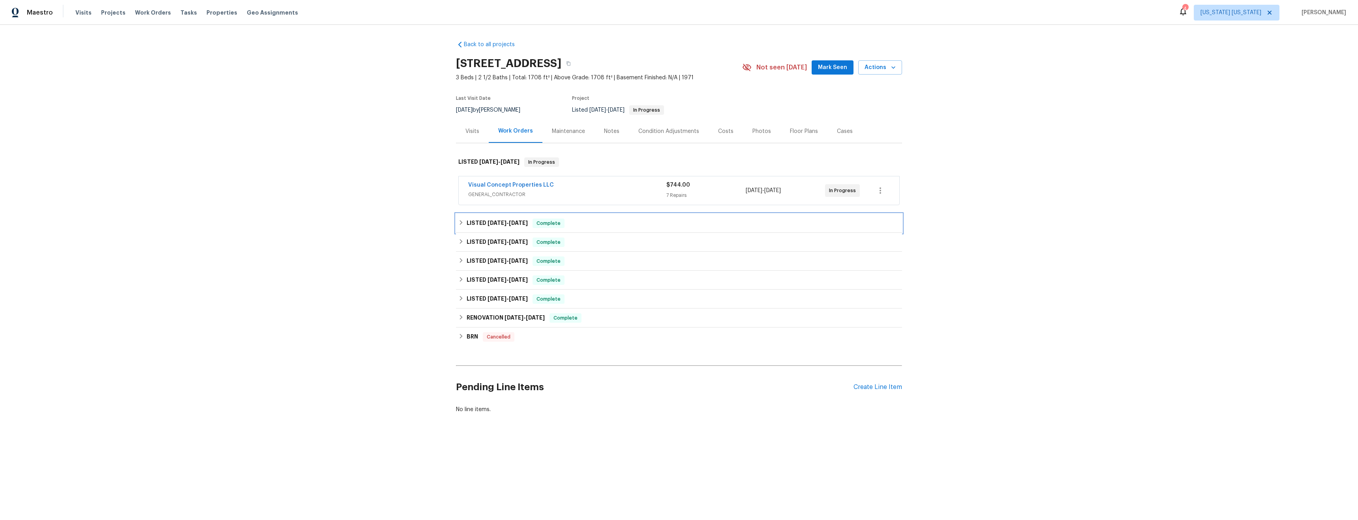
click at [596, 222] on div "LISTED [DATE] - [DATE] Complete" at bounding box center [678, 223] width 441 height 9
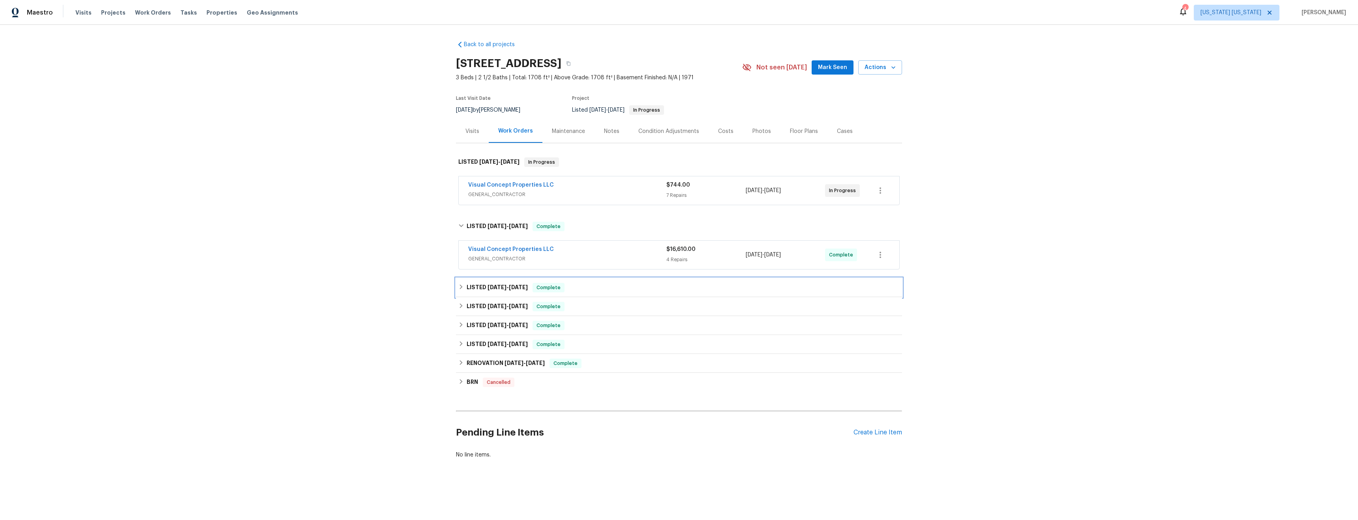
click at [593, 283] on div "LISTED [DATE] - [DATE] Complete" at bounding box center [678, 287] width 441 height 9
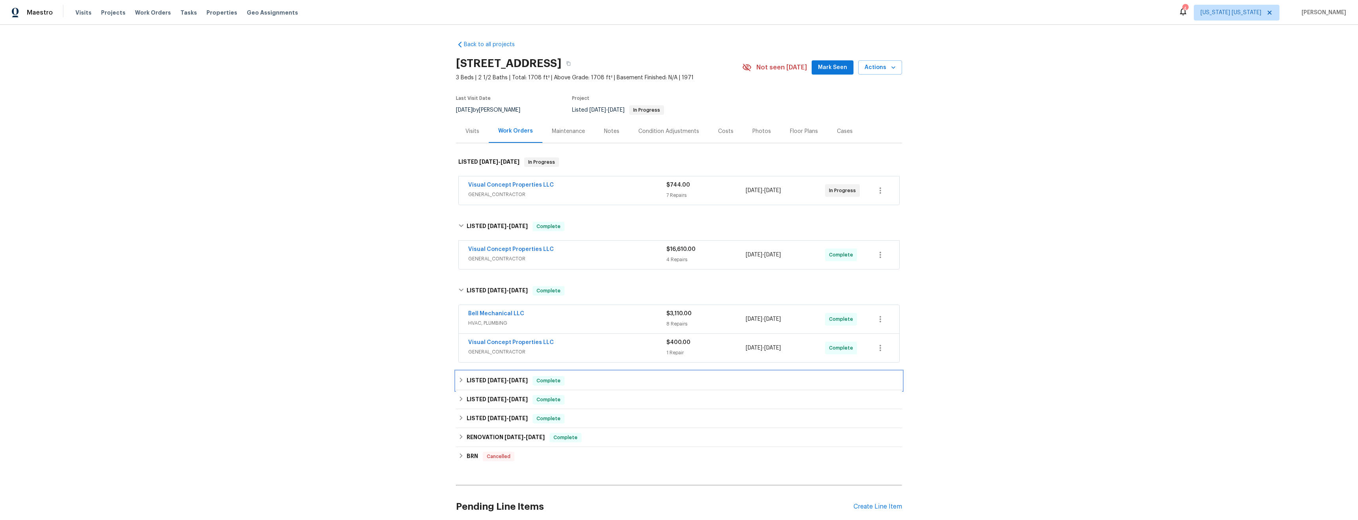
click at [586, 379] on div "LISTED [DATE] - [DATE] Complete" at bounding box center [678, 380] width 441 height 9
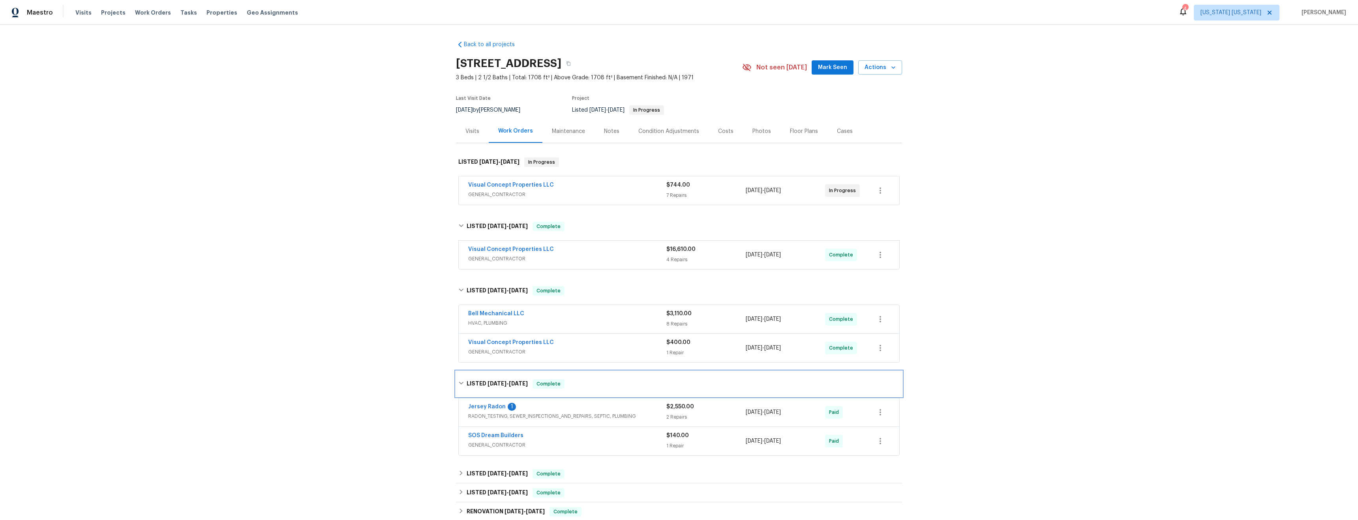
scroll to position [73, 0]
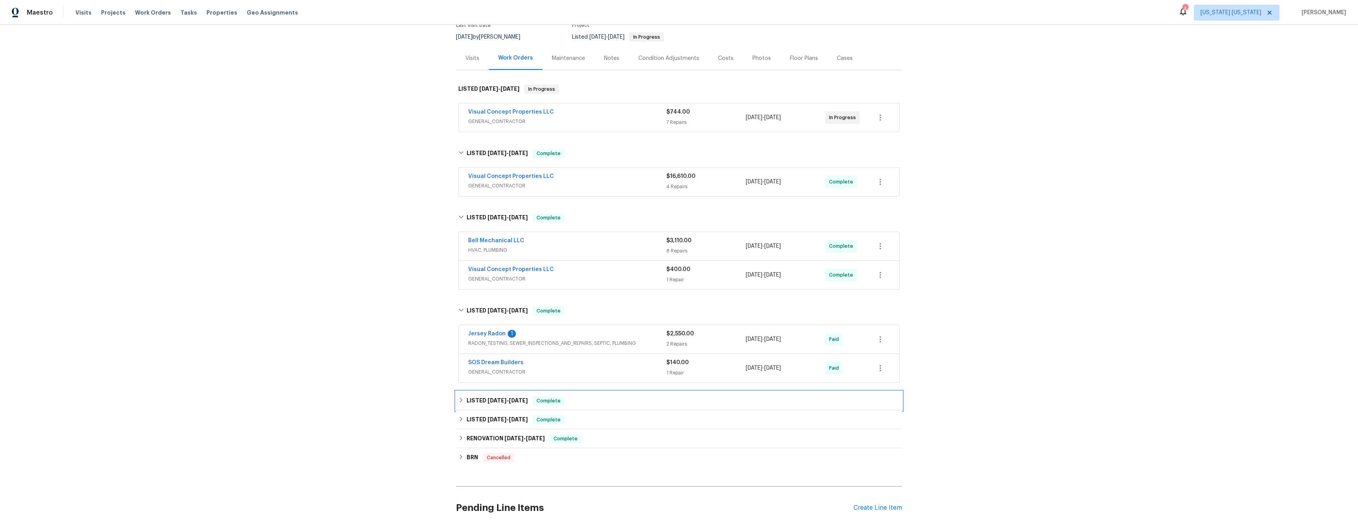
click at [602, 397] on div "LISTED [DATE] - [DATE] Complete" at bounding box center [678, 400] width 441 height 9
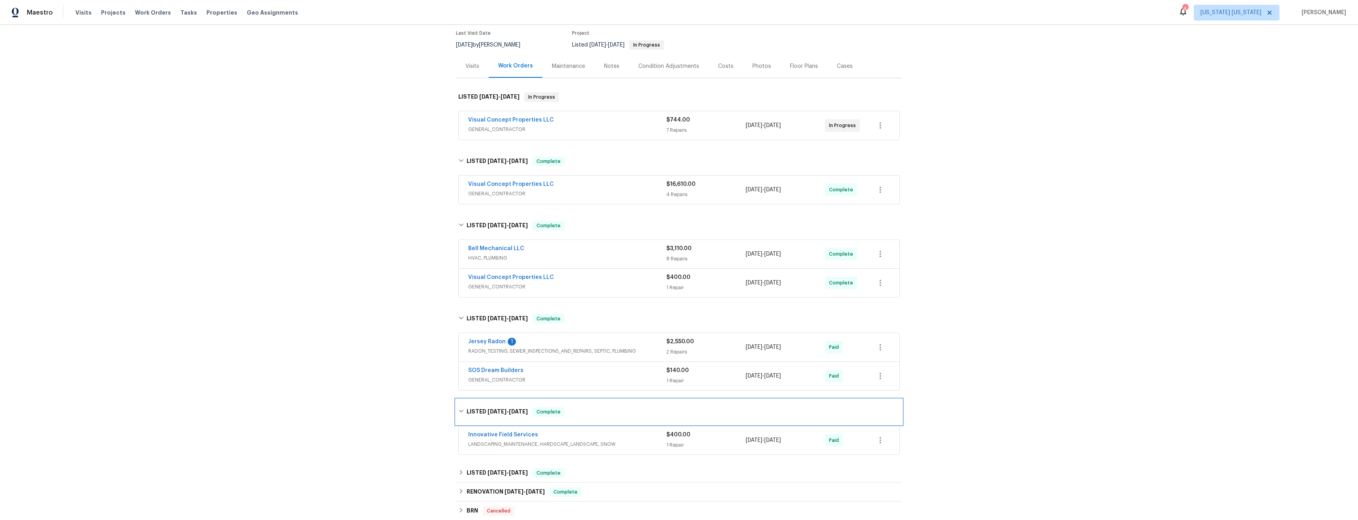
scroll to position [58, 0]
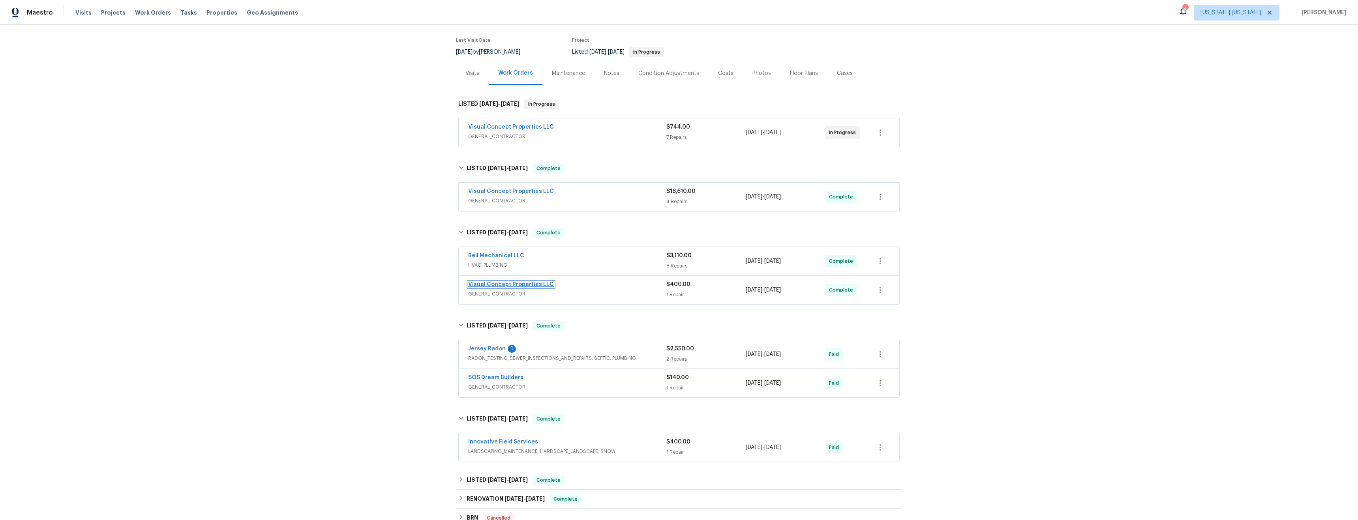
click at [506, 283] on link "Visual Concept Properties LLC" at bounding box center [511, 285] width 86 height 6
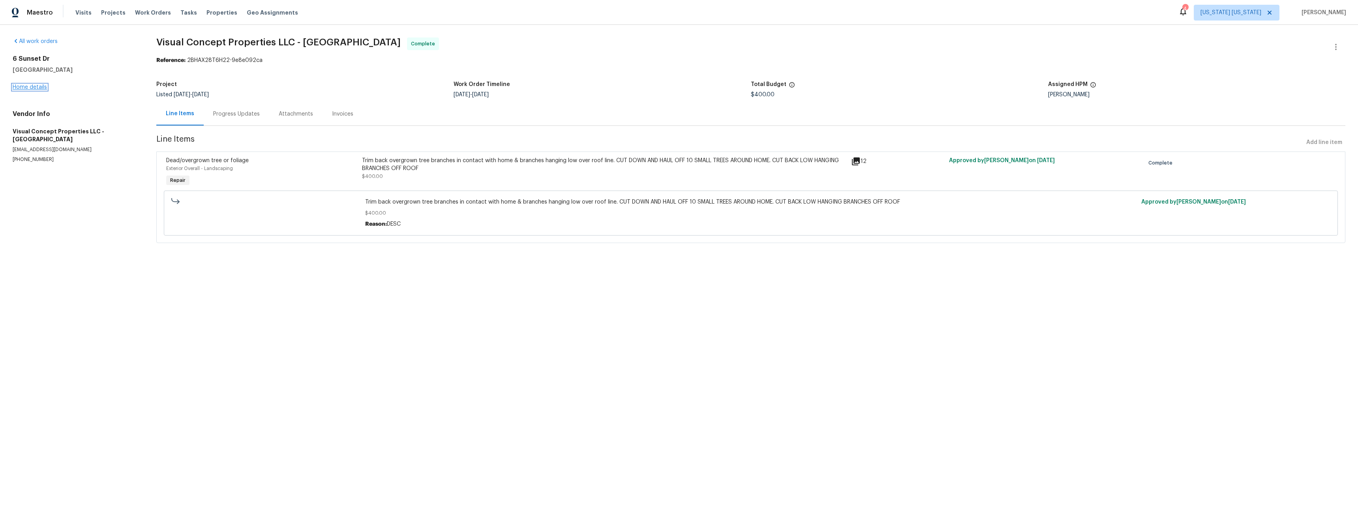
click at [39, 87] on link "Home details" at bounding box center [30, 87] width 34 height 6
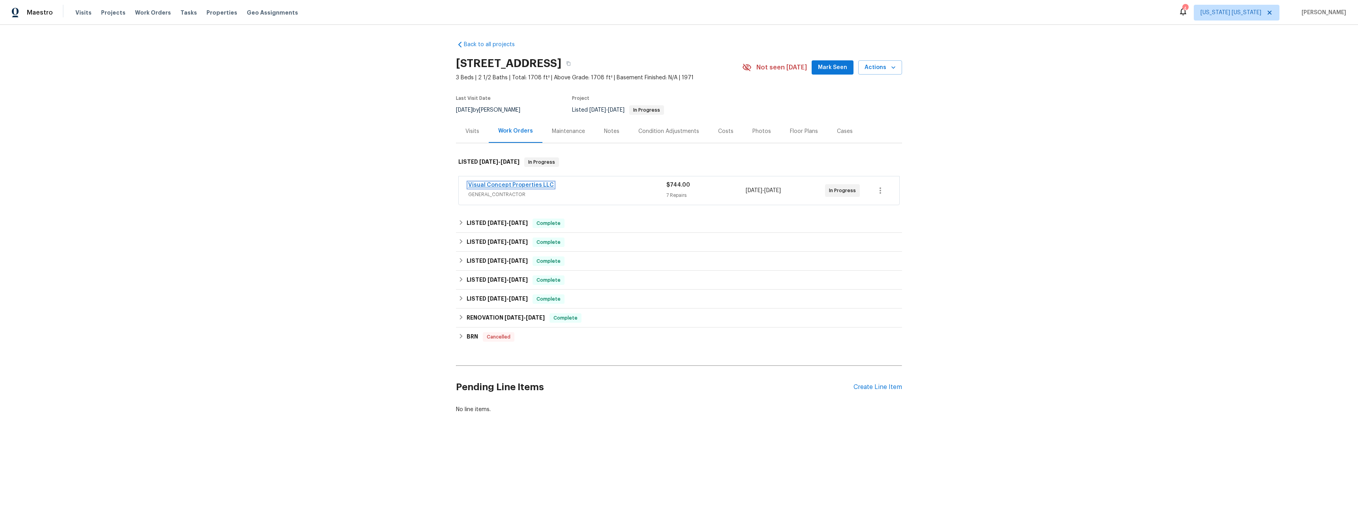
click at [510, 184] on link "Visual Concept Properties LLC" at bounding box center [511, 185] width 86 height 6
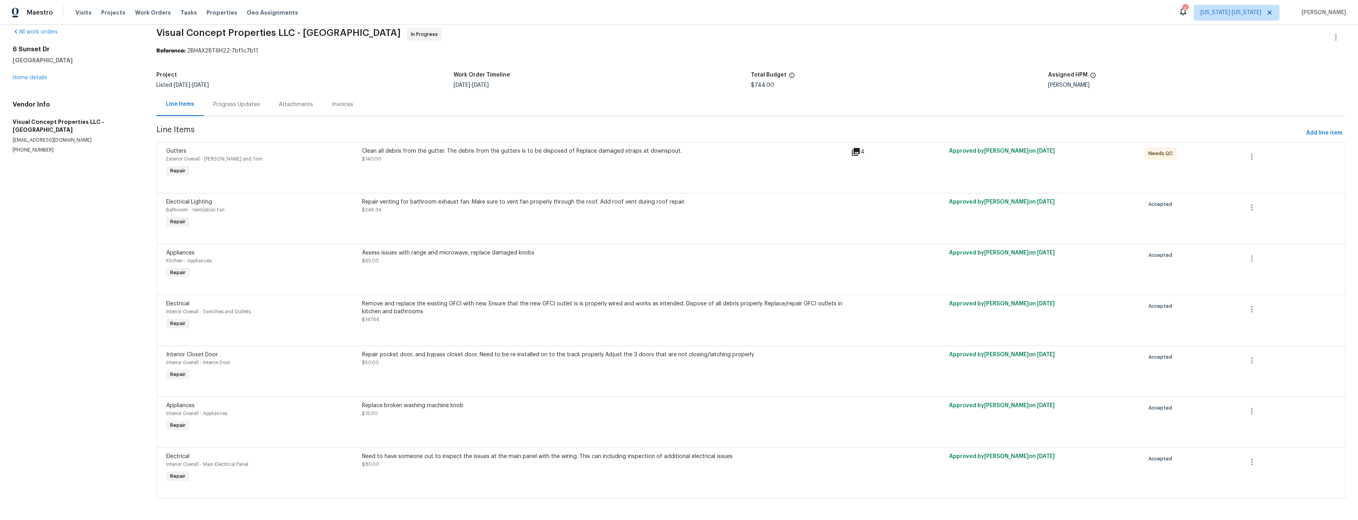
scroll to position [17, 0]
click at [1249, 304] on icon "button" at bounding box center [1251, 308] width 9 height 9
click at [1244, 305] on li "Cancel" at bounding box center [1251, 302] width 30 height 13
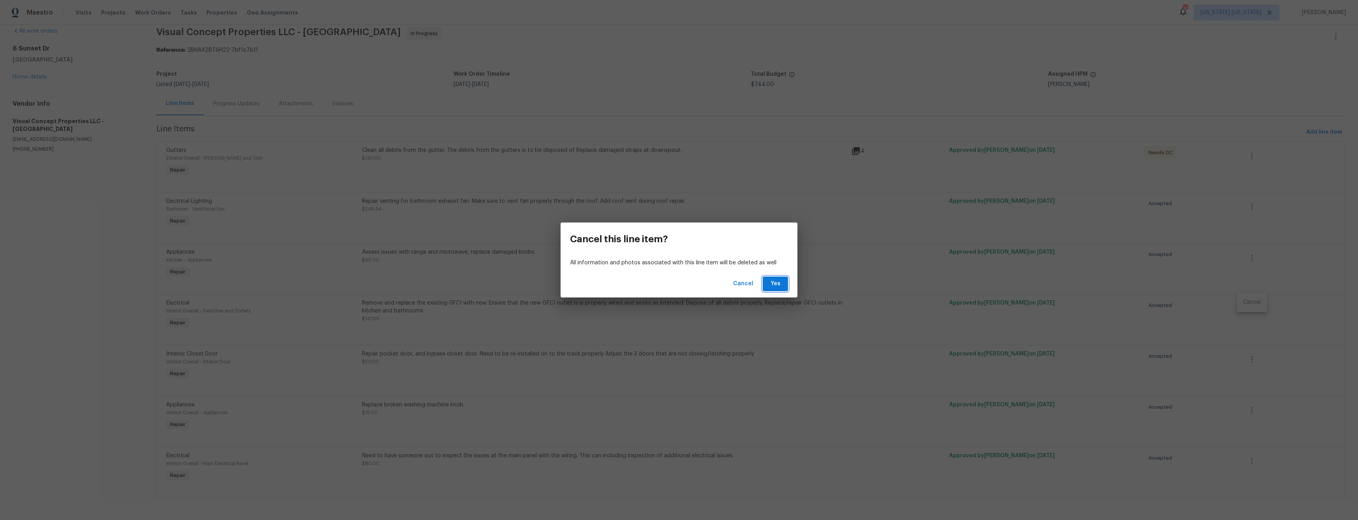
click at [782, 283] on button "Yes" at bounding box center [774, 284] width 25 height 15
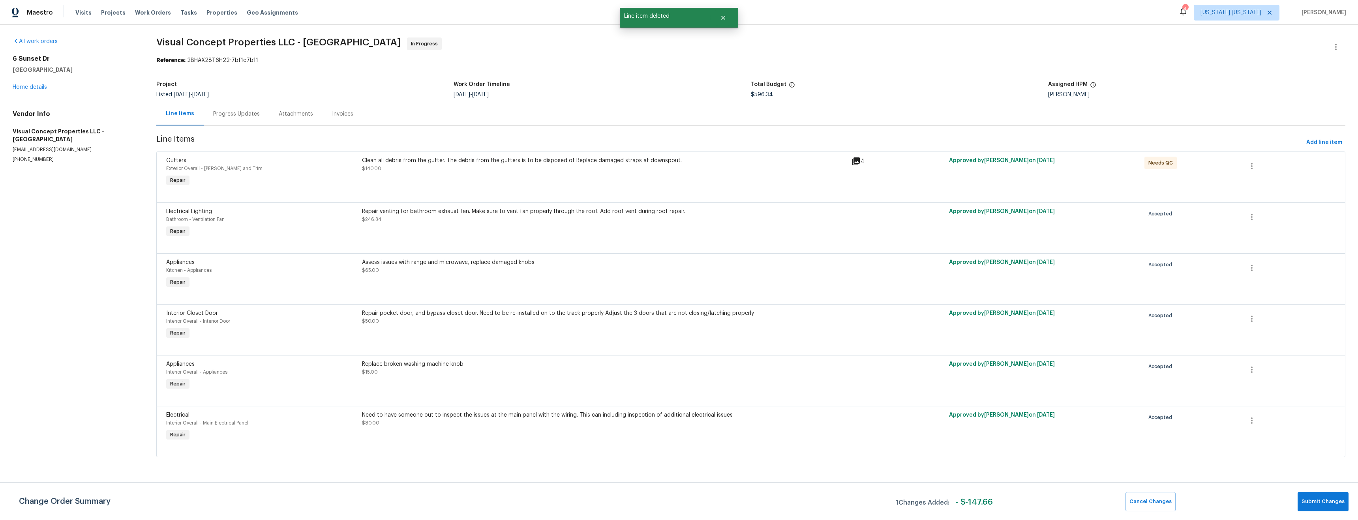
scroll to position [0, 0]
click at [34, 88] on link "Home details" at bounding box center [30, 87] width 34 height 6
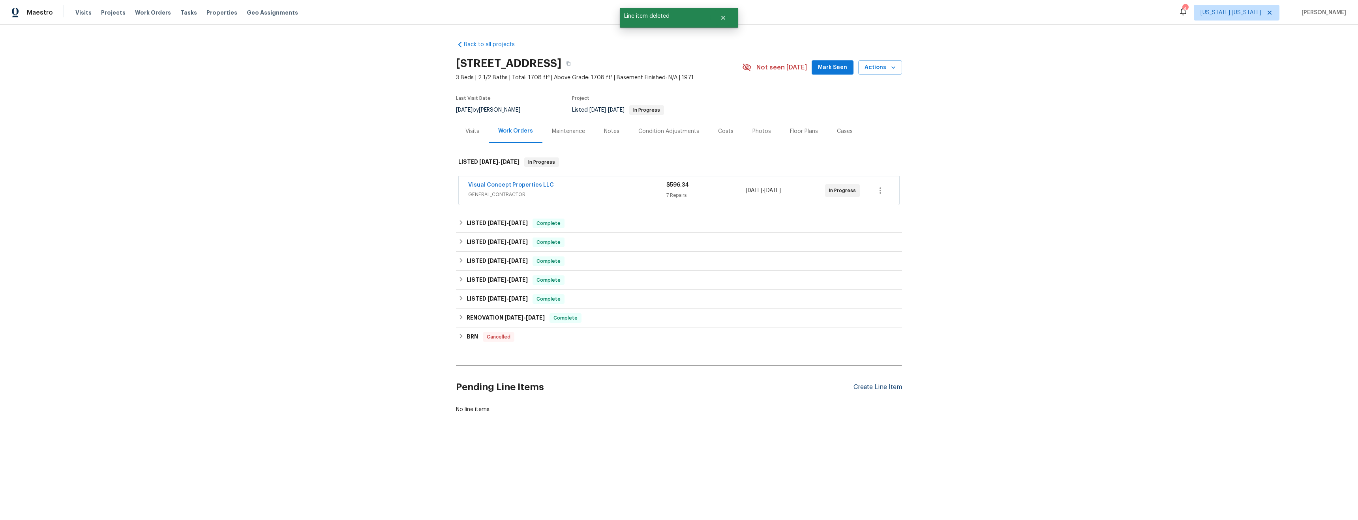
click at [863, 385] on div "Create Line Item" at bounding box center [877, 387] width 49 height 7
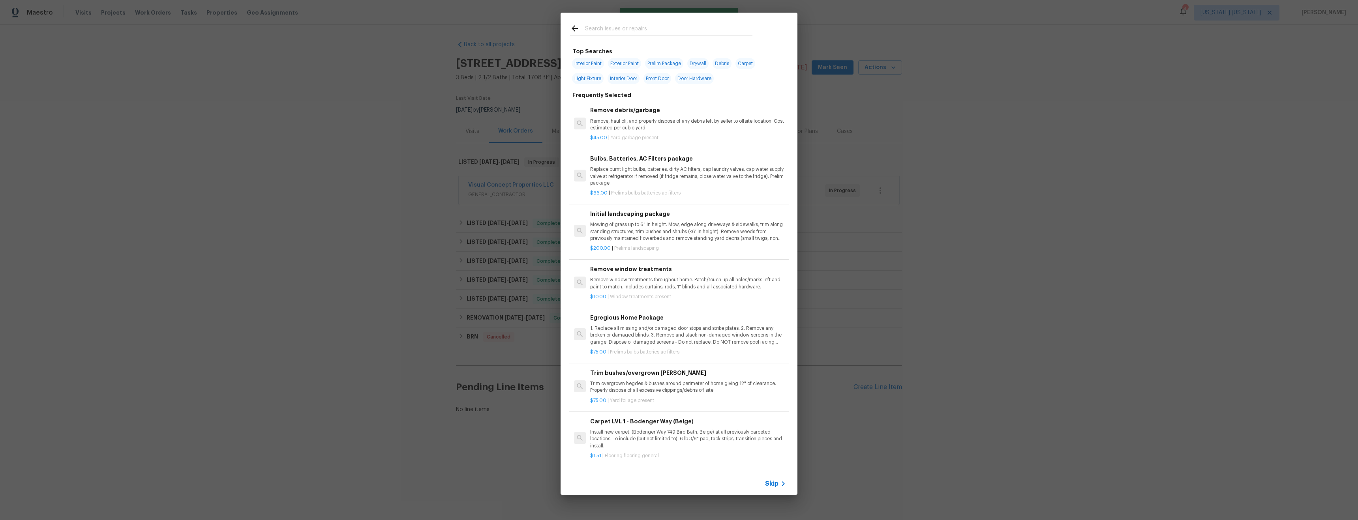
click at [622, 30] on input "text" at bounding box center [668, 30] width 167 height 12
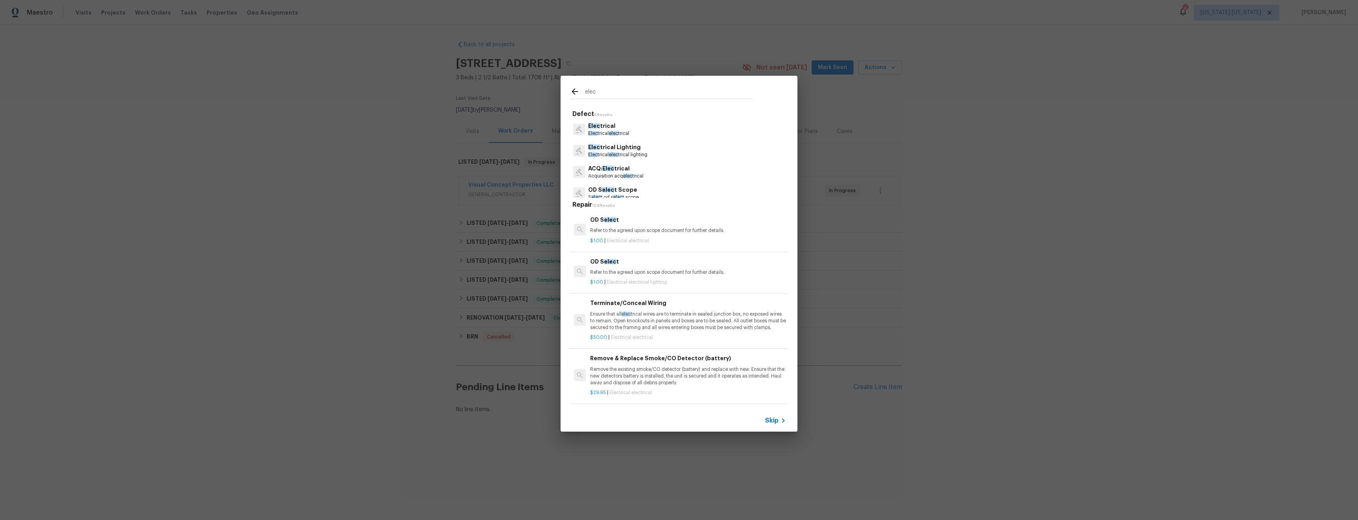
type input "elec"
click at [618, 126] on p "Elec trical" at bounding box center [608, 126] width 41 height 8
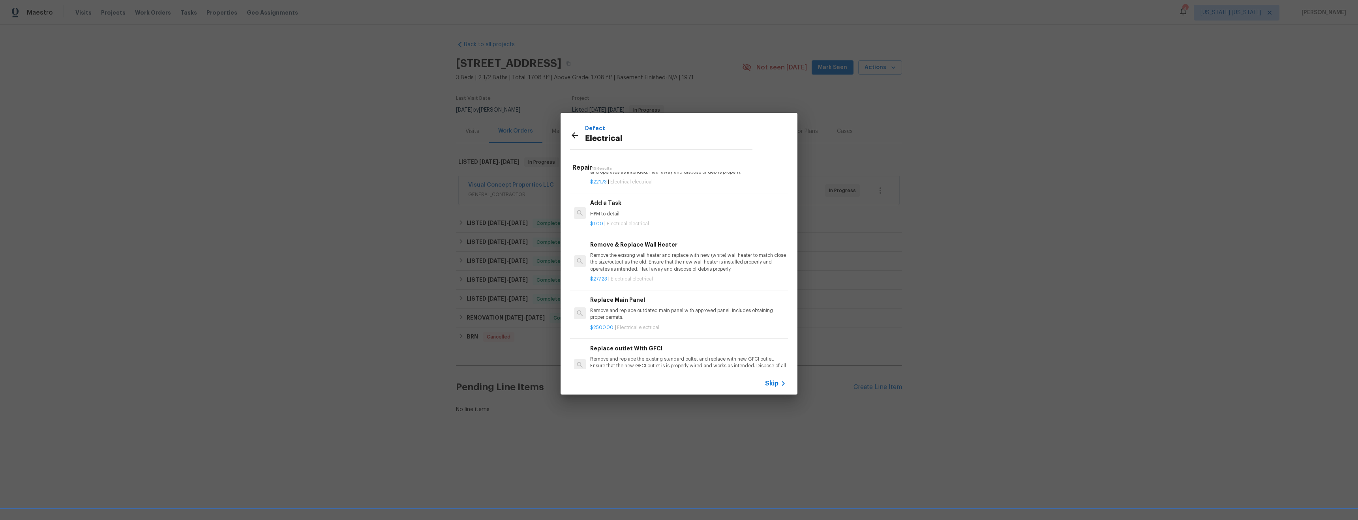
scroll to position [626, 0]
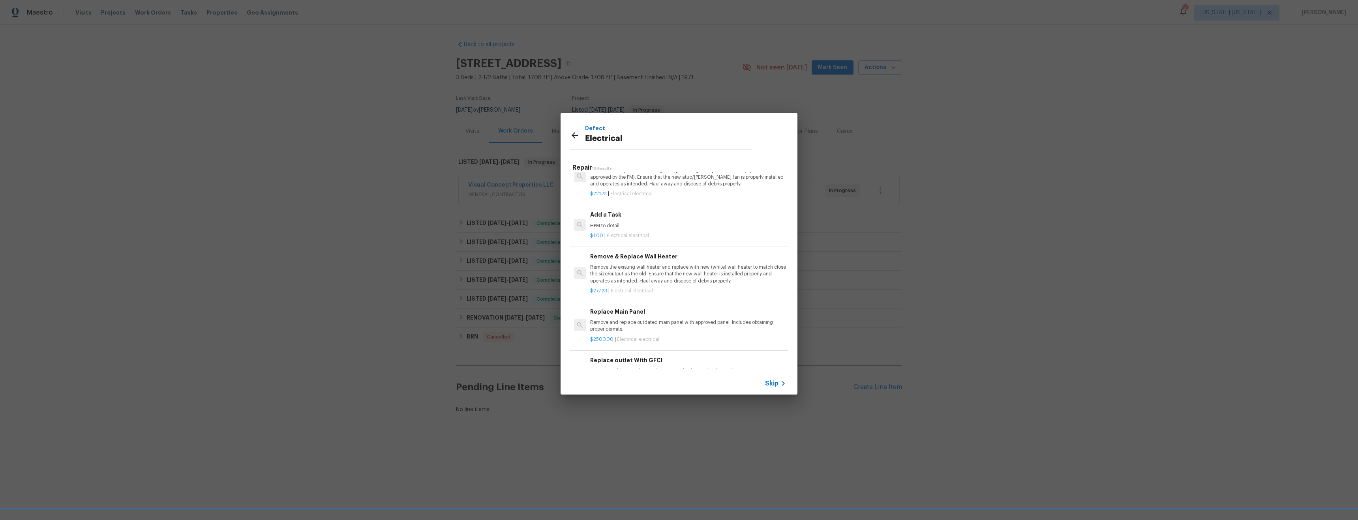
click at [629, 229] on p "HPM to detail" at bounding box center [688, 226] width 196 height 7
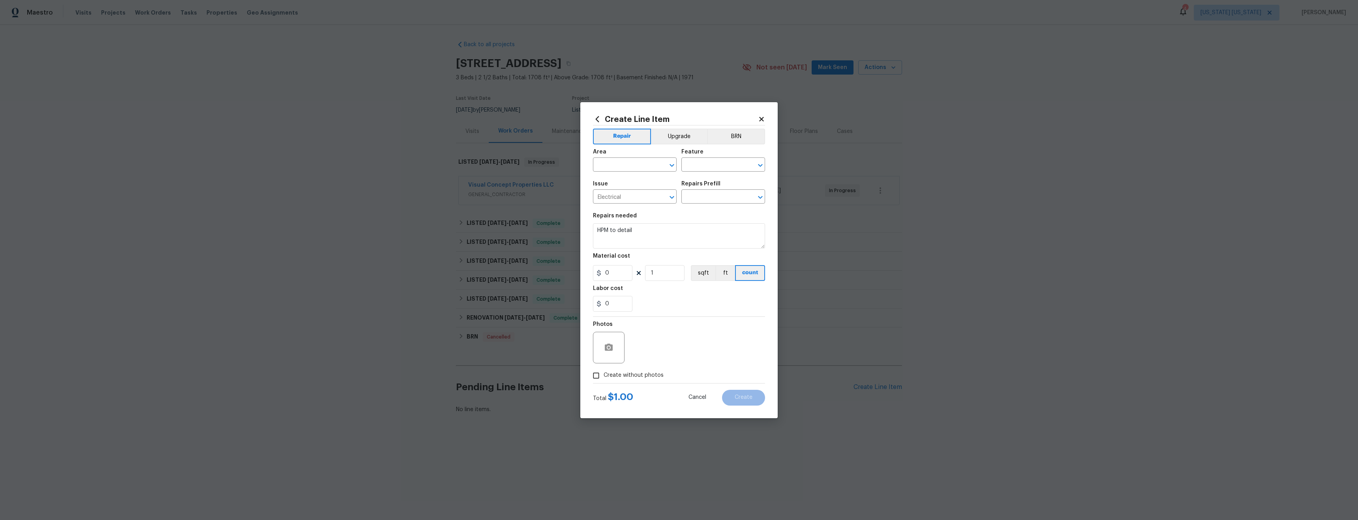
type input "Add a Task $1.00"
type input "1"
click at [629, 160] on input "text" at bounding box center [624, 165] width 62 height 12
drag, startPoint x: 653, startPoint y: 198, endPoint x: 659, endPoint y: 189, distance: 11.6
click at [653, 198] on li "Interior Overall" at bounding box center [635, 195] width 84 height 13
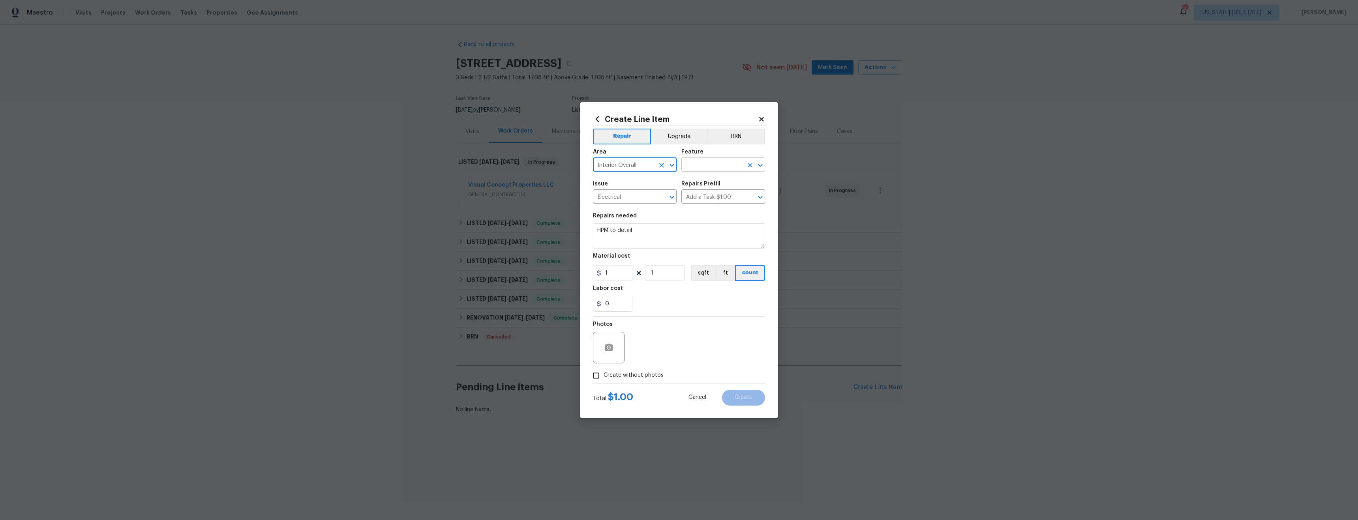
type input "Interior Overall"
click at [692, 164] on input "text" at bounding box center [712, 165] width 62 height 12
click at [721, 229] on li "Electrical Wire Inside Home" at bounding box center [723, 227] width 84 height 13
type input "Electrical Wire Inside Home"
click at [622, 231] on textarea "HPM to detail" at bounding box center [679, 235] width 172 height 25
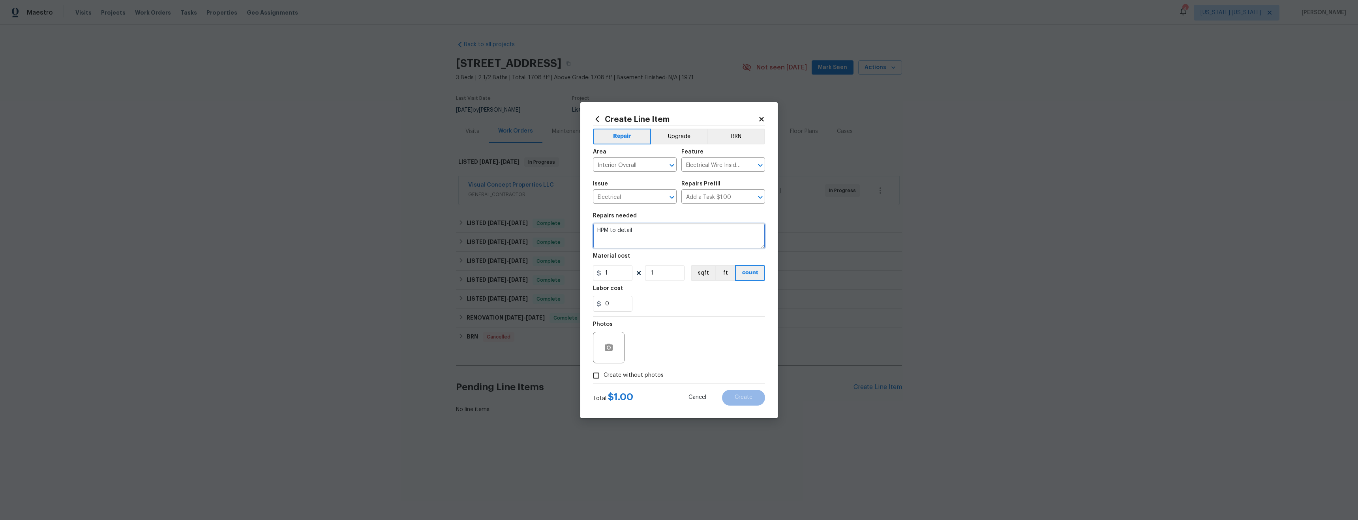
click at [622, 231] on textarea "HPM to detail" at bounding box center [679, 235] width 172 height 25
click at [616, 274] on input "1" at bounding box center [612, 273] width 39 height 16
type input "2150"
click at [638, 239] on textarea "HPM to detail" at bounding box center [679, 235] width 172 height 25
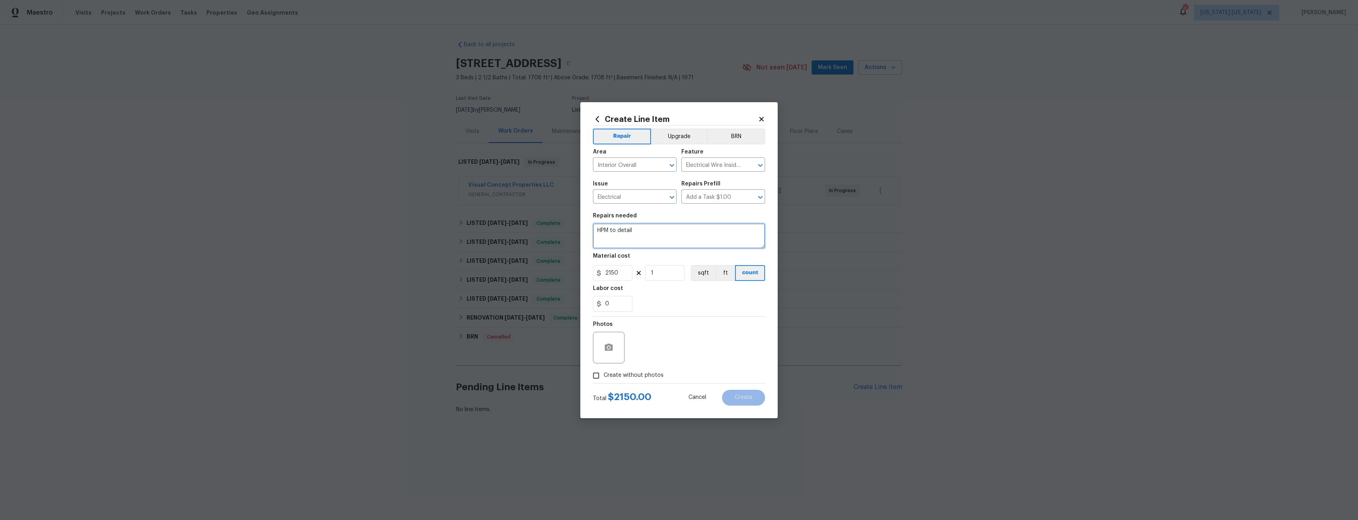
click at [637, 239] on textarea "HPM to detail" at bounding box center [679, 235] width 172 height 25
click at [599, 230] on textarea "Replace the 4 breakers Correctly terminate 2 cables that are inside the panel a…" at bounding box center [679, 235] width 172 height 25
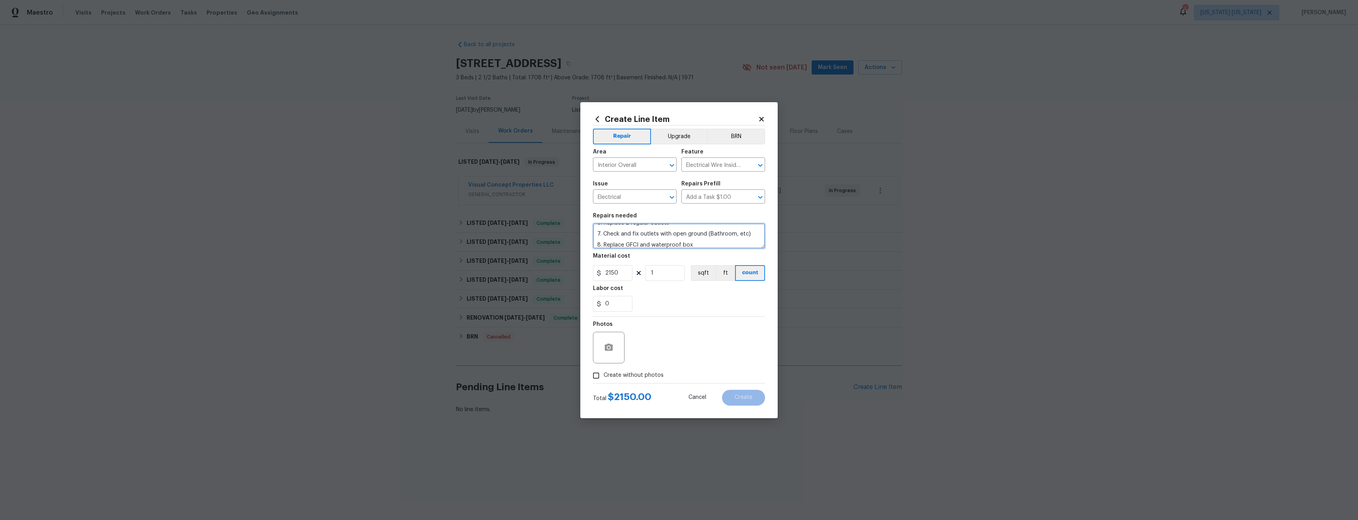
type textarea "1. Replace the 4 breakers 2. Correctly terminate 2 cables that are inside the p…"
click at [651, 377] on span "Create without photos" at bounding box center [633, 375] width 60 height 8
click at [603, 377] on input "Create without photos" at bounding box center [595, 375] width 15 height 15
checkbox input "true"
click at [668, 359] on textarea at bounding box center [698, 348] width 134 height 32
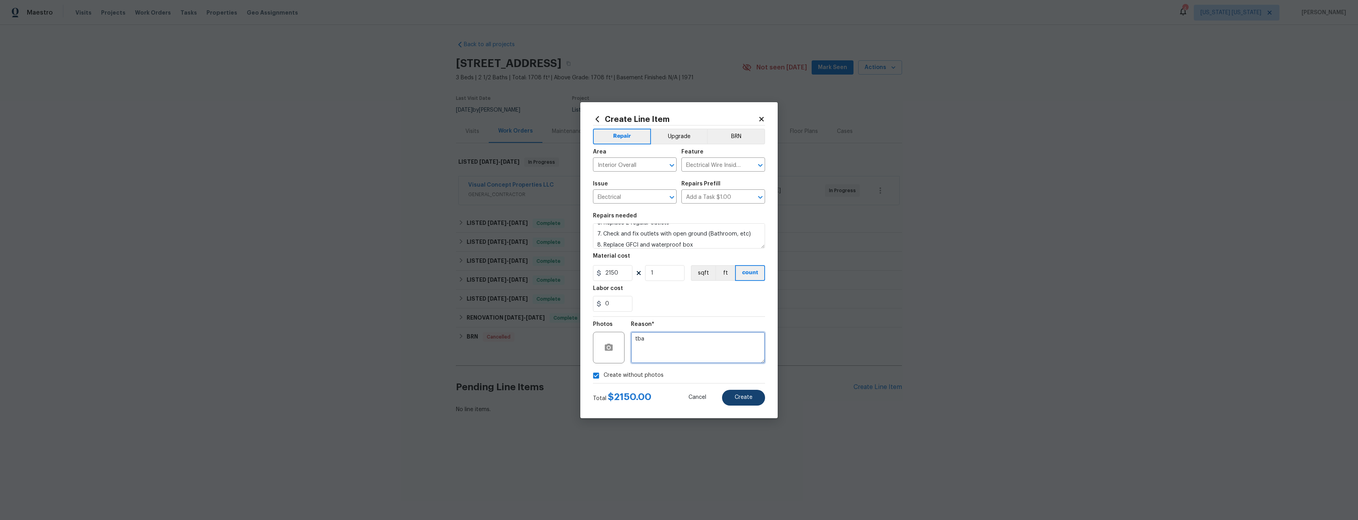
type textarea "tba"
click at [741, 393] on button "Create" at bounding box center [743, 398] width 43 height 16
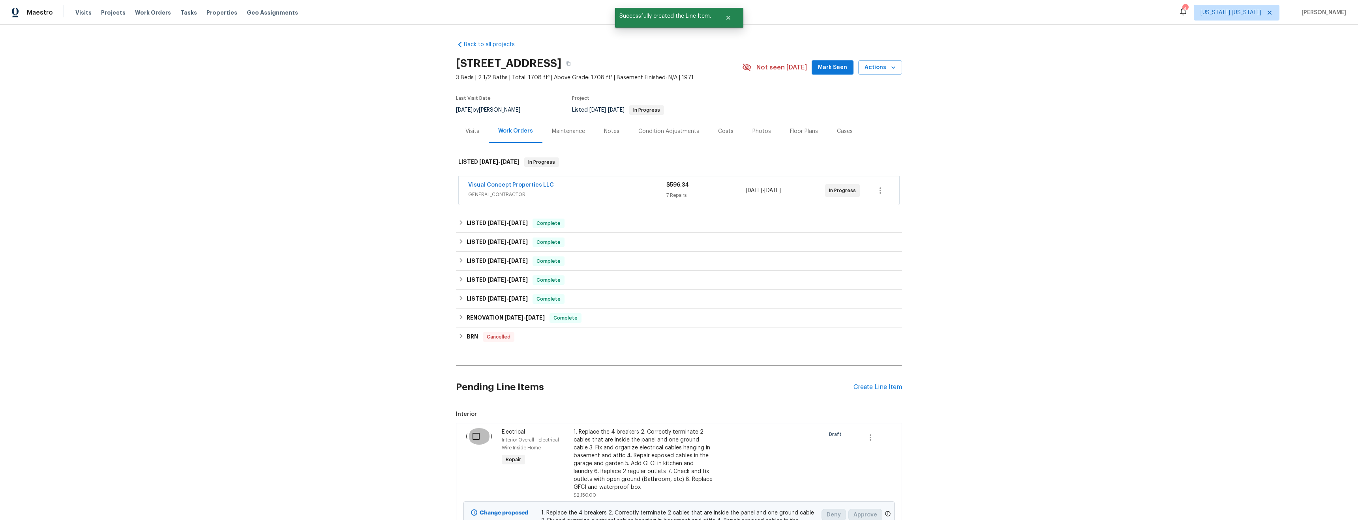
click at [474, 439] on input "checkbox" at bounding box center [479, 436] width 22 height 17
checkbox input "true"
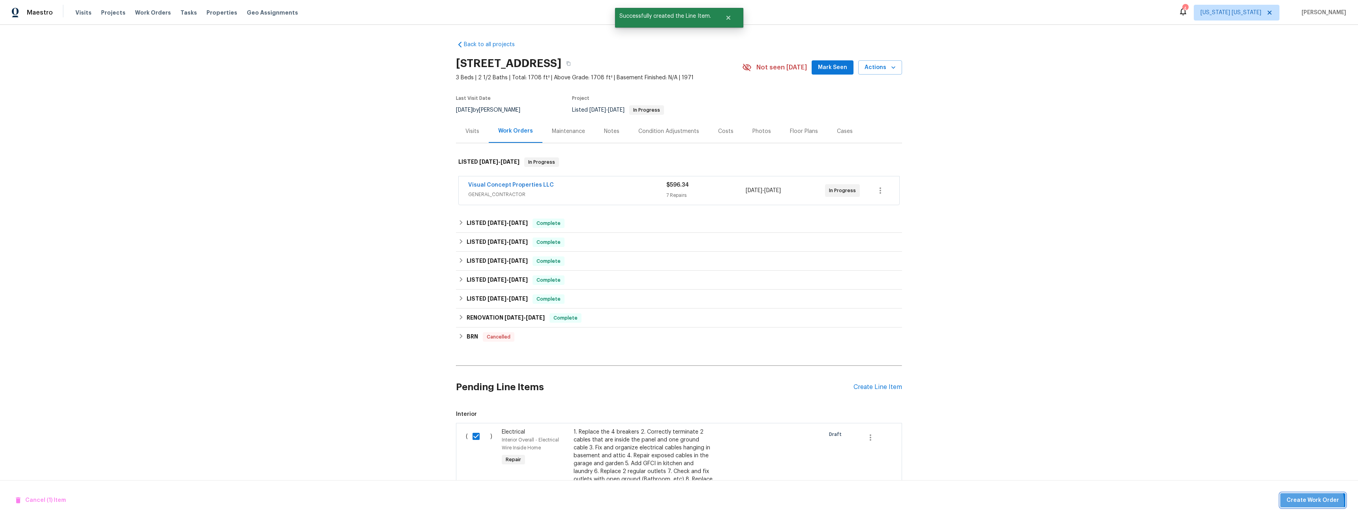
click at [1309, 503] on span "Create Work Order" at bounding box center [1312, 501] width 52 height 10
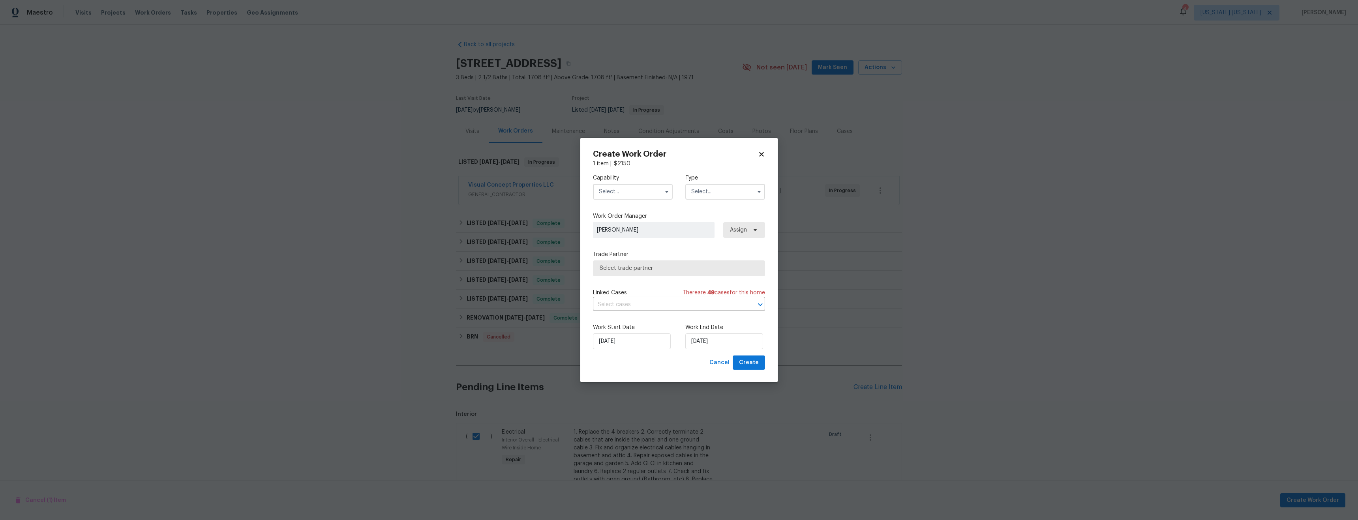
click at [636, 194] on input "text" at bounding box center [633, 192] width 80 height 16
click at [635, 240] on div "Electrical" at bounding box center [633, 233] width 76 height 14
click at [727, 189] on input "text" at bounding box center [725, 192] width 80 height 16
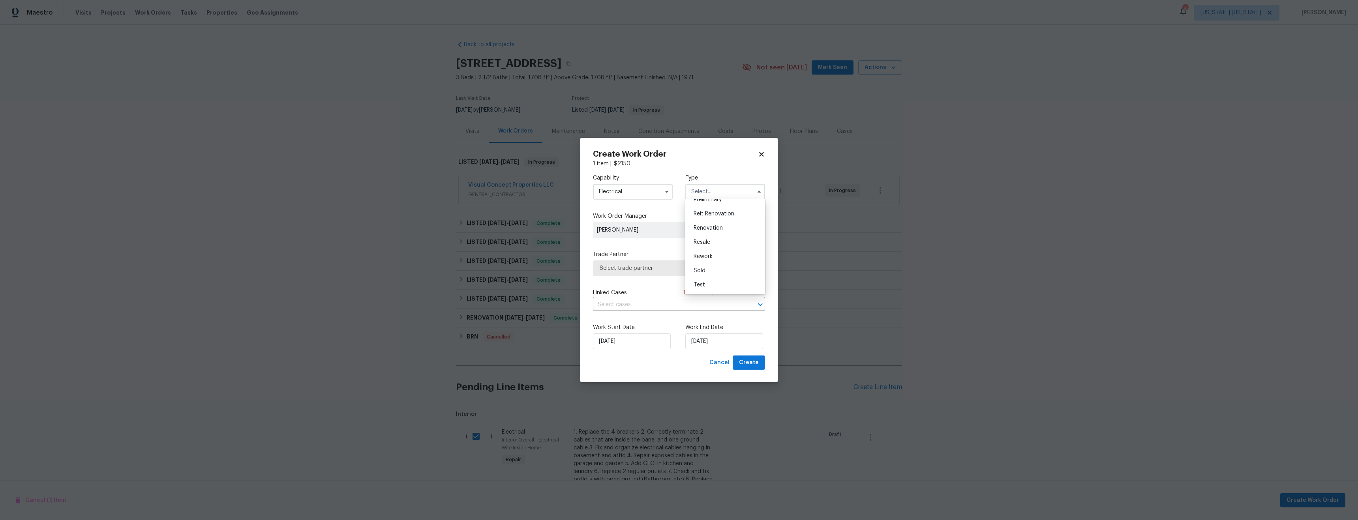
click at [624, 194] on input "Electrical" at bounding box center [633, 192] width 80 height 16
click at [633, 214] on span "General Contractor" at bounding box center [626, 211] width 51 height 6
type input "General Contractor"
drag, startPoint x: 706, startPoint y: 195, endPoint x: 711, endPoint y: 195, distance: 4.3
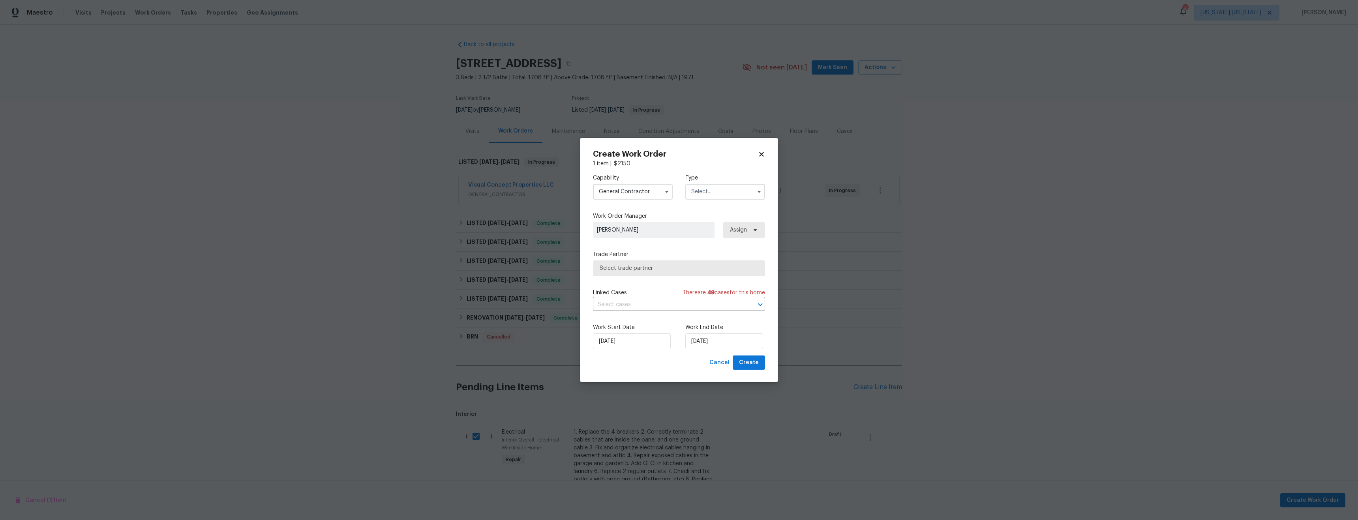
click at [709, 195] on input "text" at bounding box center [725, 192] width 80 height 16
click at [719, 251] on div "Listed" at bounding box center [725, 252] width 76 height 14
type input "Listed"
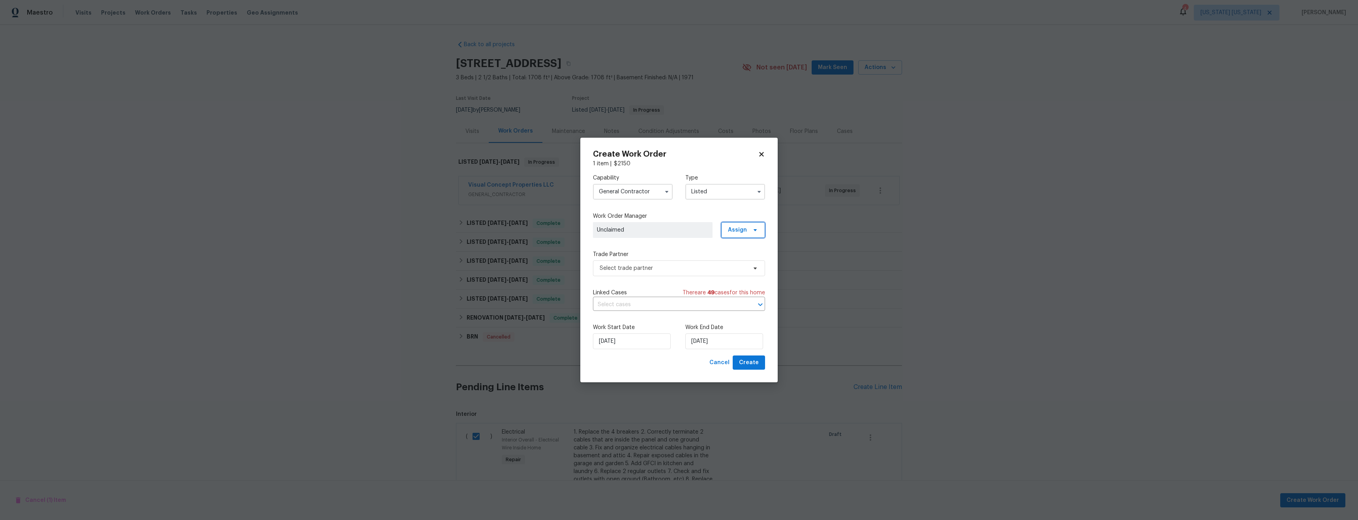
click at [749, 232] on span at bounding box center [753, 230] width 9 height 6
click at [751, 252] on div "Assign to HPM" at bounding box center [745, 252] width 37 height 8
click at [676, 262] on span "Select trade partner" at bounding box center [679, 268] width 172 height 16
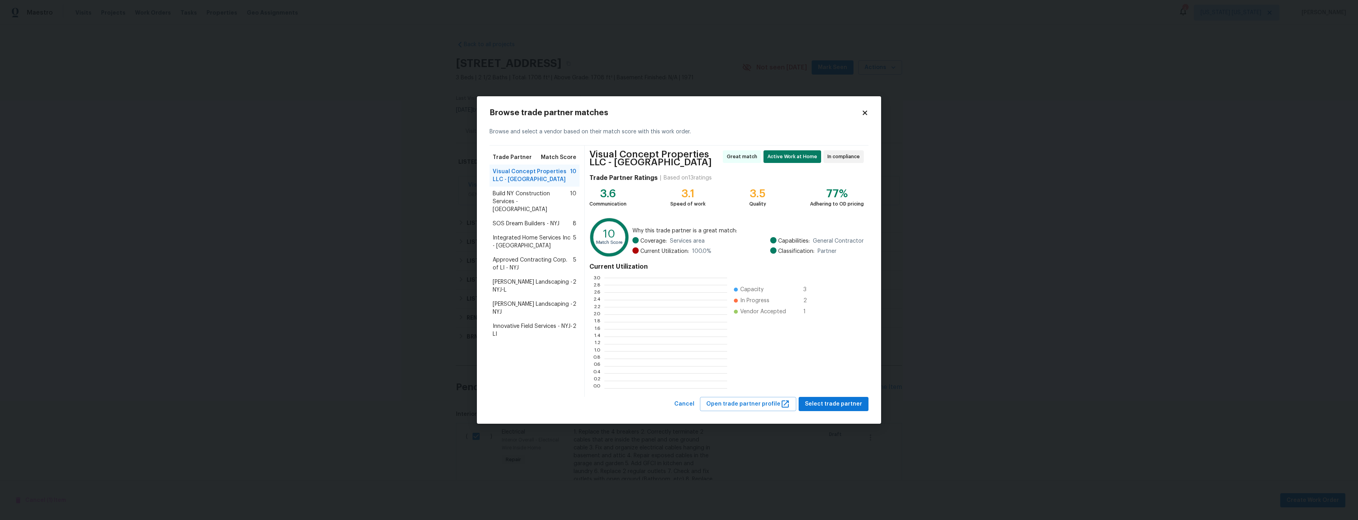
scroll to position [105, 117]
click at [839, 405] on span "Select trade partner" at bounding box center [833, 404] width 57 height 10
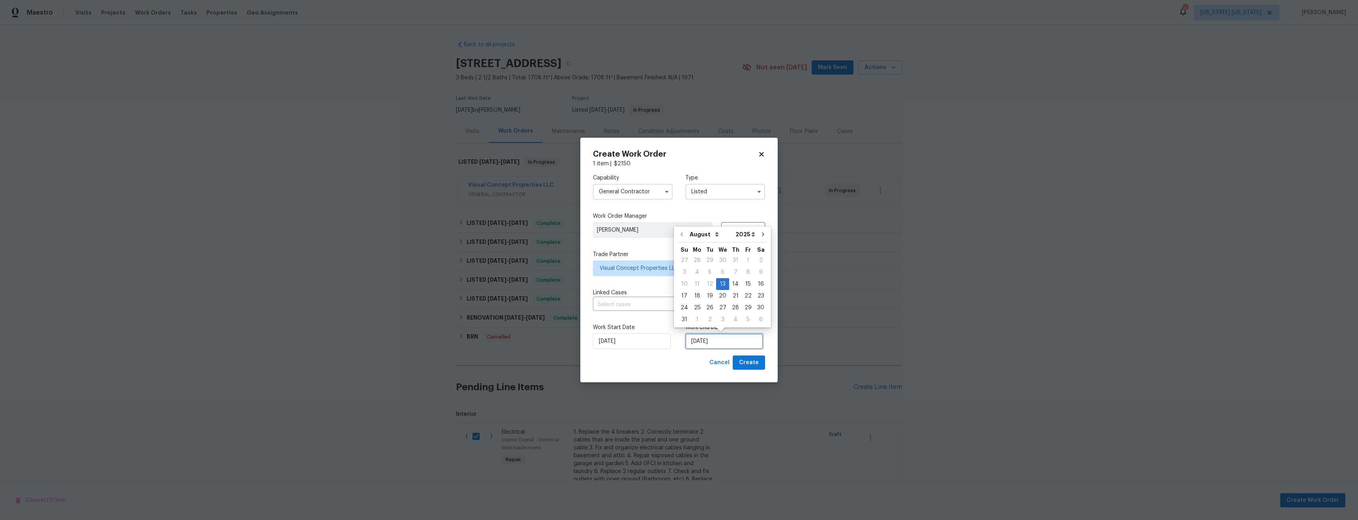
click at [698, 340] on input "[DATE]" at bounding box center [724, 341] width 78 height 16
click at [742, 284] on div "15" at bounding box center [748, 284] width 13 height 11
type input "[DATE]"
click at [758, 367] on span "Create" at bounding box center [749, 363] width 20 height 10
checkbox input "false"
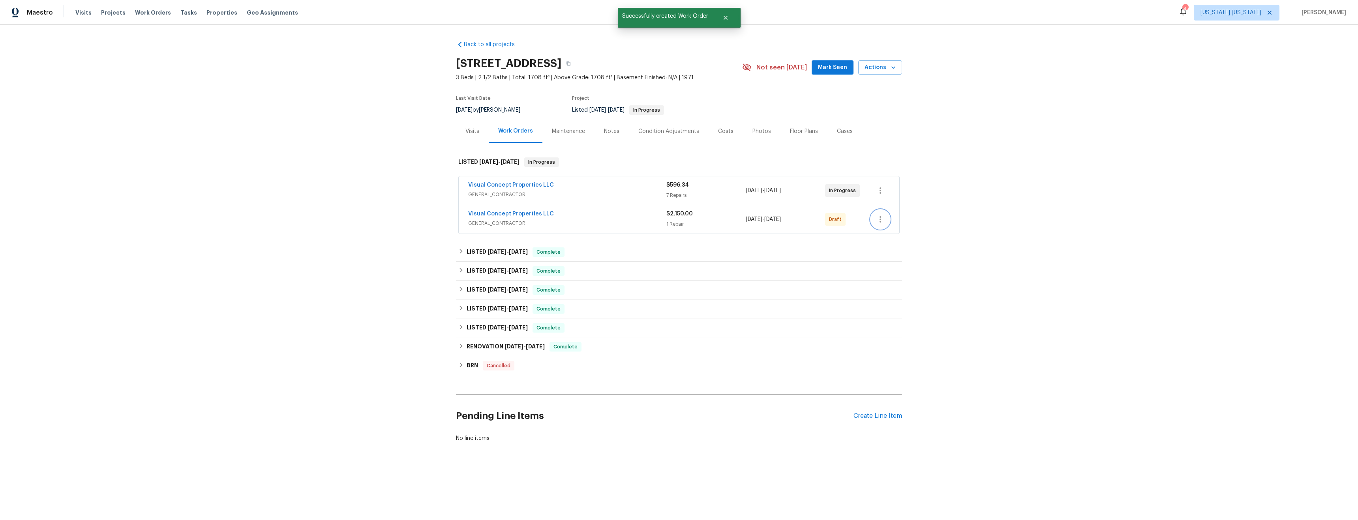
click at [881, 220] on icon "button" at bounding box center [879, 219] width 9 height 9
click at [886, 233] on li "Confirm and Send to Vendor" at bounding box center [912, 232] width 88 height 13
